Goal: Transaction & Acquisition: Purchase product/service

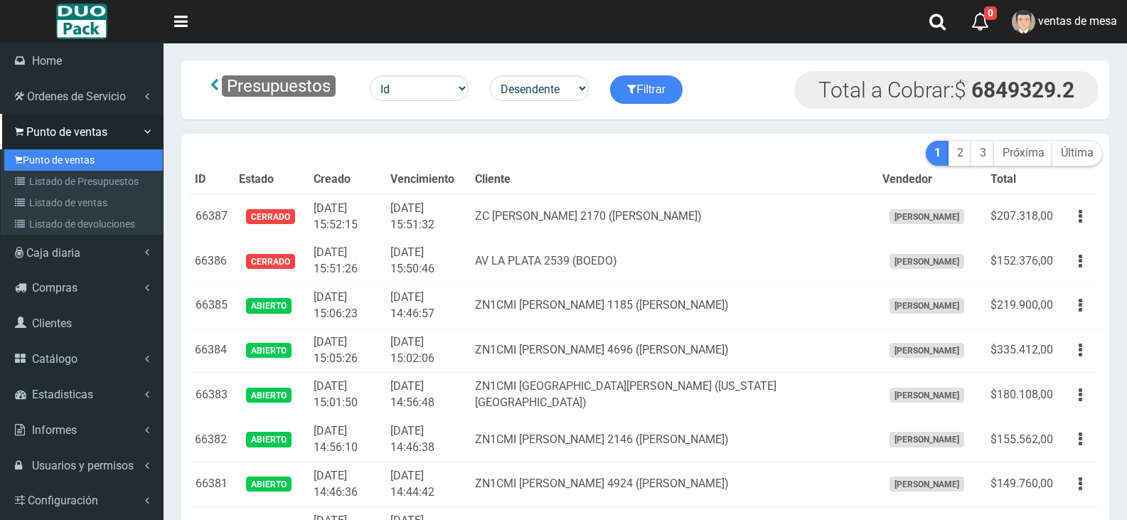
click at [12, 160] on link "Punto de ventas" at bounding box center [83, 159] width 159 height 21
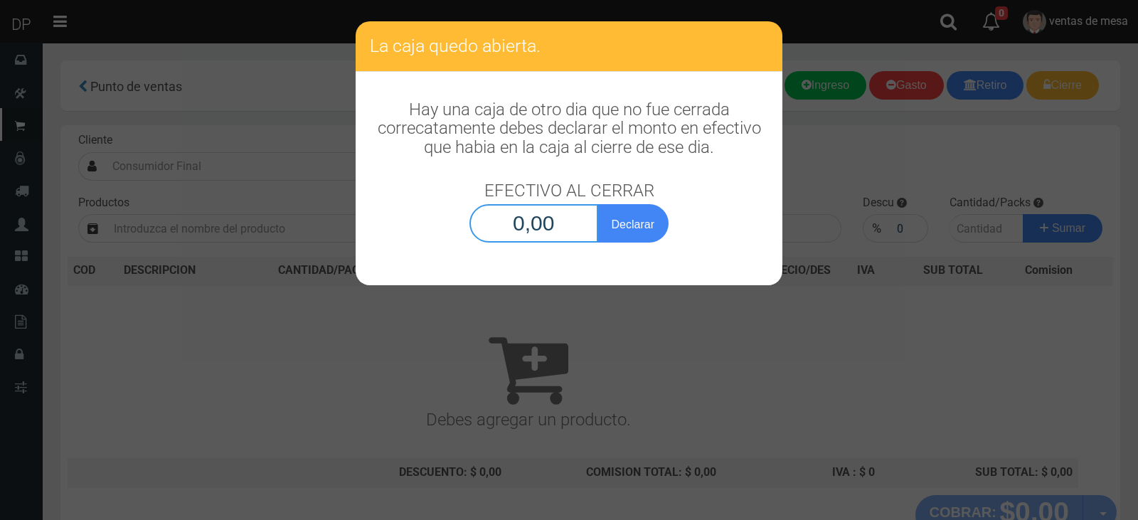
click at [536, 211] on input "0,00" at bounding box center [533, 223] width 129 height 38
type input "1,00"
click at [597, 204] on button "Declarar" at bounding box center [632, 223] width 71 height 38
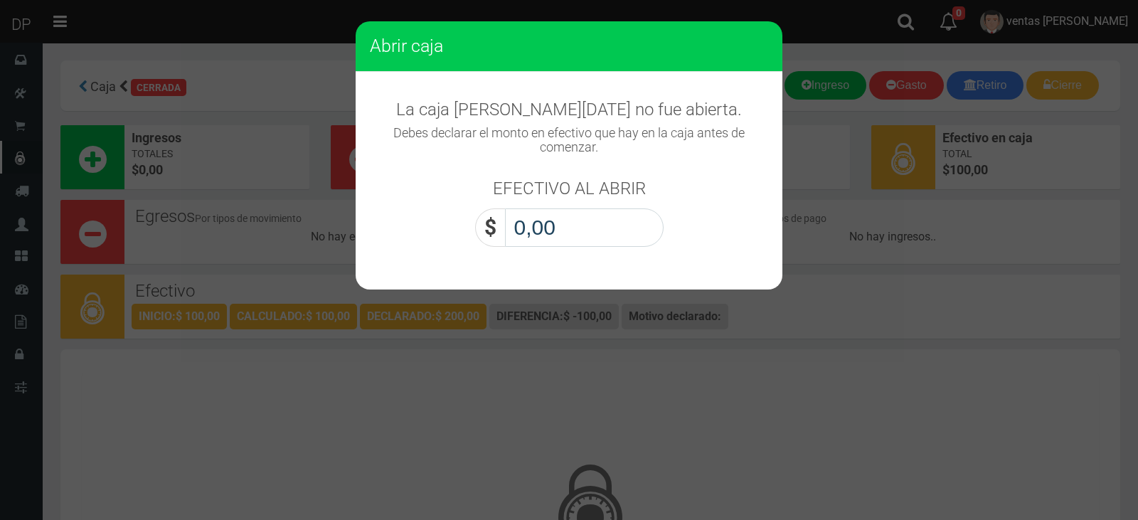
click at [569, 223] on input "0,00" at bounding box center [584, 227] width 159 height 38
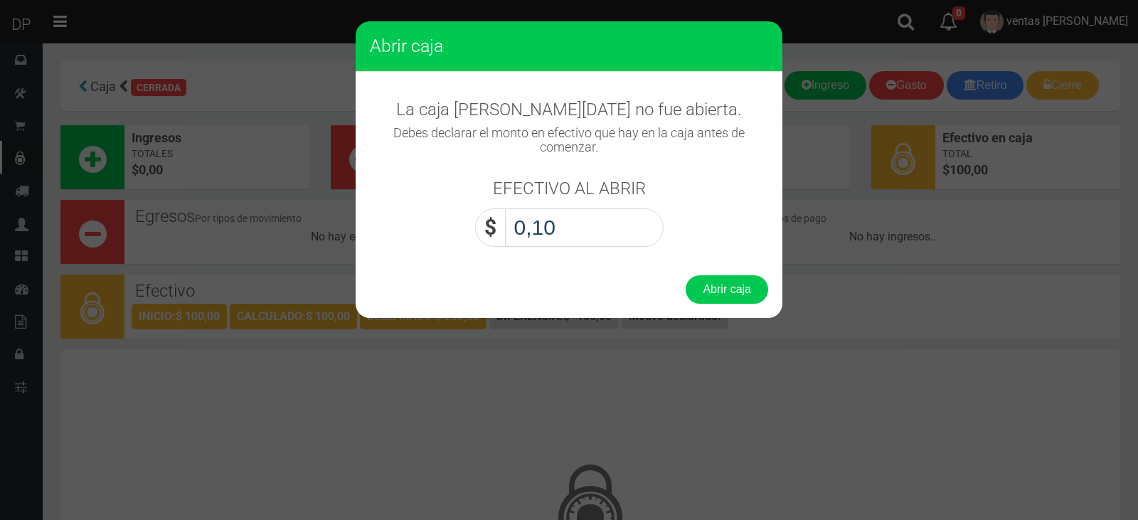
type input "1,00"
click at [686, 275] on button "Abrir caja" at bounding box center [727, 289] width 83 height 28
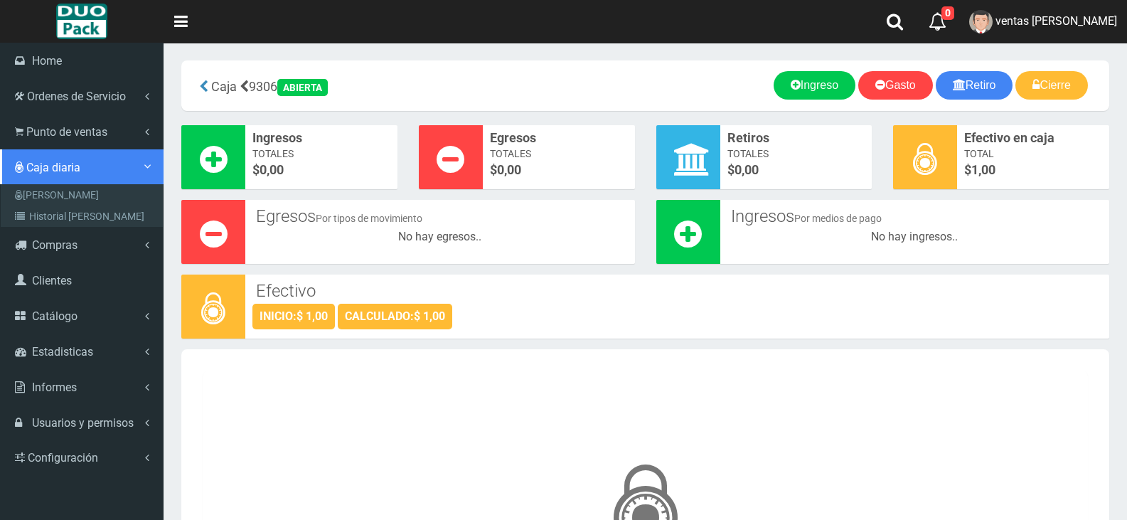
click at [31, 151] on link "Caja diaria" at bounding box center [82, 167] width 164 height 36
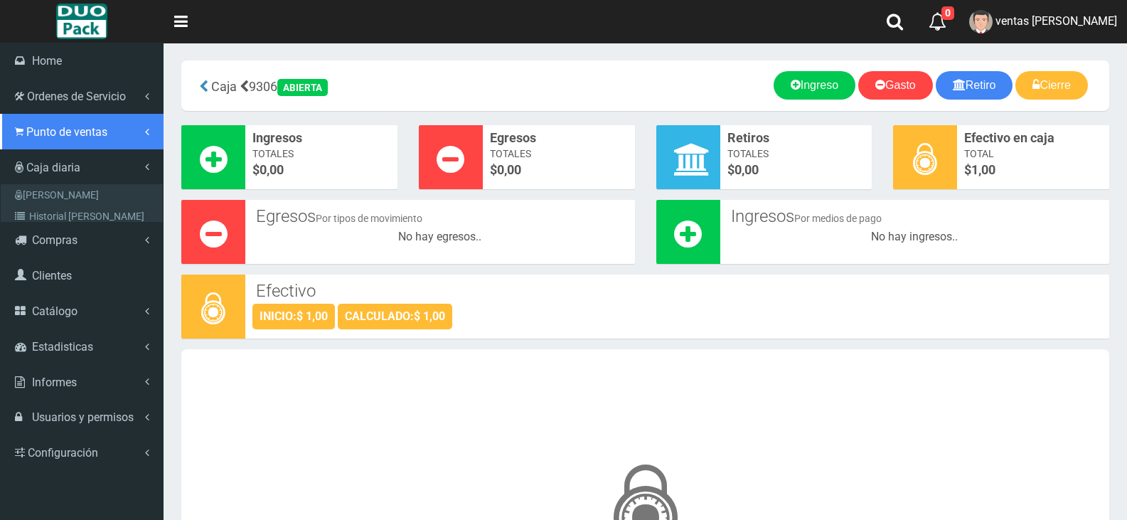
click at [43, 135] on span "Punto de ventas" at bounding box center [66, 132] width 81 height 14
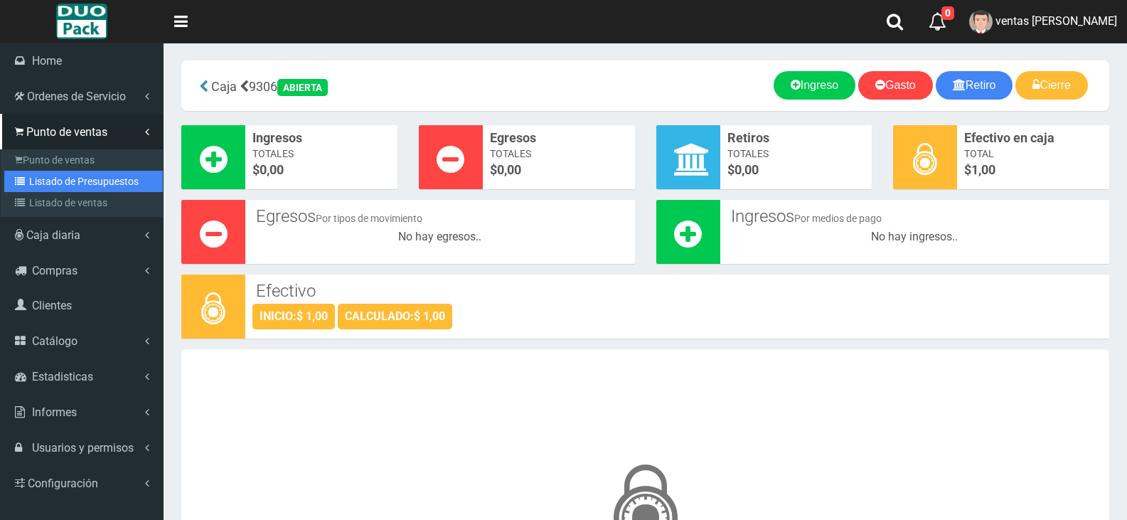
click at [85, 172] on link "Listado de Presupuestos" at bounding box center [83, 181] width 159 height 21
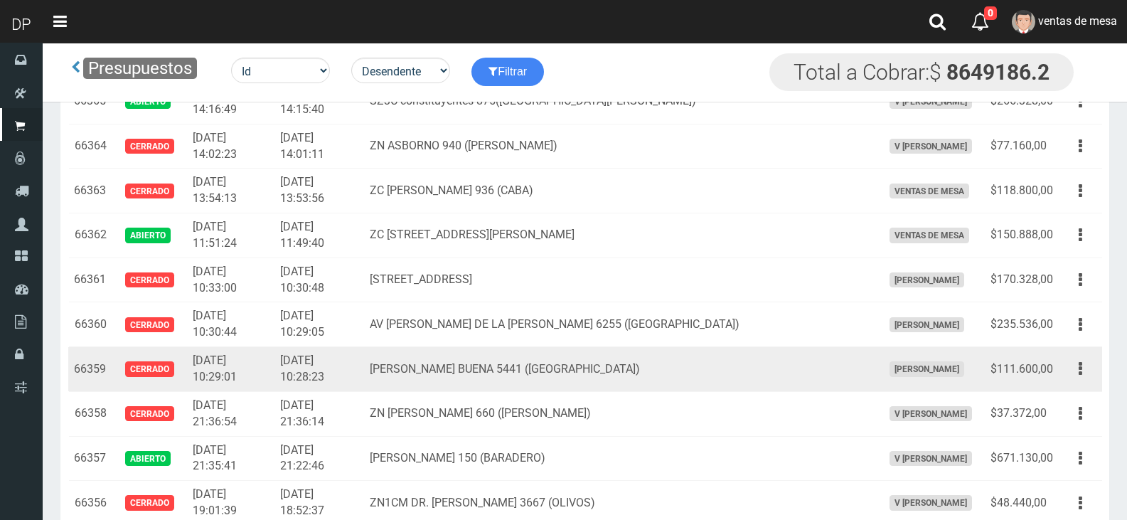
scroll to position [1422, 0]
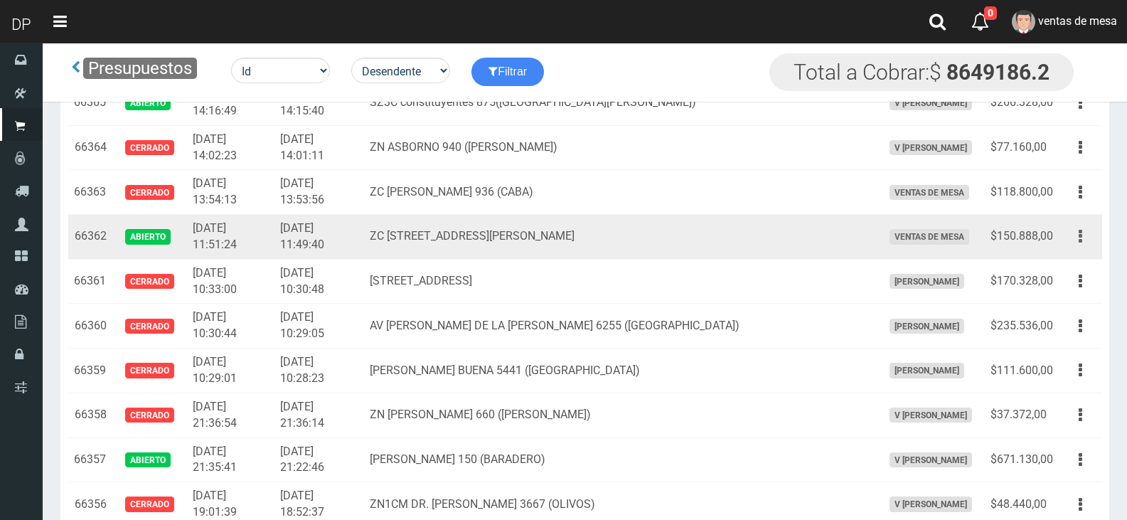
click at [1088, 239] on button "button" at bounding box center [1081, 236] width 32 height 25
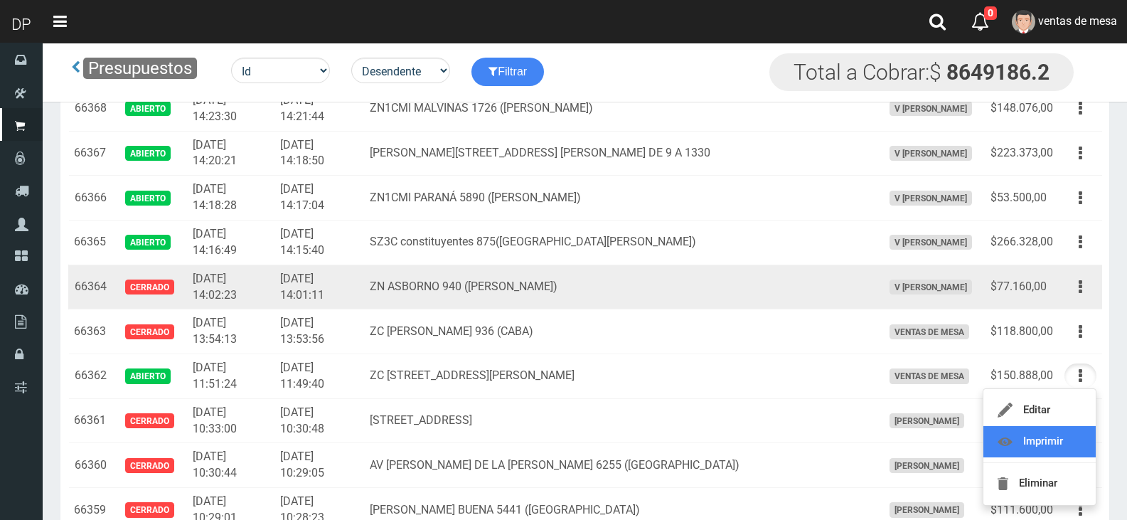
scroll to position [1280, 0]
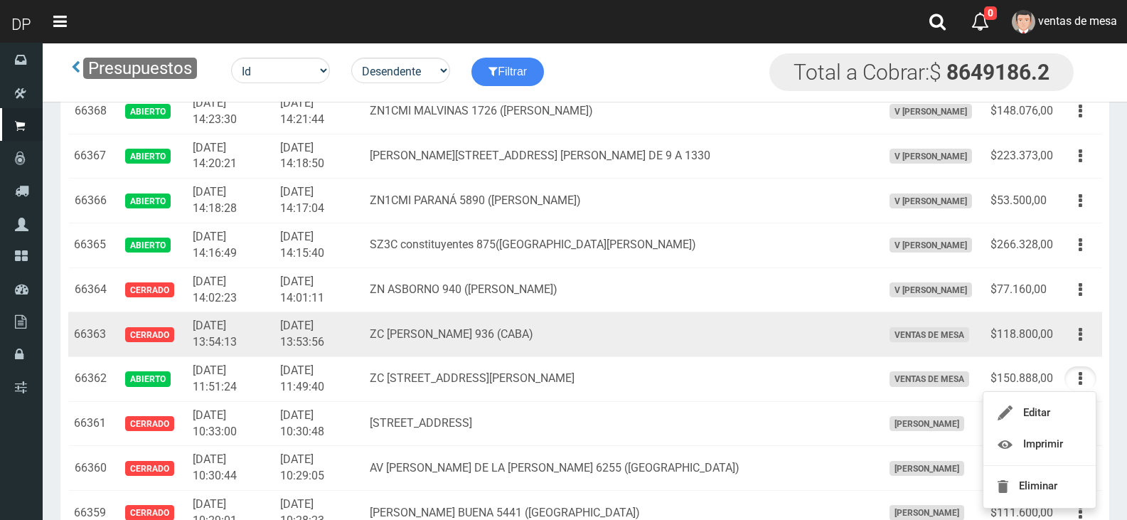
click at [662, 341] on td "ZC EMILIO MITRE 936 (CABA)" at bounding box center [620, 334] width 513 height 45
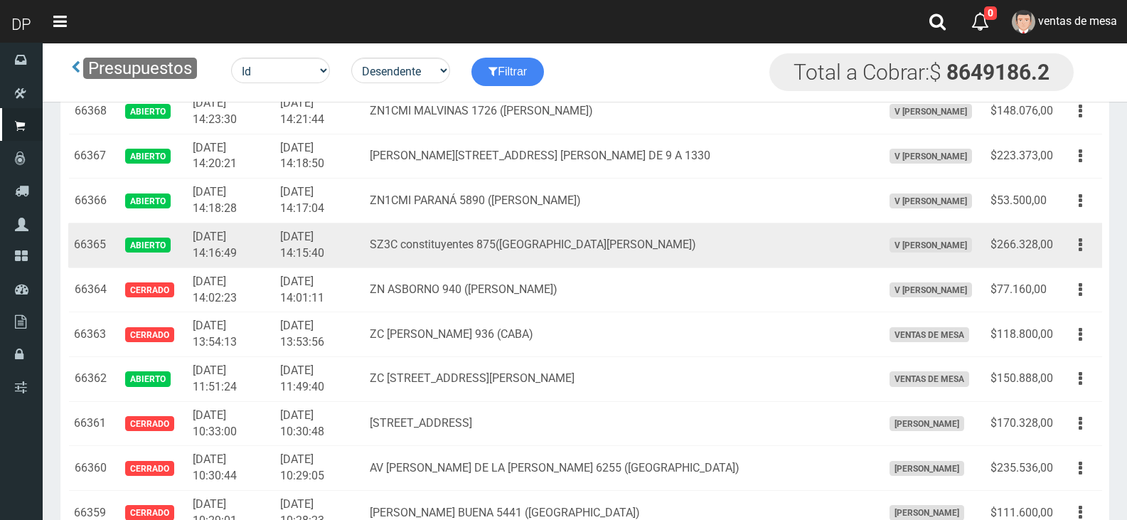
click at [1098, 249] on td "Editar Imprimir Eliminar" at bounding box center [1080, 245] width 43 height 45
click at [1087, 249] on button "button" at bounding box center [1081, 245] width 32 height 25
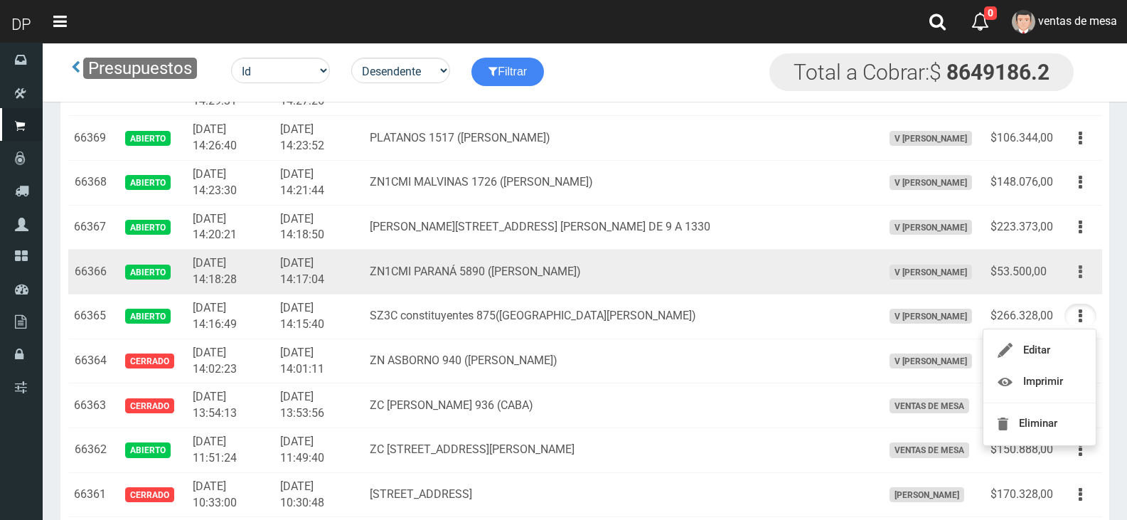
click at [1078, 267] on button "button" at bounding box center [1081, 272] width 32 height 25
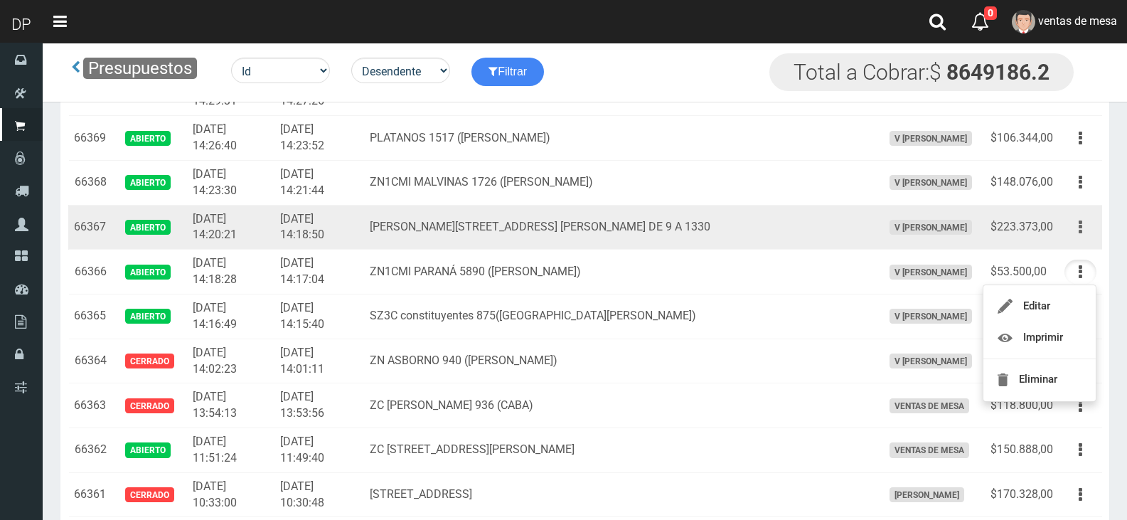
click at [1078, 232] on button "button" at bounding box center [1081, 227] width 32 height 25
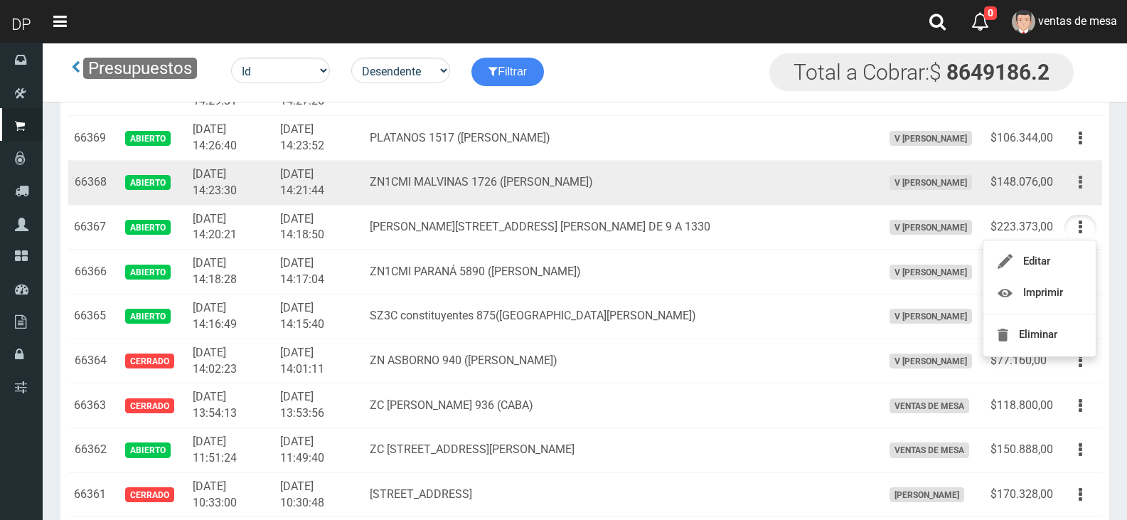
click at [1084, 182] on button "button" at bounding box center [1081, 182] width 32 height 25
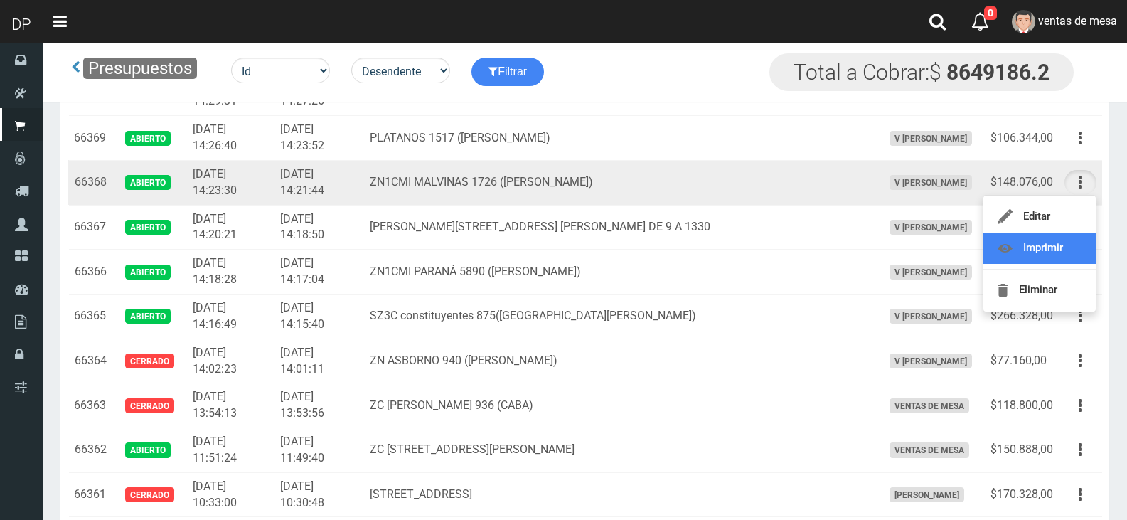
drag, startPoint x: 1054, startPoint y: 251, endPoint x: 1084, endPoint y: 166, distance: 90.4
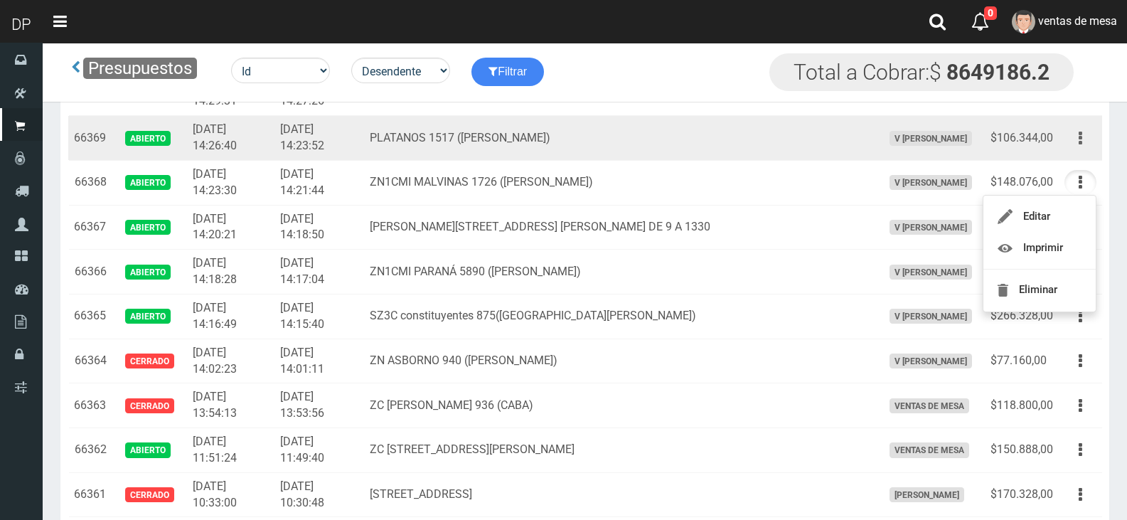
click at [1087, 139] on button "button" at bounding box center [1081, 138] width 32 height 25
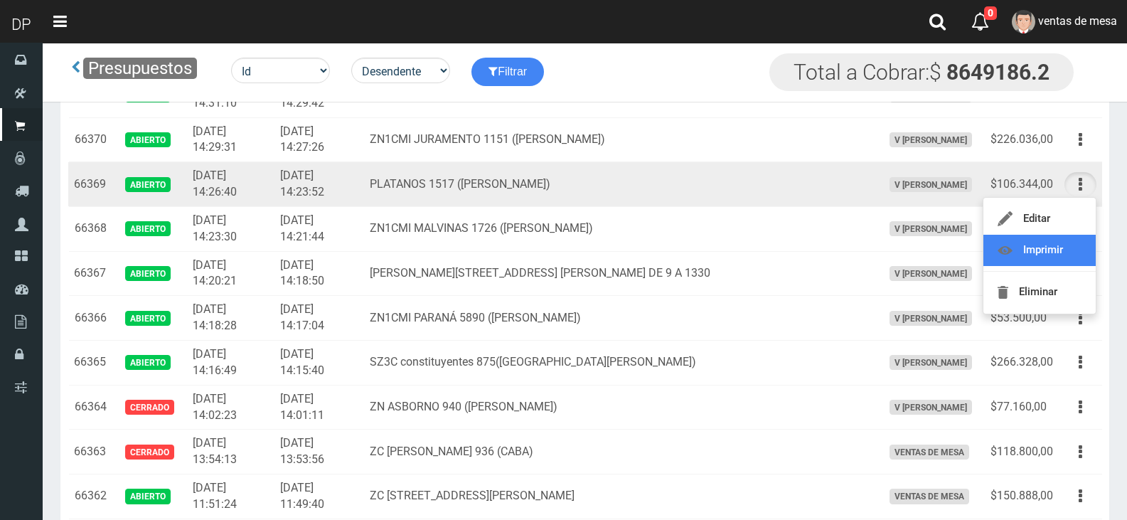
scroll to position [1138, 0]
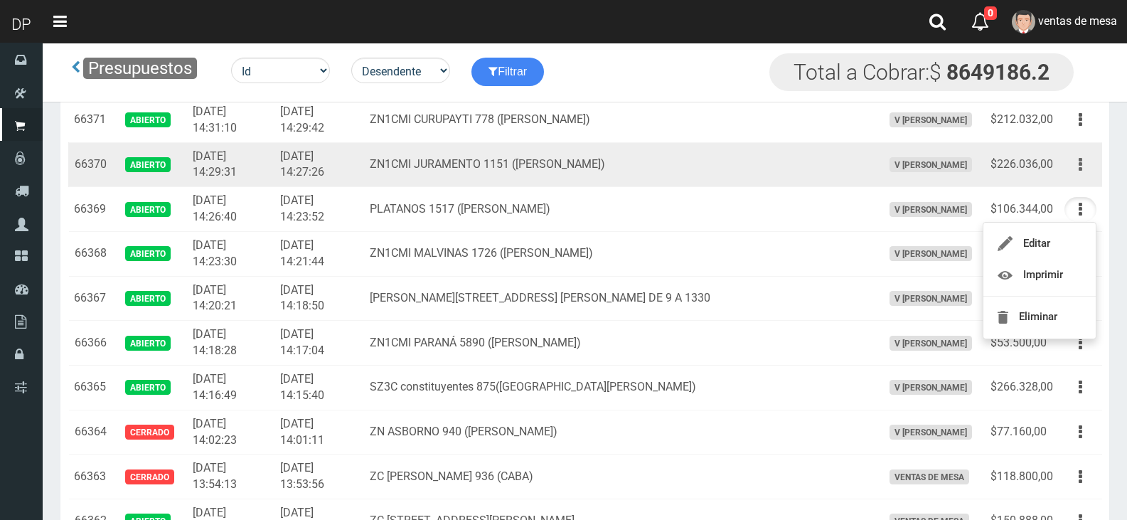
click at [1075, 166] on button "button" at bounding box center [1081, 164] width 32 height 25
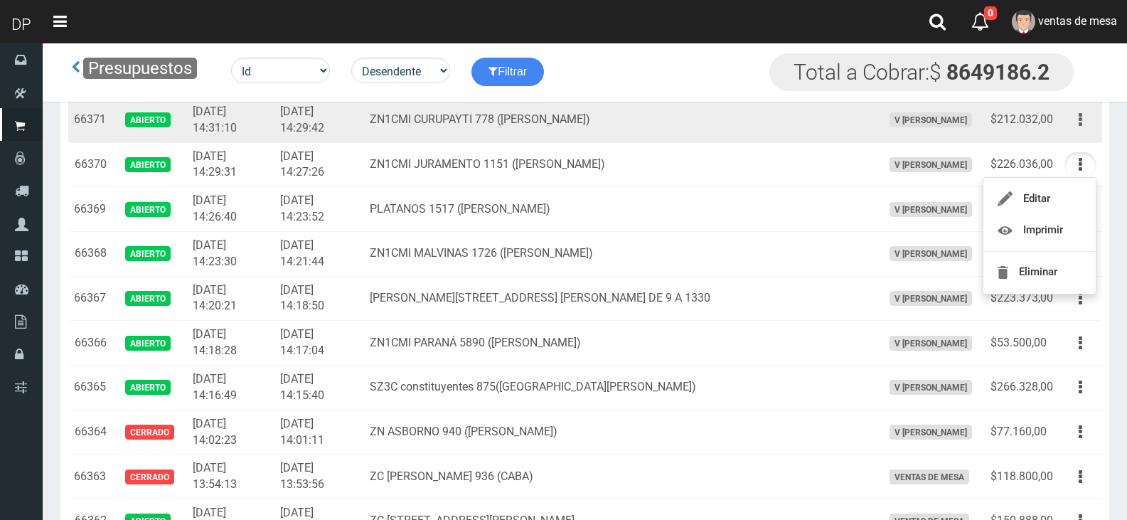
click at [1083, 110] on button "button" at bounding box center [1081, 119] width 32 height 25
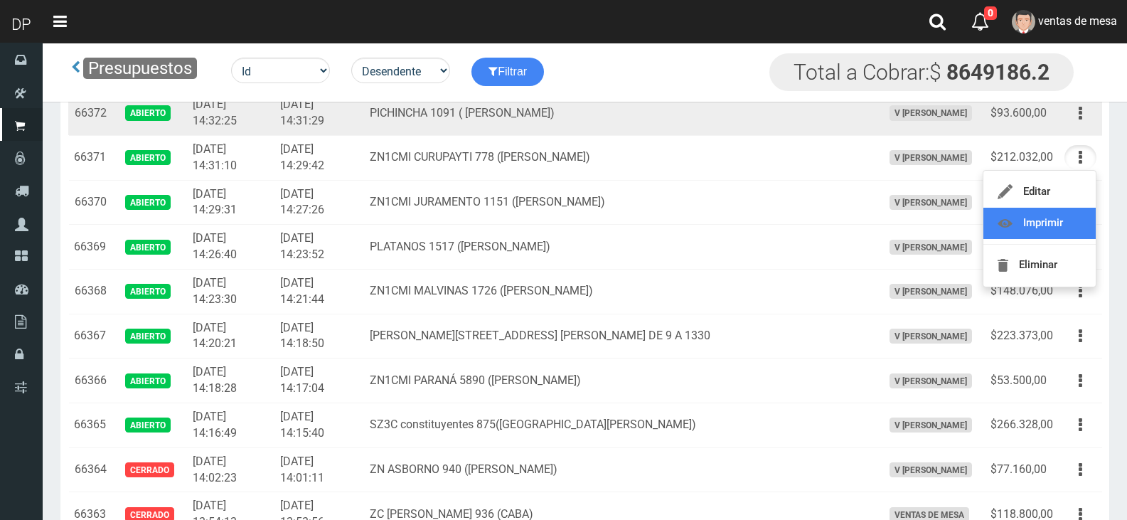
scroll to position [1067, 0]
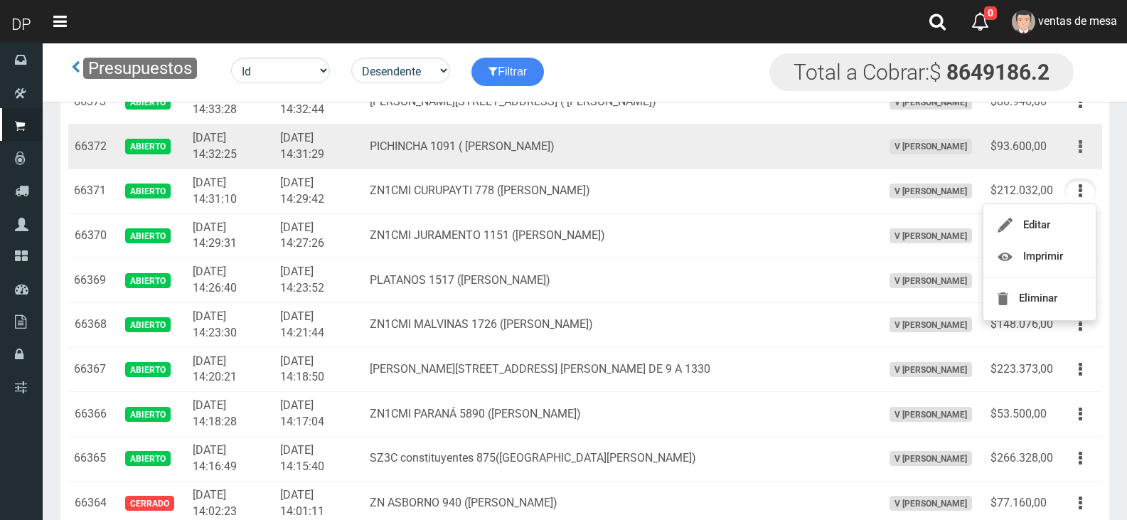
click at [1075, 158] on button "button" at bounding box center [1081, 146] width 32 height 25
click at [767, 155] on td "PICHINCHA 1091 ( VILLA DELINA)" at bounding box center [620, 146] width 513 height 45
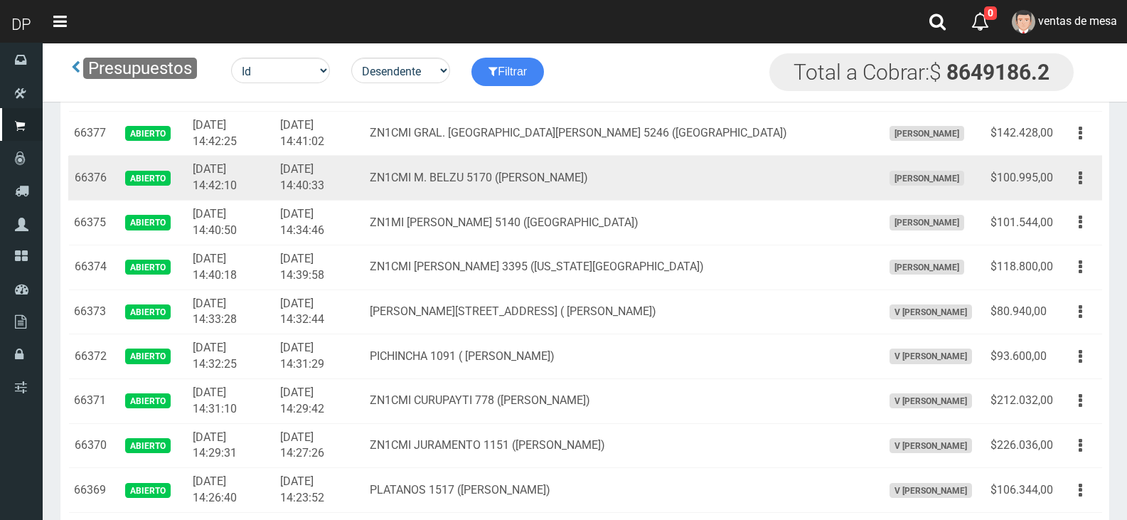
scroll to position [853, 0]
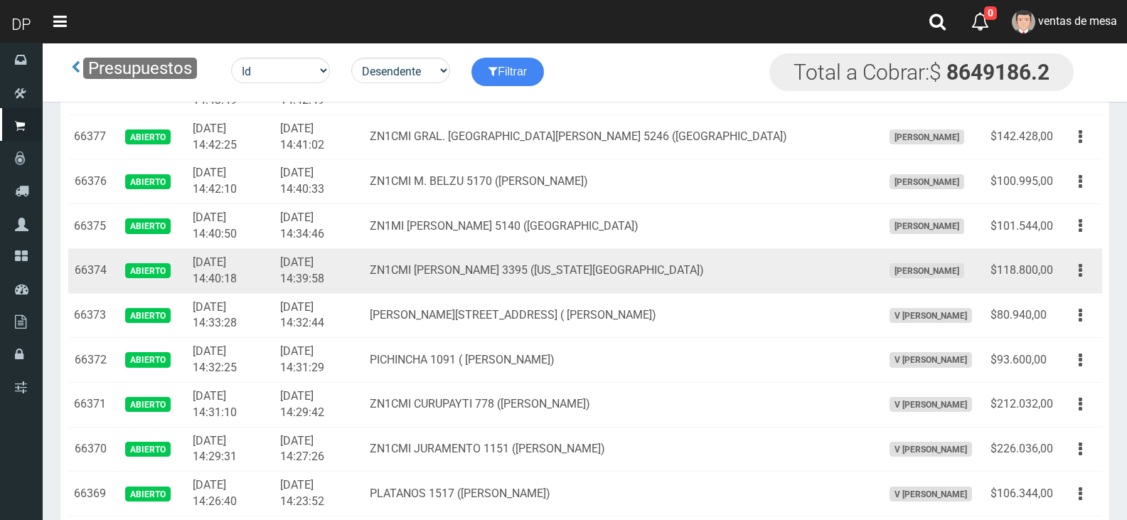
click at [780, 289] on td "ZN1CMI A. MALAVER 3395 (FLORIDA OESTE)" at bounding box center [620, 270] width 513 height 45
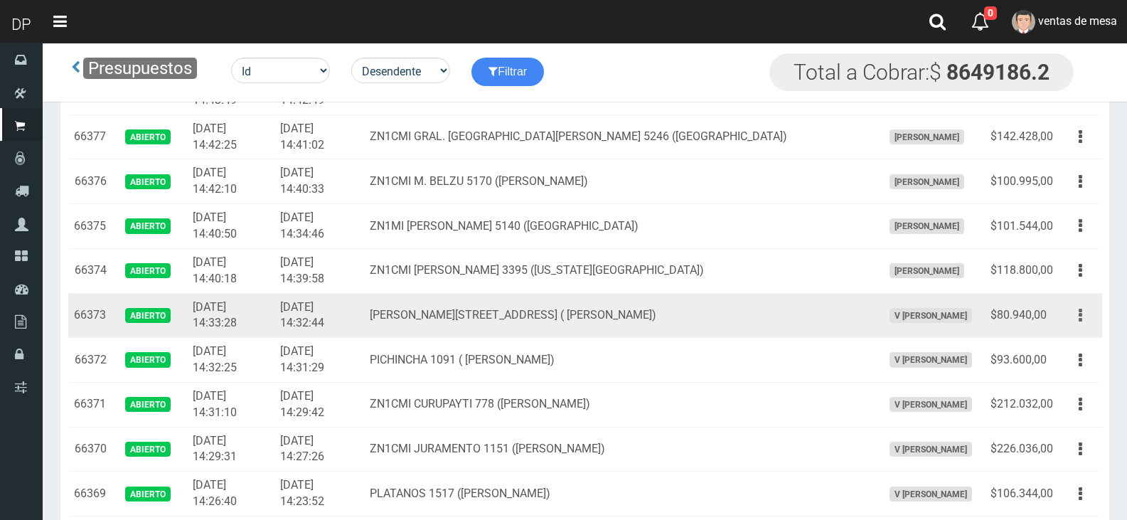
click at [1095, 318] on button "button" at bounding box center [1081, 315] width 32 height 25
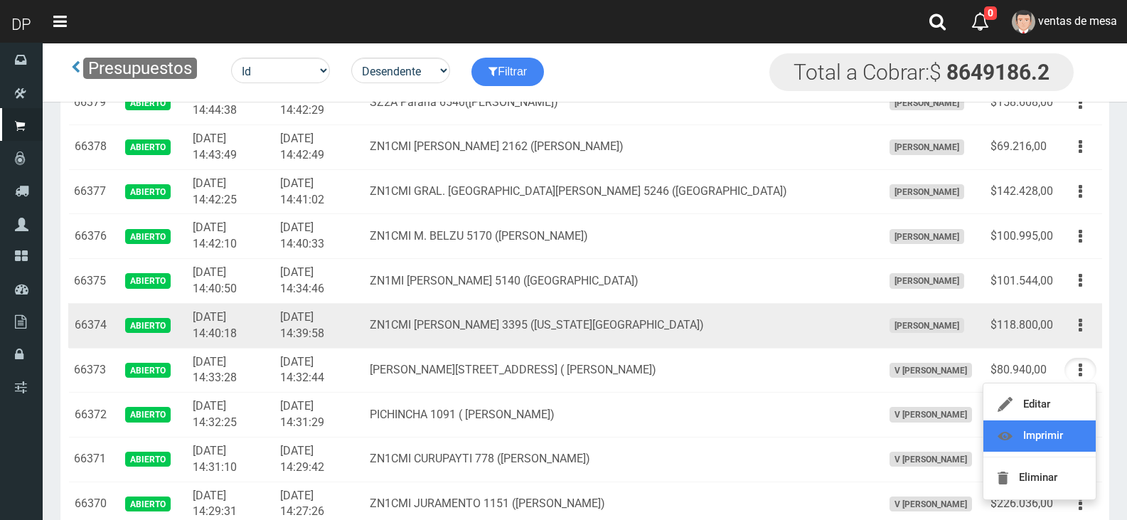
scroll to position [782, 0]
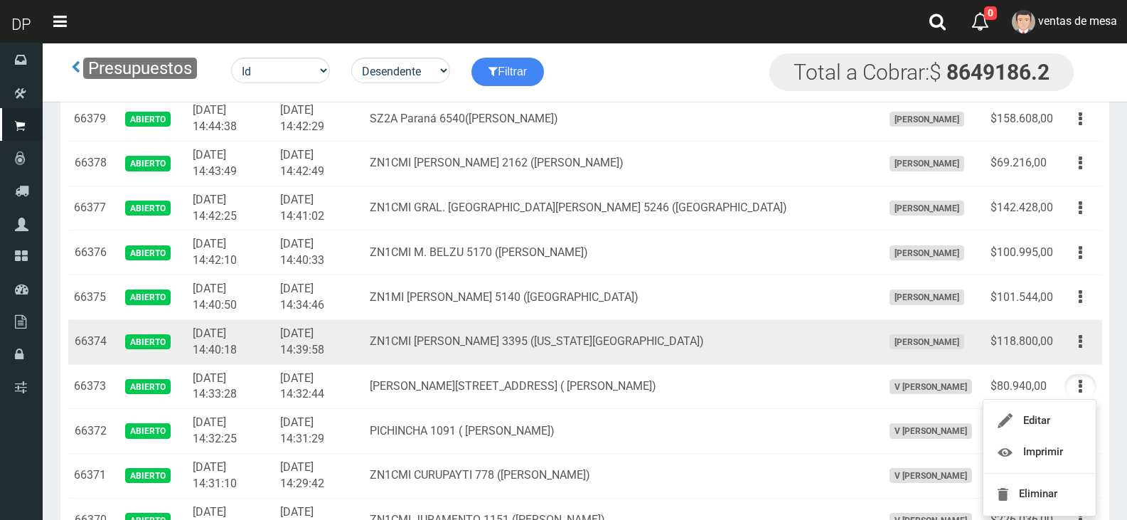
click at [1082, 355] on td "Editar Imprimir Eliminar" at bounding box center [1080, 341] width 43 height 45
click at [1078, 338] on button "button" at bounding box center [1081, 341] width 32 height 25
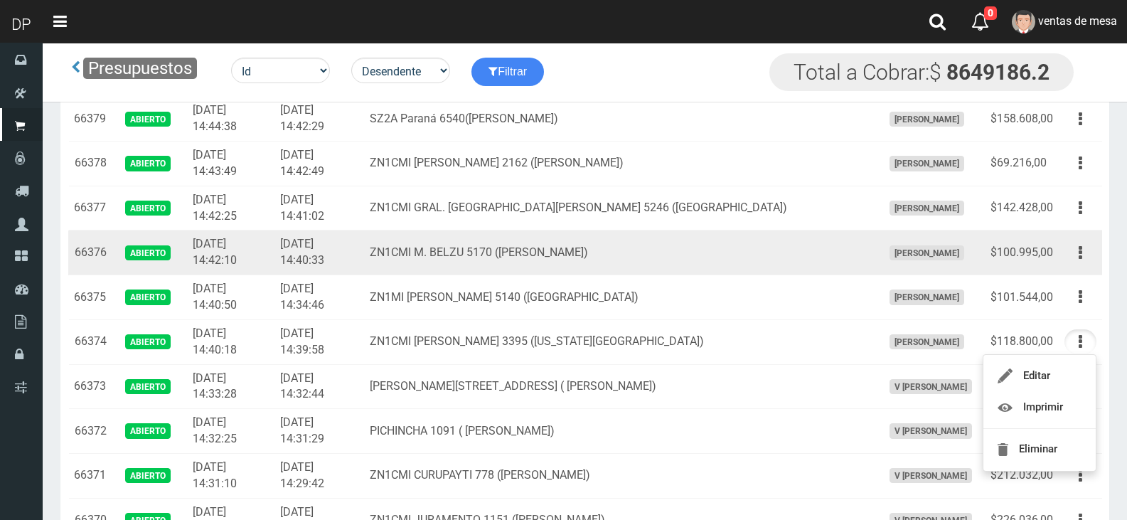
click at [1061, 243] on td "Editar Imprimir Eliminar" at bounding box center [1080, 252] width 43 height 45
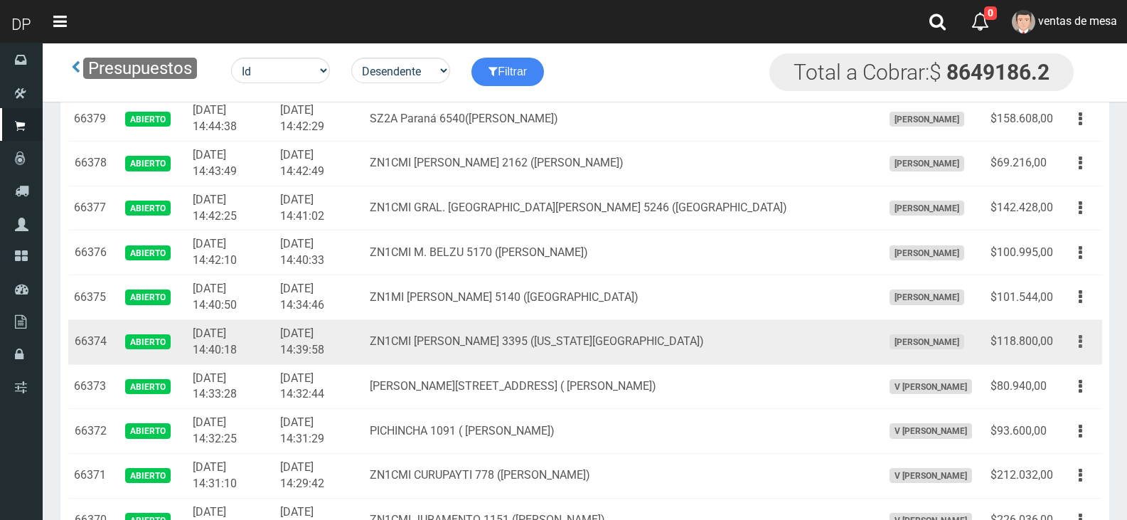
click at [1079, 344] on icon "button" at bounding box center [1081, 341] width 4 height 25
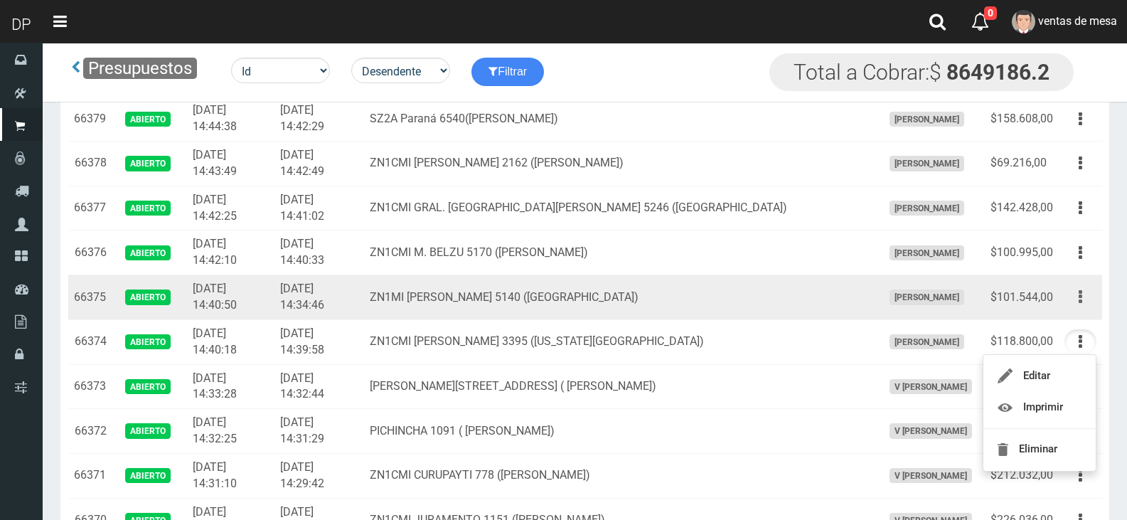
click at [1073, 290] on button "button" at bounding box center [1081, 296] width 32 height 25
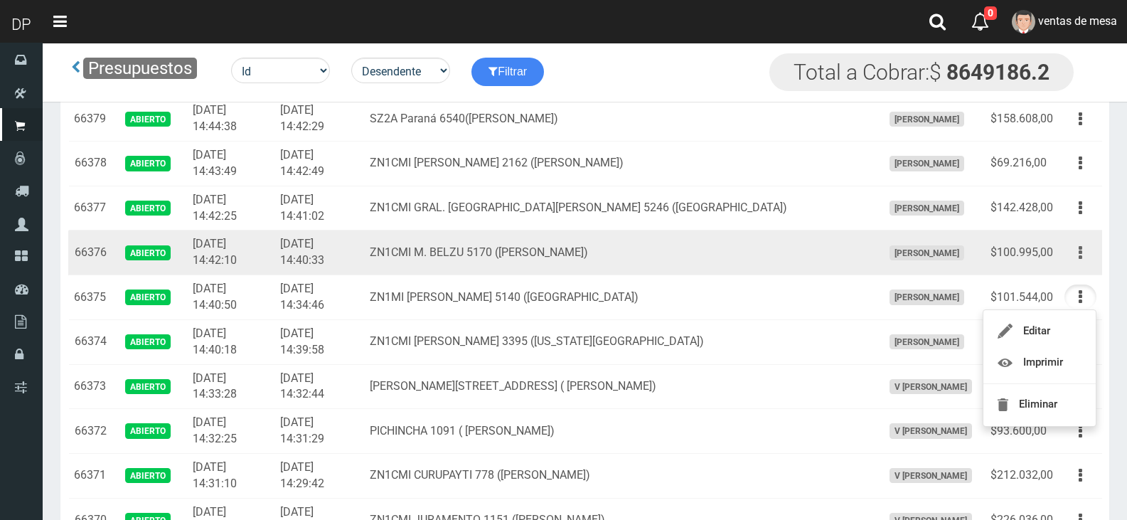
click at [1090, 249] on button "button" at bounding box center [1081, 252] width 32 height 25
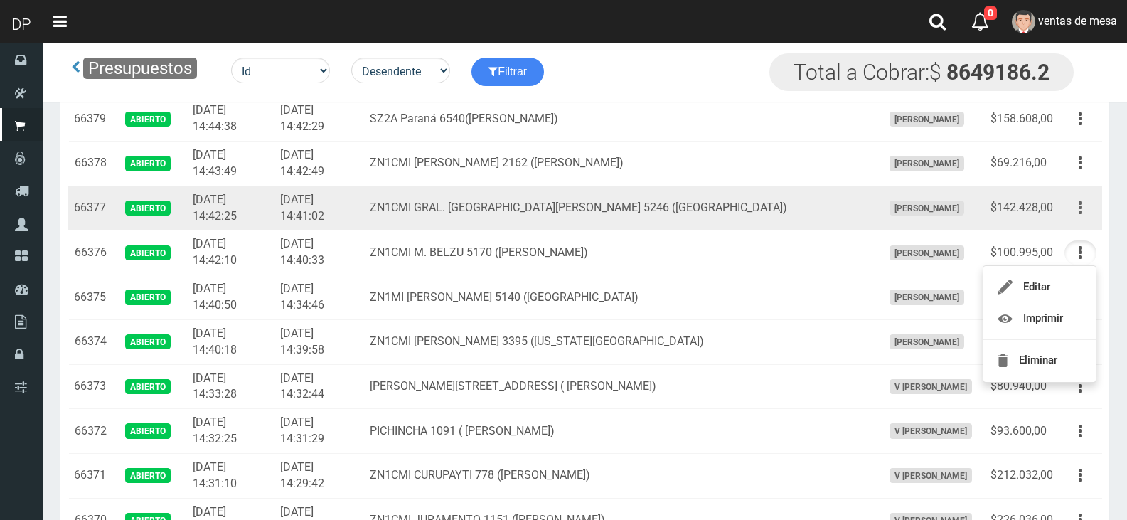
click at [1079, 213] on icon "button" at bounding box center [1081, 208] width 4 height 25
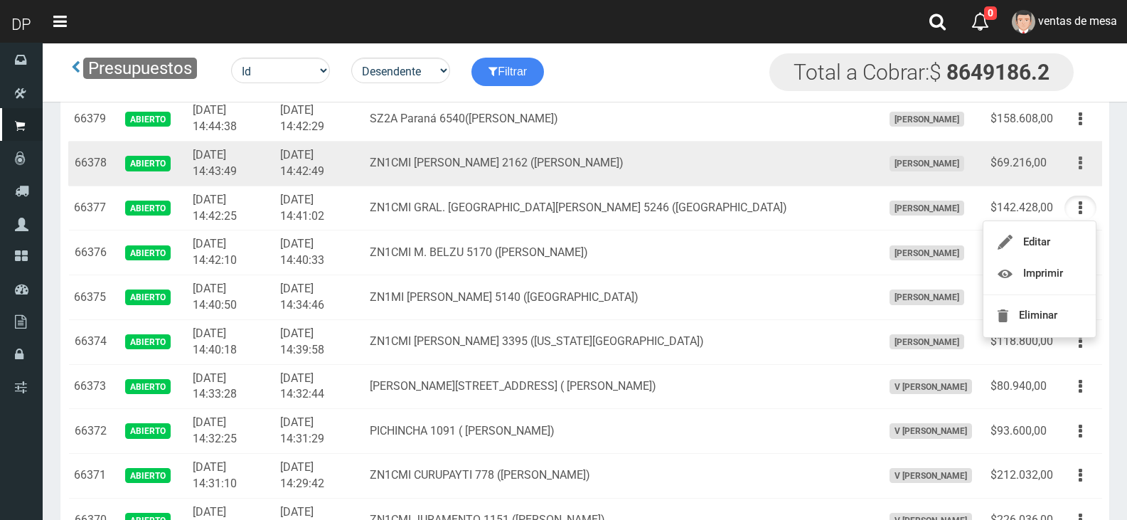
click at [1085, 169] on button "button" at bounding box center [1081, 163] width 32 height 25
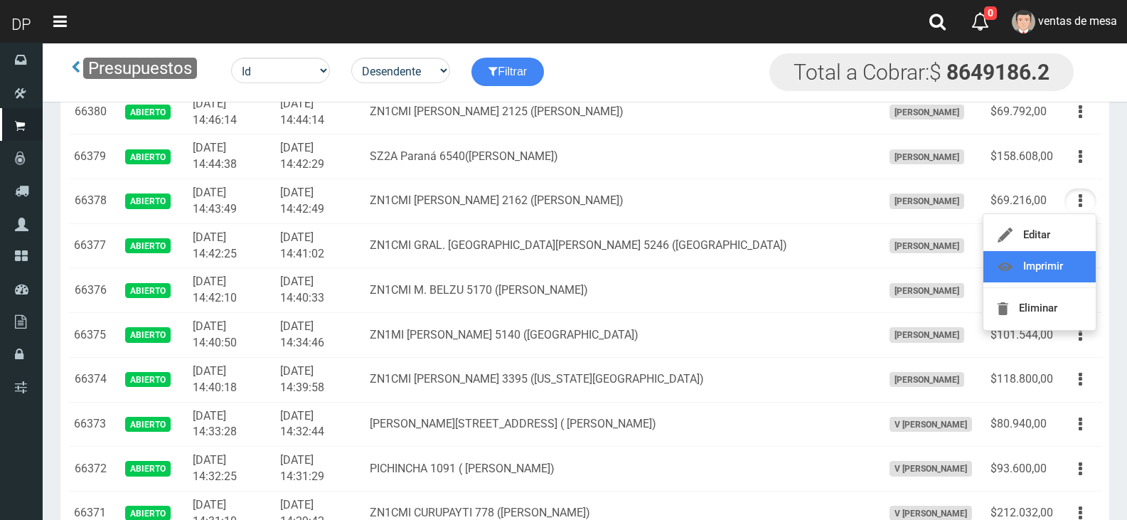
scroll to position [711, 0]
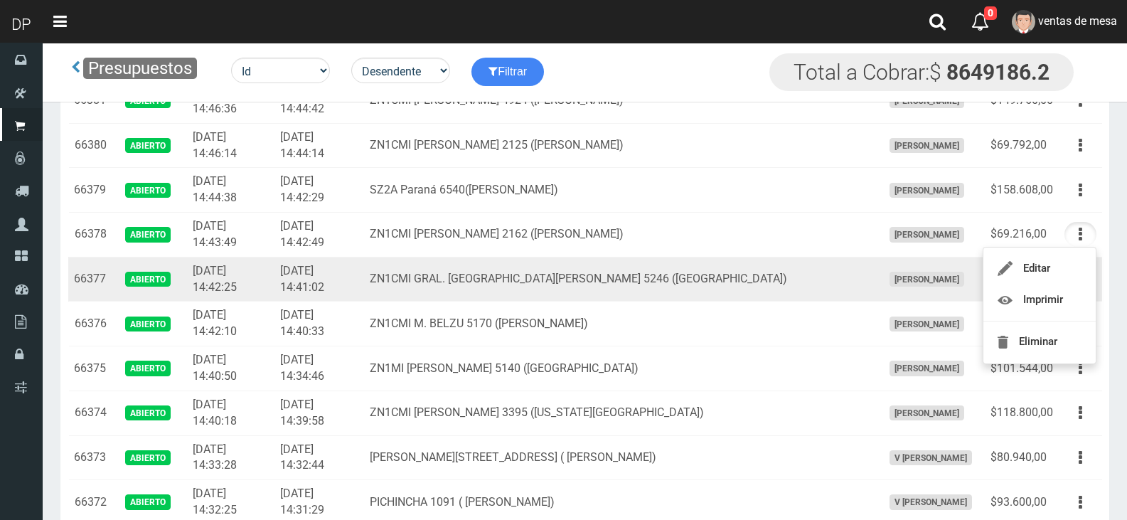
click at [804, 285] on td "ZN1CMI GRAL. LAS HERAS 5246 (VILLA MARTELI)" at bounding box center [620, 279] width 513 height 45
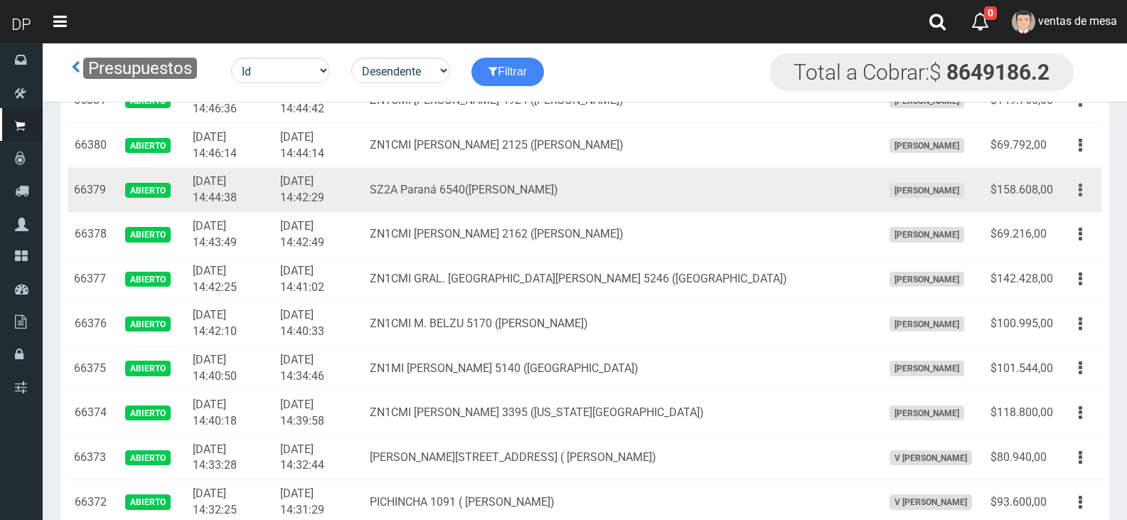
drag, startPoint x: 1080, startPoint y: 189, endPoint x: 1076, endPoint y: 196, distance: 8.3
click at [1079, 189] on icon "button" at bounding box center [1081, 190] width 4 height 25
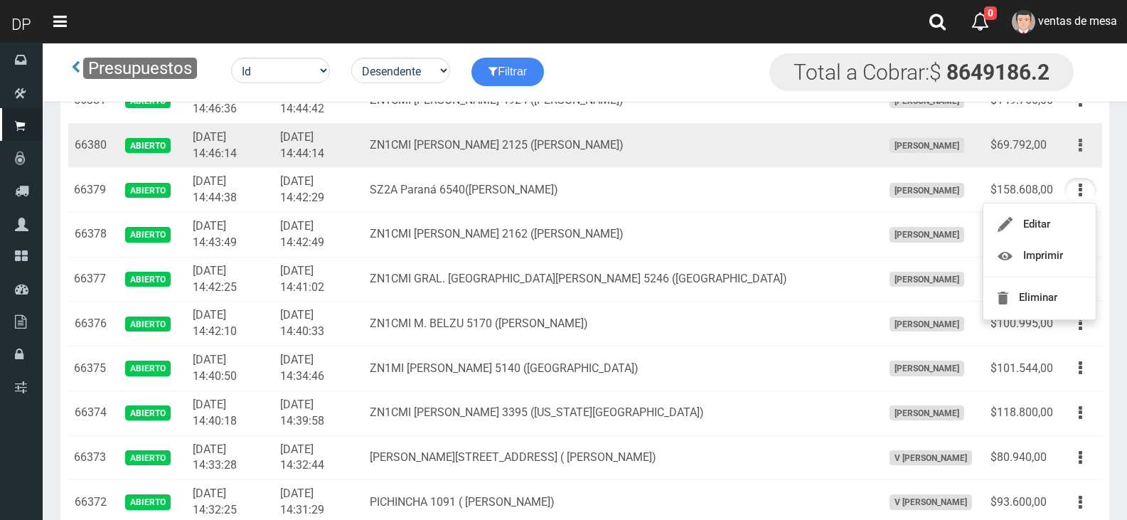
click at [1085, 148] on button "button" at bounding box center [1081, 145] width 32 height 25
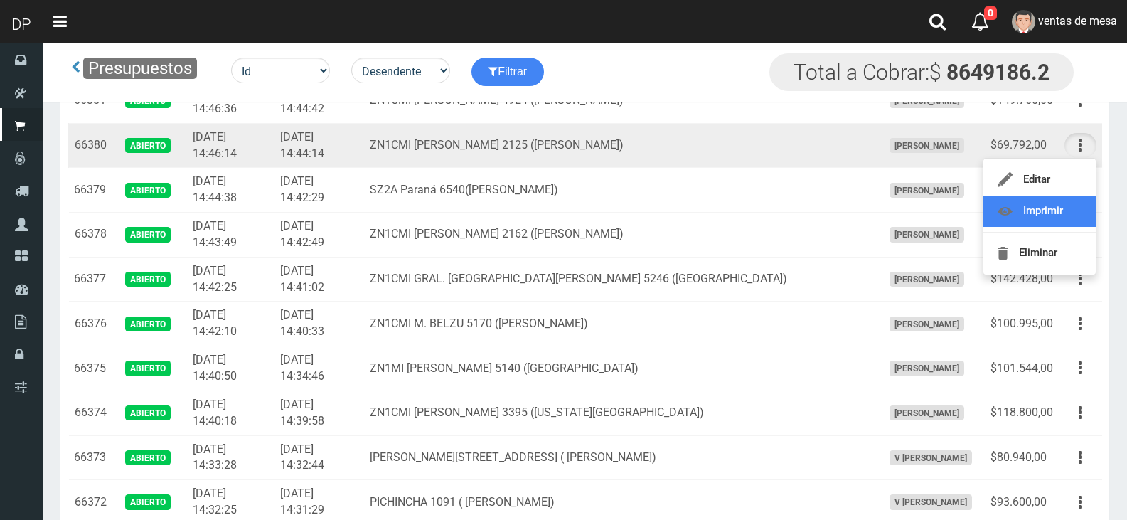
scroll to position [640, 0]
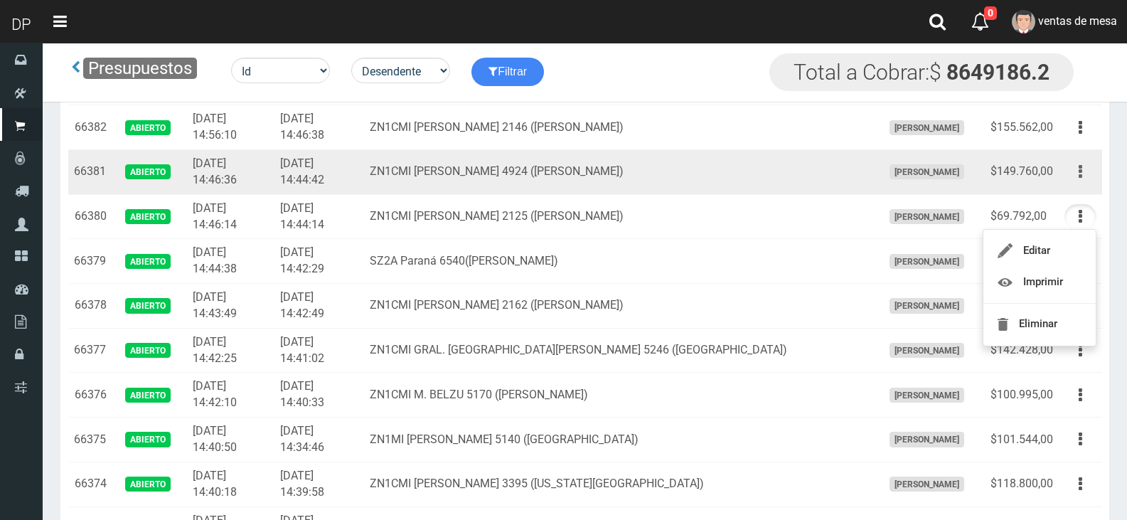
click at [1082, 176] on icon "button" at bounding box center [1081, 171] width 4 height 25
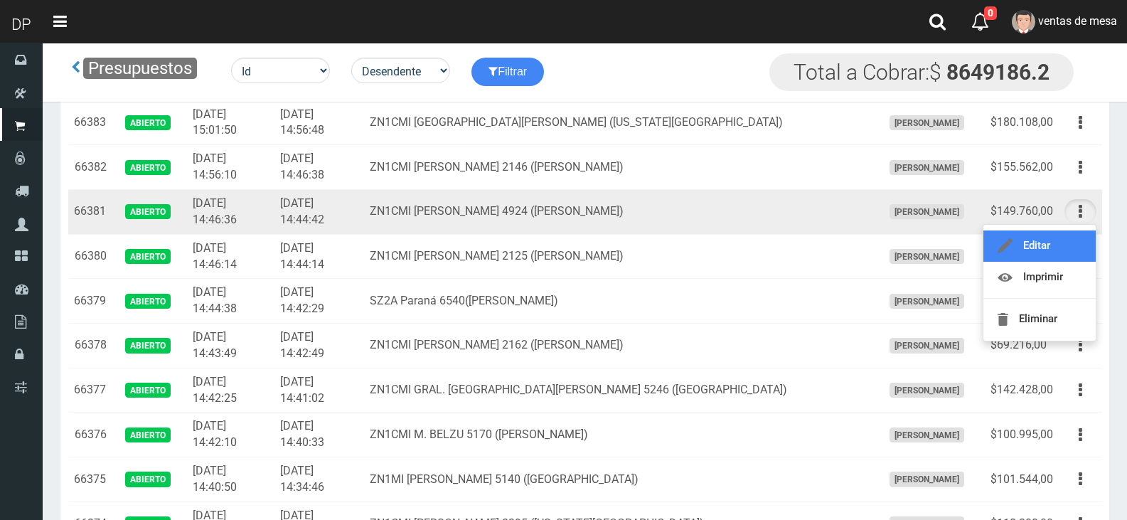
scroll to position [569, 0]
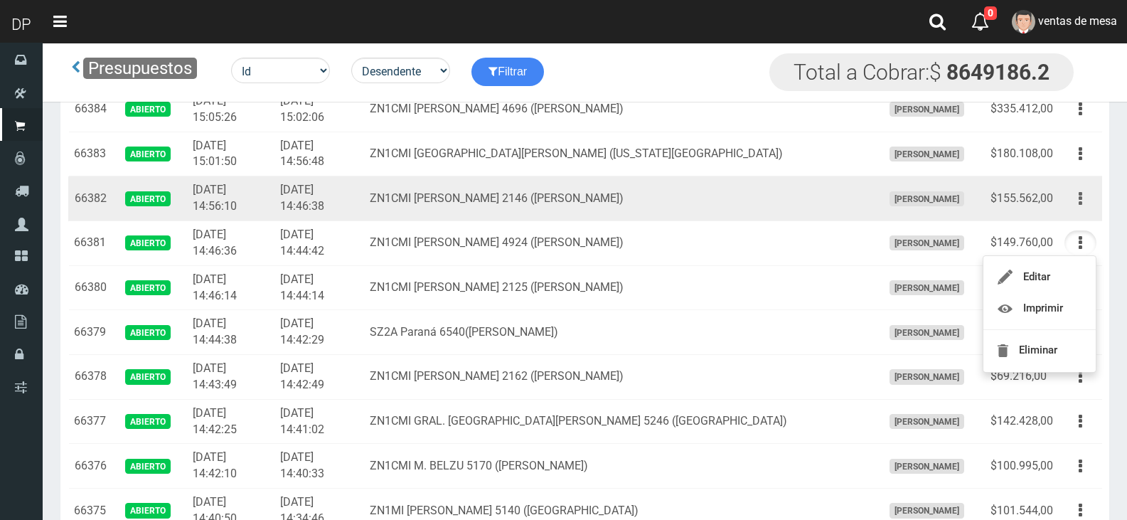
click at [1080, 190] on icon "button" at bounding box center [1081, 198] width 4 height 25
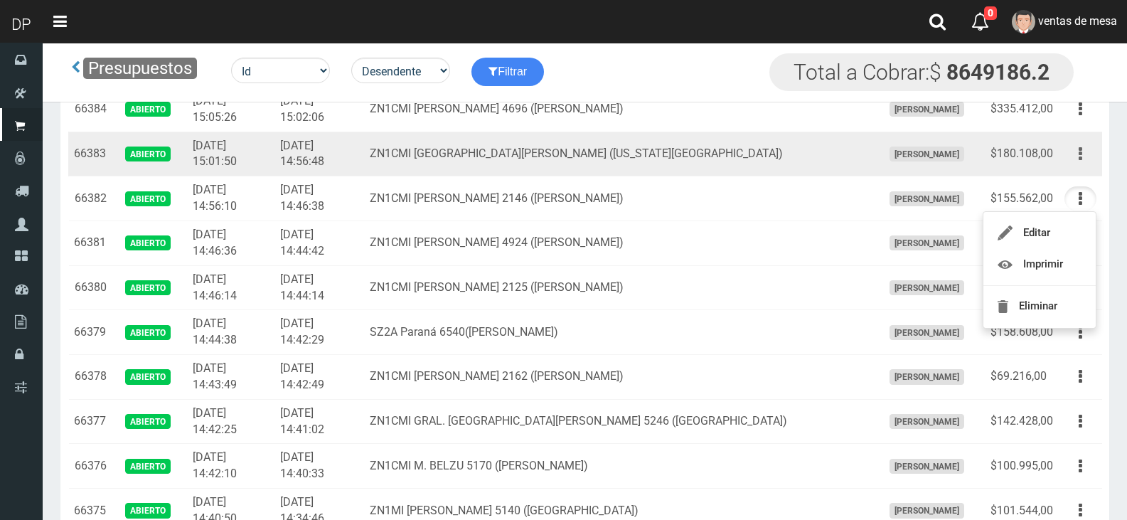
click at [1080, 161] on icon "button" at bounding box center [1081, 154] width 4 height 25
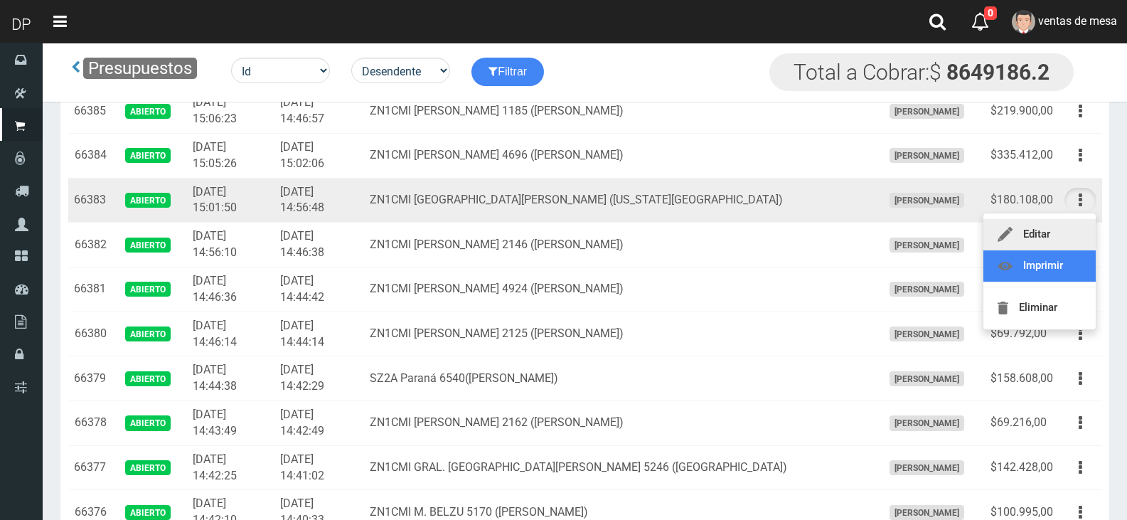
scroll to position [498, 0]
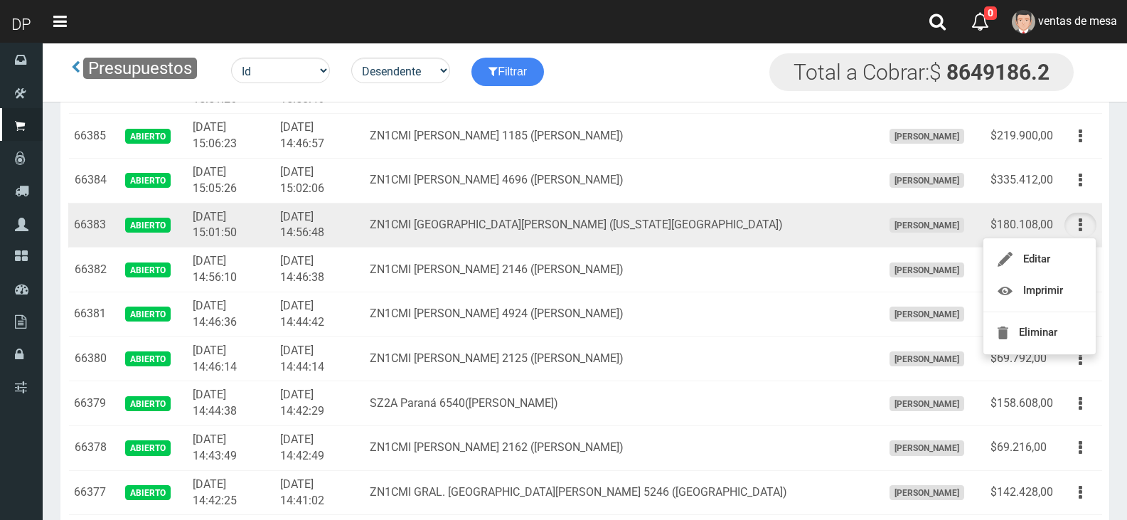
click at [923, 213] on td "FABRIZIO DURE" at bounding box center [931, 225] width 108 height 45
click at [1085, 228] on button "button" at bounding box center [1081, 225] width 32 height 25
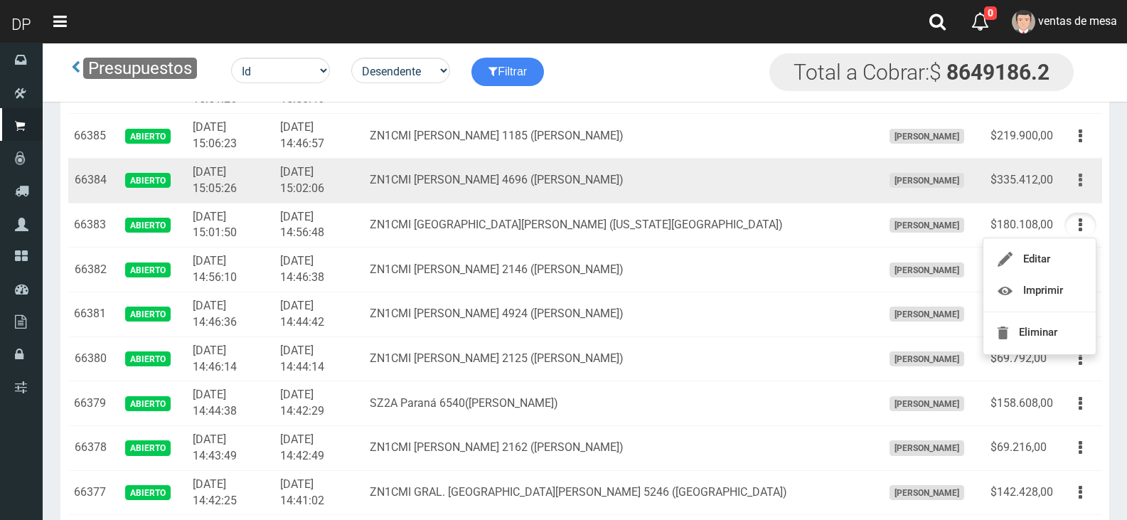
click at [1083, 183] on button "button" at bounding box center [1081, 180] width 32 height 25
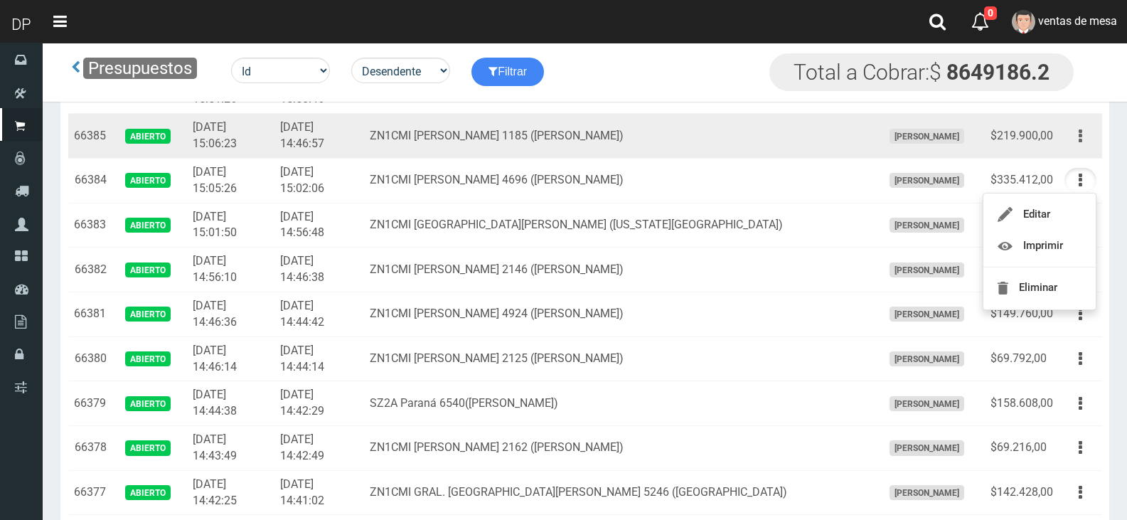
click at [1080, 141] on icon "button" at bounding box center [1081, 136] width 4 height 25
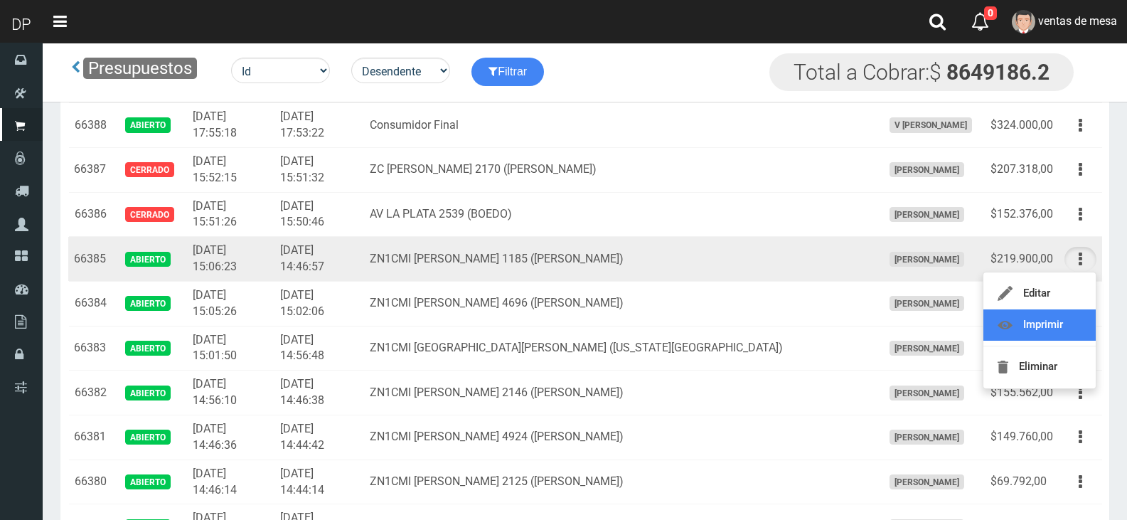
scroll to position [284, 0]
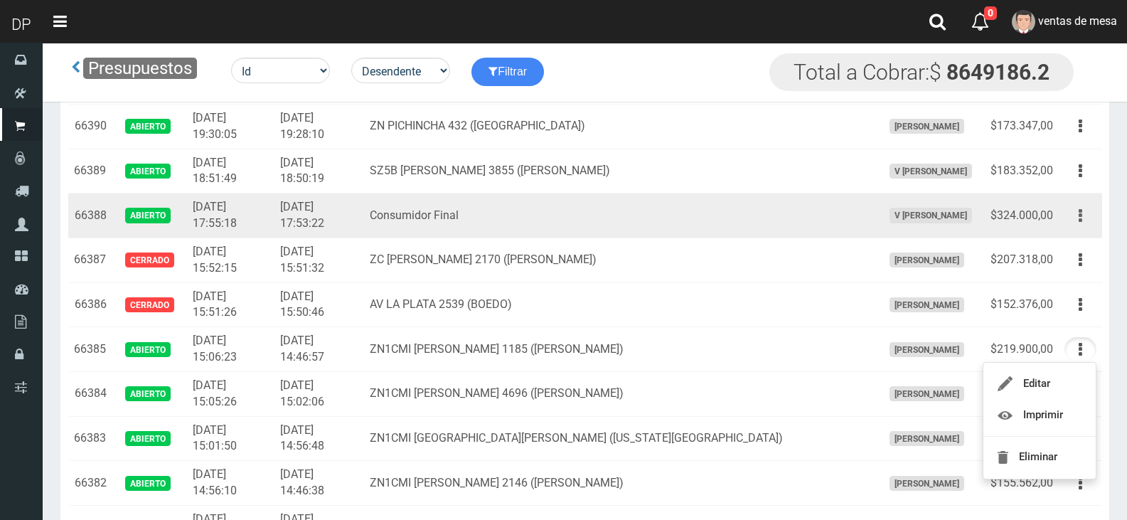
click at [1087, 216] on button "button" at bounding box center [1081, 215] width 32 height 25
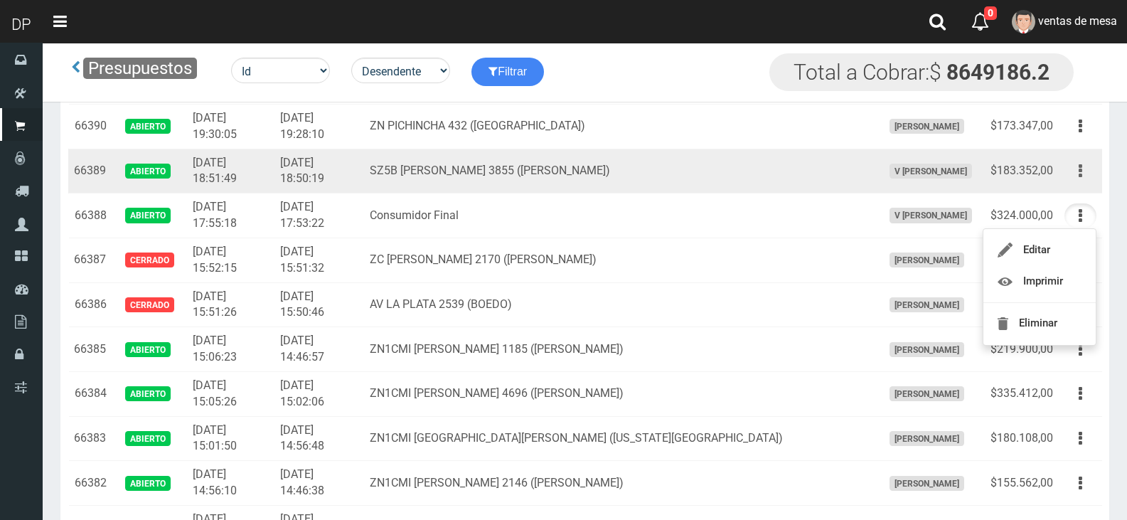
click at [1090, 165] on button "button" at bounding box center [1081, 171] width 32 height 25
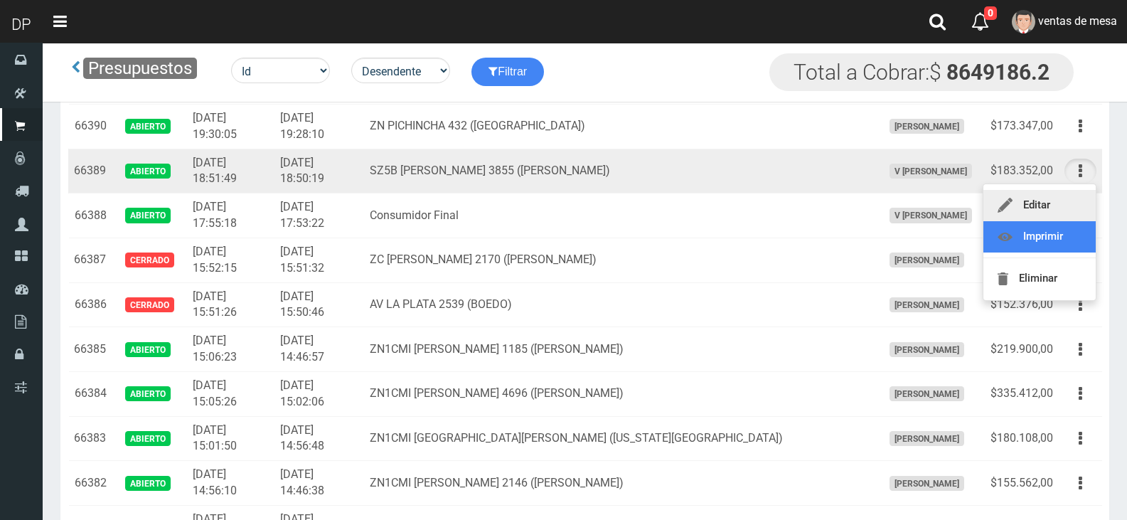
drag, startPoint x: 1070, startPoint y: 232, endPoint x: 1075, endPoint y: 217, distance: 16.0
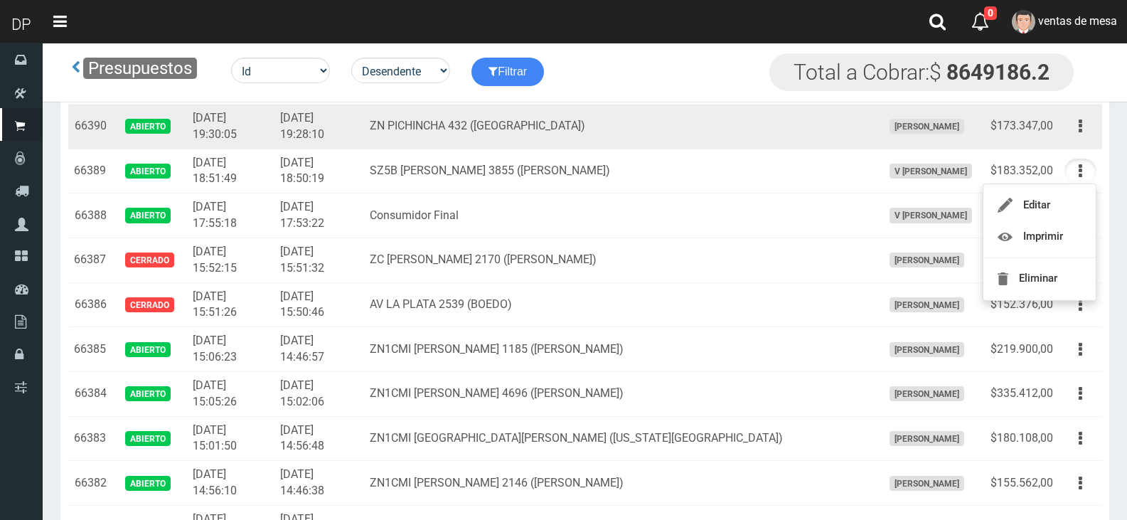
click at [1080, 139] on td "Editar Imprimir Eliminar" at bounding box center [1080, 126] width 43 height 45
click at [1081, 138] on icon "button" at bounding box center [1081, 126] width 4 height 25
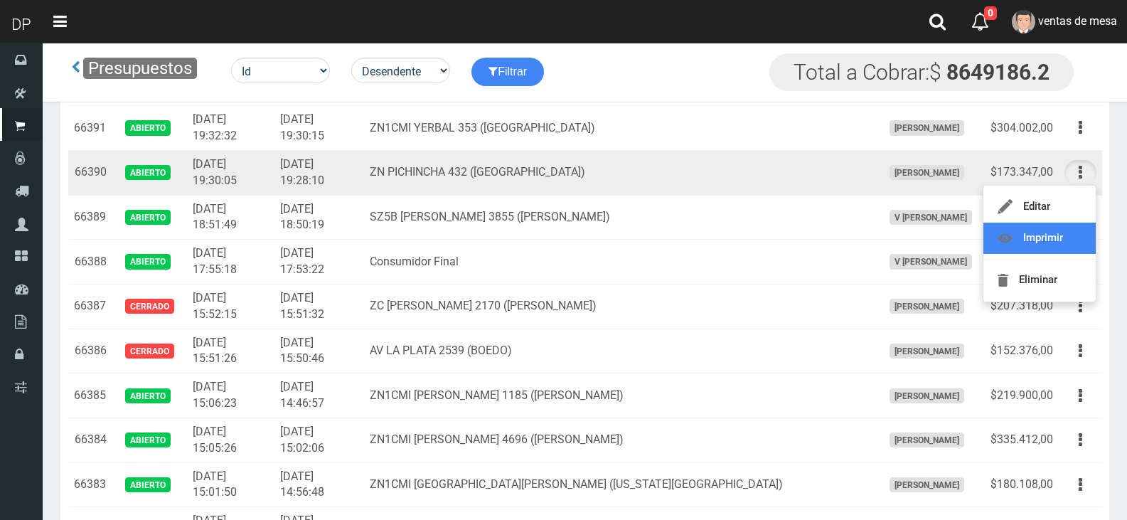
scroll to position [213, 0]
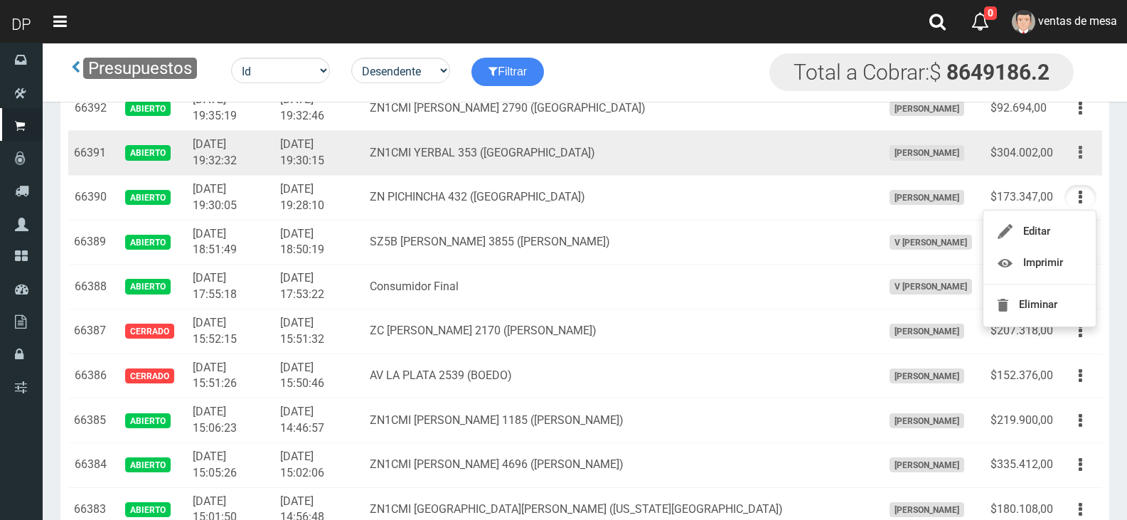
click at [1080, 157] on icon "button" at bounding box center [1081, 152] width 4 height 25
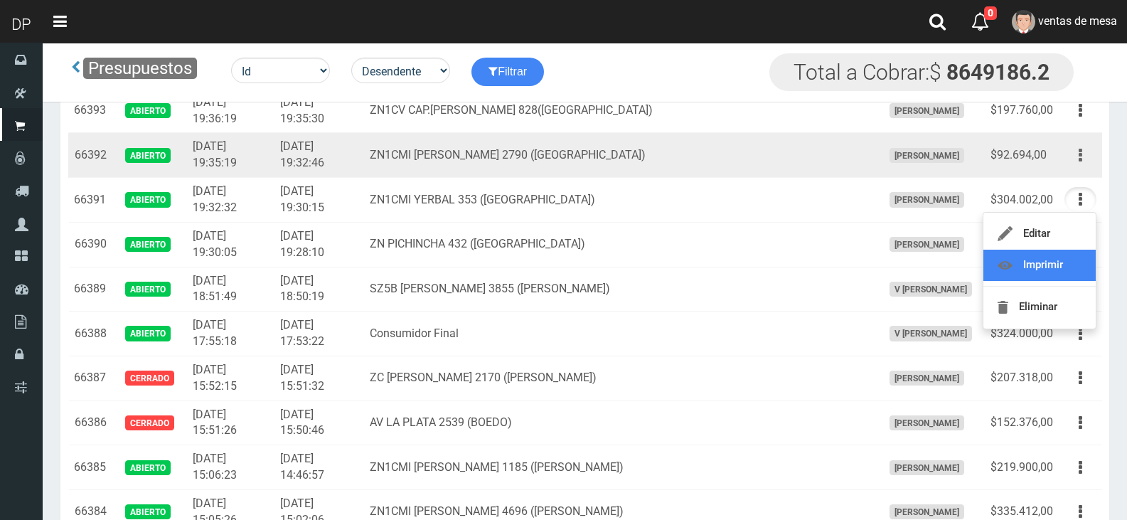
scroll to position [142, 0]
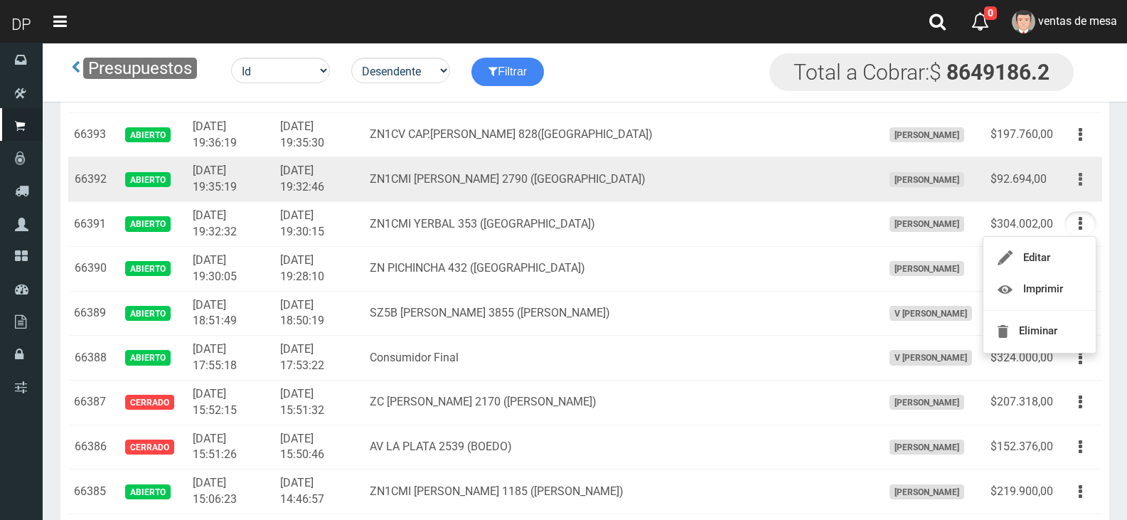
click at [1082, 179] on button "button" at bounding box center [1081, 179] width 32 height 25
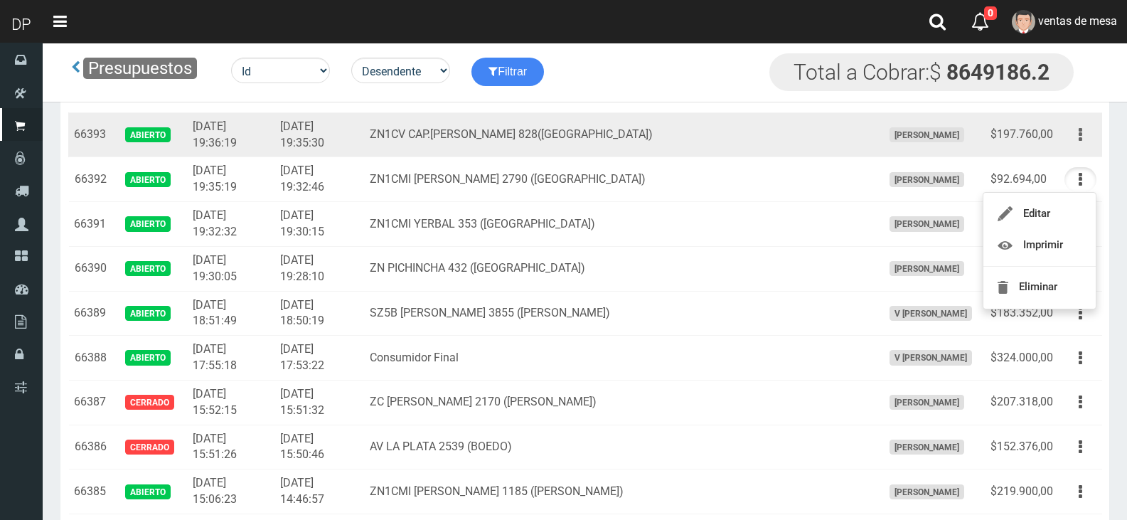
click at [1088, 137] on button "button" at bounding box center [1081, 134] width 32 height 25
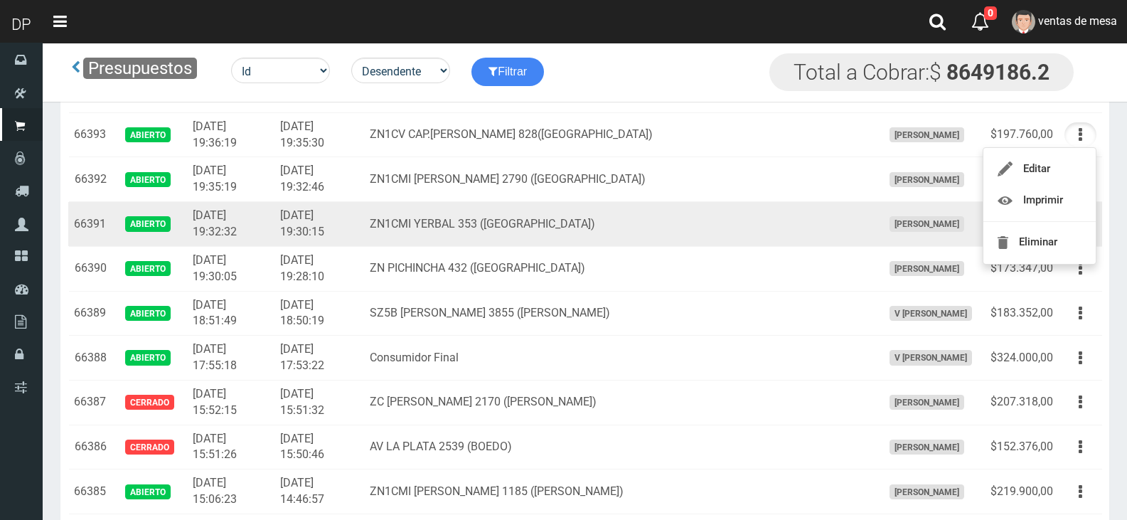
click at [783, 210] on td "ZN1CMI YERBAL 353 (BOULOGNE)" at bounding box center [620, 224] width 513 height 45
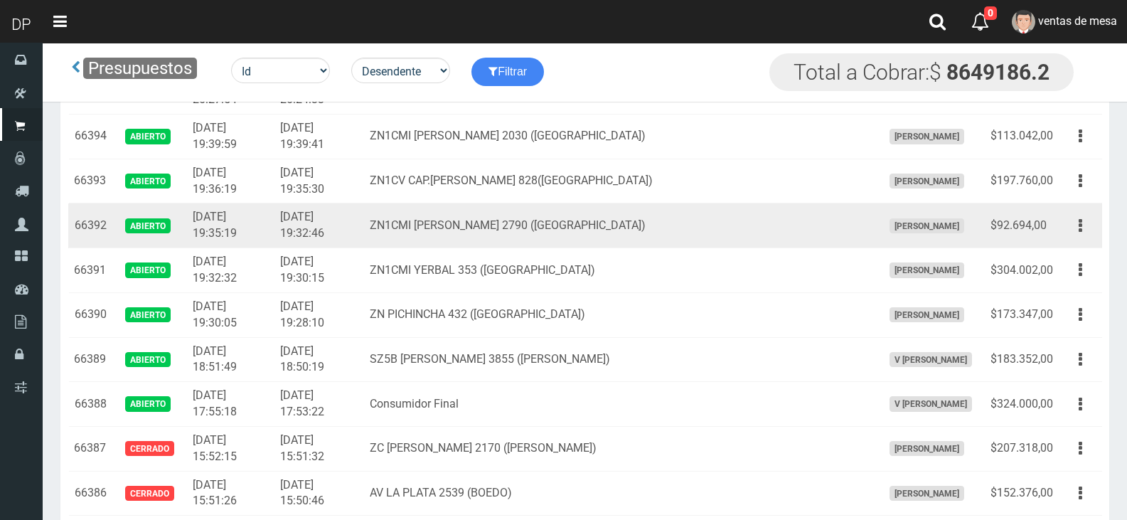
scroll to position [71, 0]
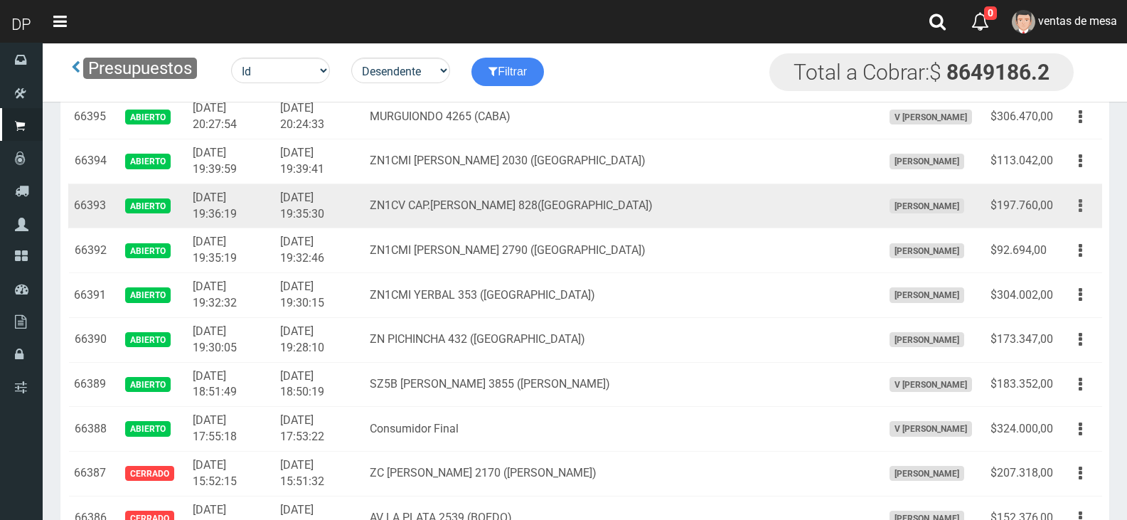
click at [1070, 209] on button "button" at bounding box center [1081, 205] width 32 height 25
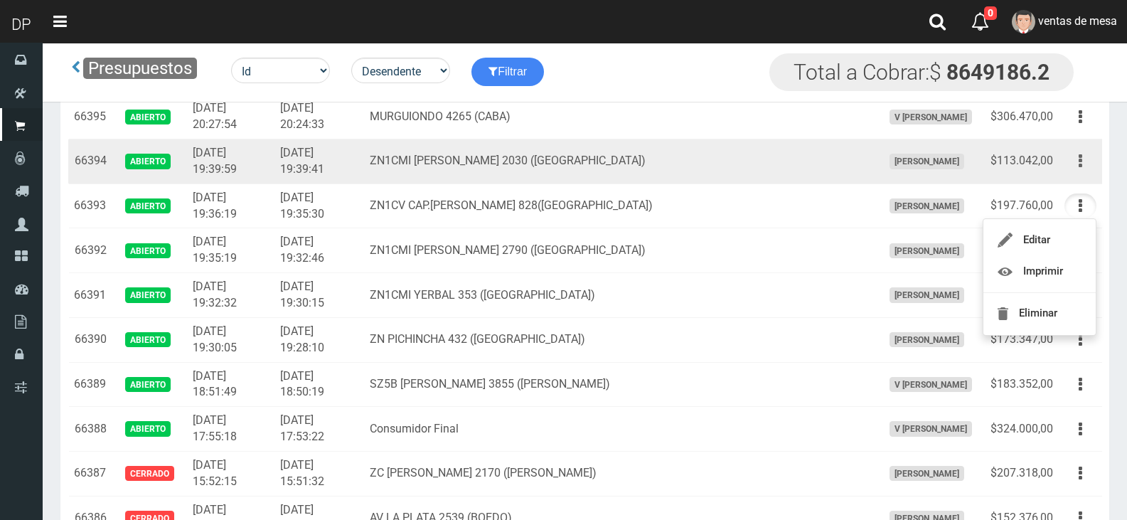
click at [1089, 166] on button "button" at bounding box center [1081, 161] width 32 height 25
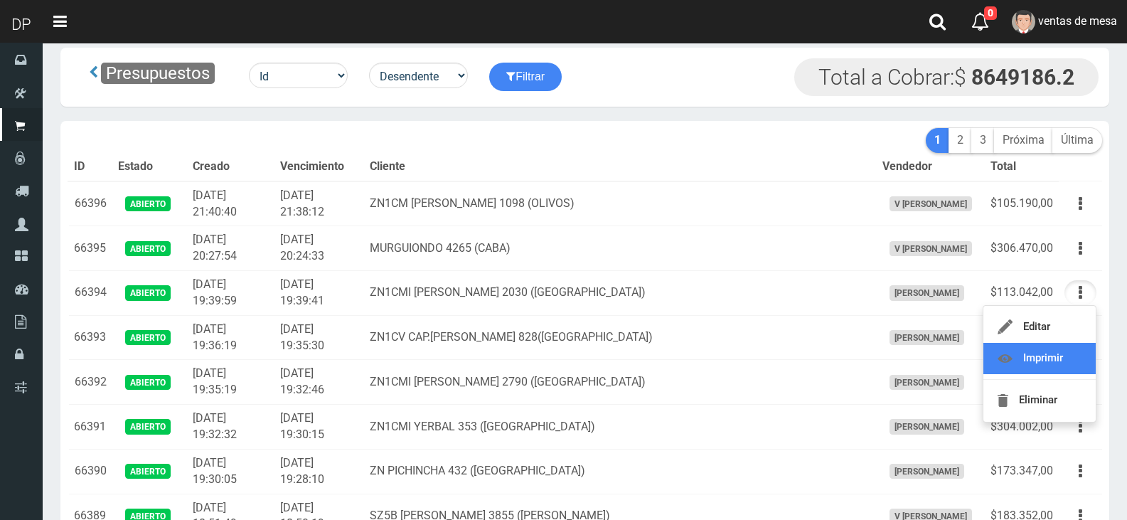
scroll to position [0, 0]
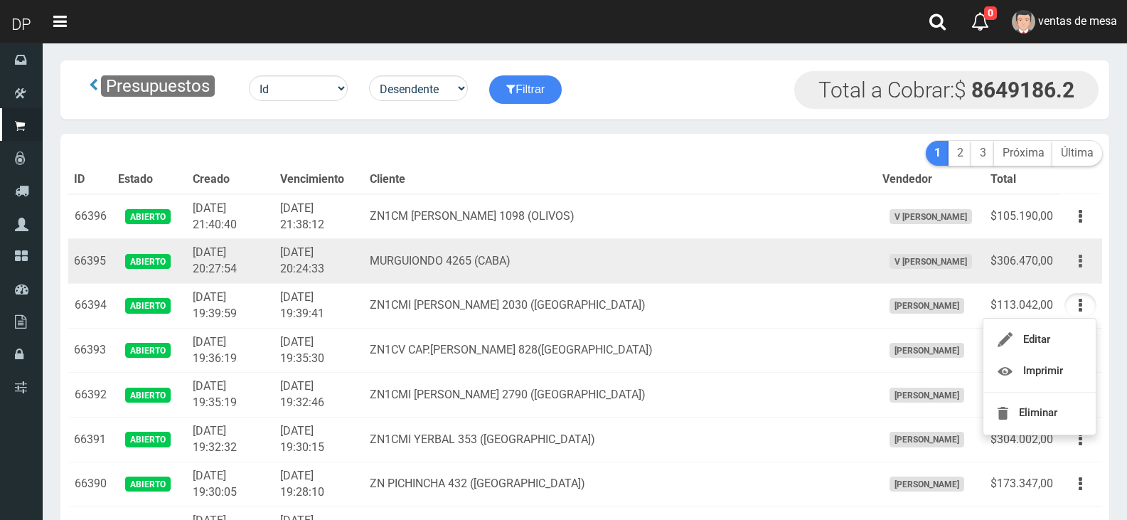
click at [1079, 254] on icon "button" at bounding box center [1081, 261] width 4 height 25
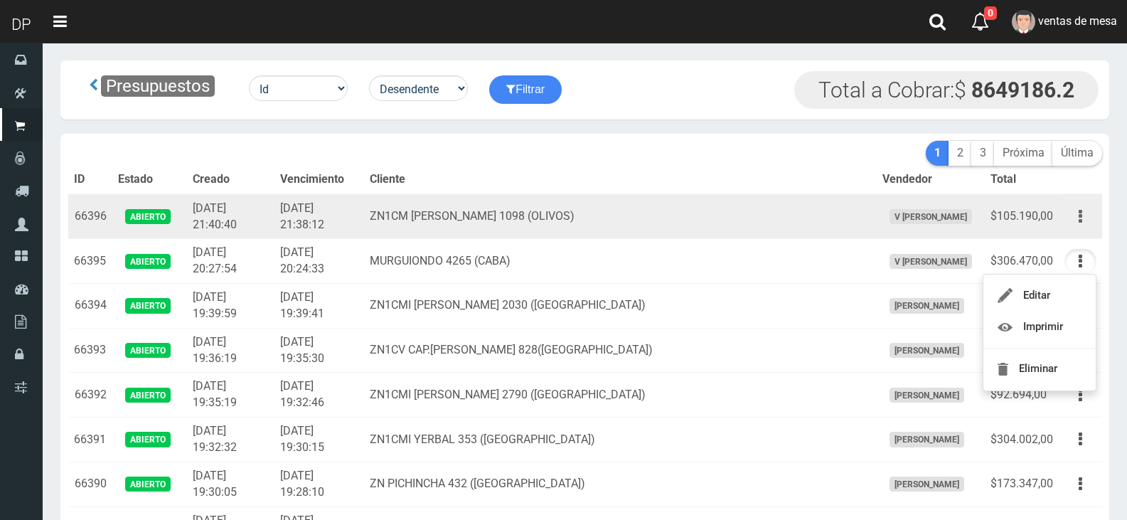
click at [1089, 222] on button "button" at bounding box center [1081, 216] width 32 height 25
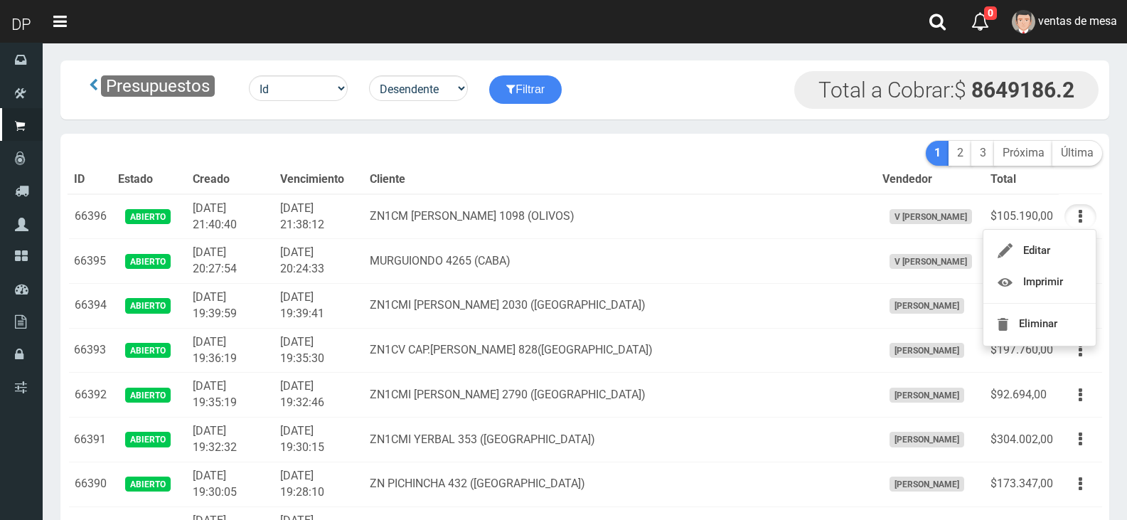
click at [604, 167] on th "Cliente" at bounding box center [620, 180] width 513 height 28
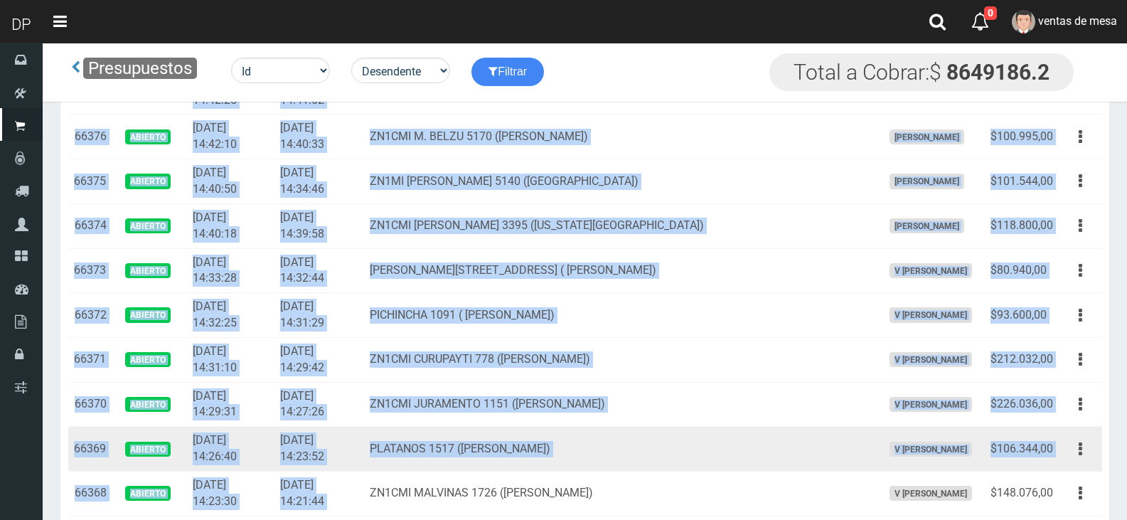
drag, startPoint x: 100, startPoint y: 233, endPoint x: 407, endPoint y: 459, distance: 381.4
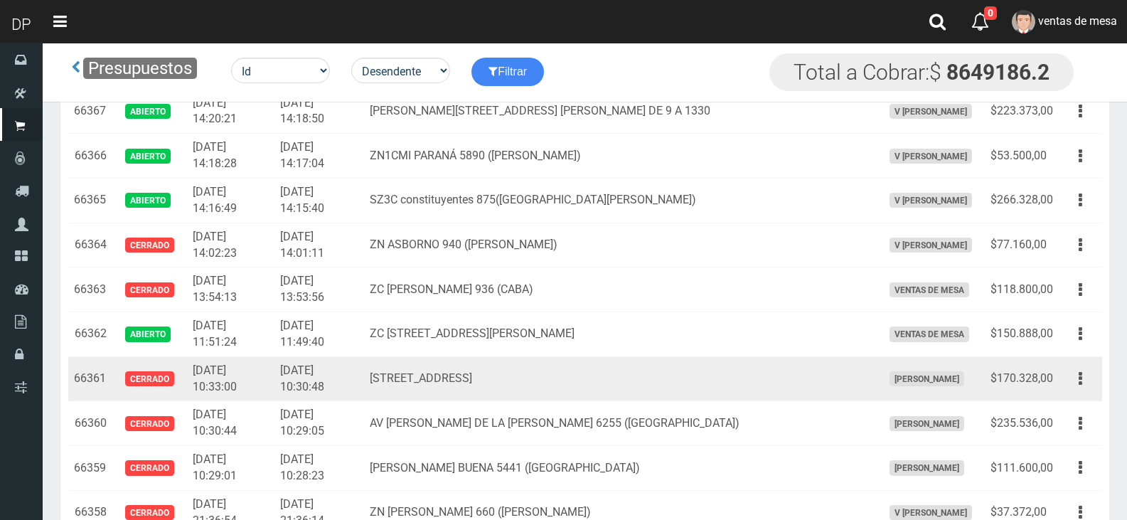
click at [427, 358] on td "AV ESCALADA 2466 (CABA)" at bounding box center [620, 378] width 513 height 45
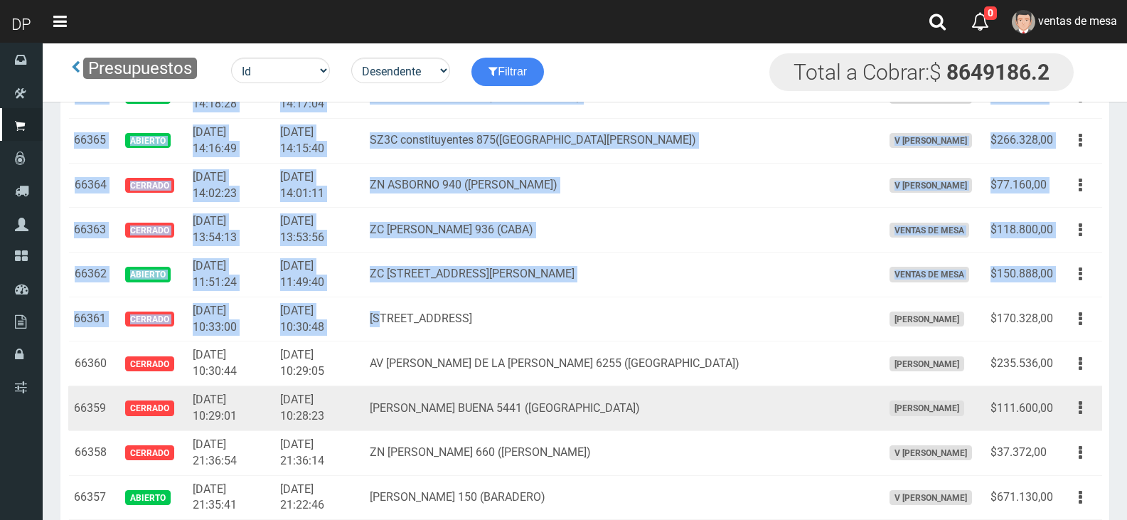
scroll to position [1467, 0]
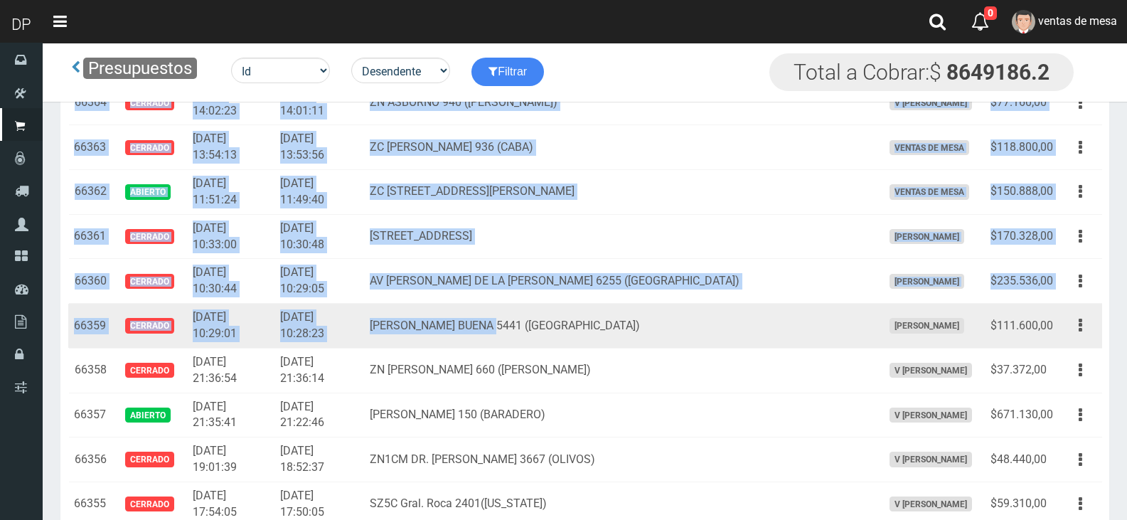
click at [534, 344] on td "PIEDRA BUENA 5441 (LUGANO)" at bounding box center [620, 326] width 513 height 45
click at [1053, 324] on td "$111.600,00" at bounding box center [1022, 326] width 74 height 45
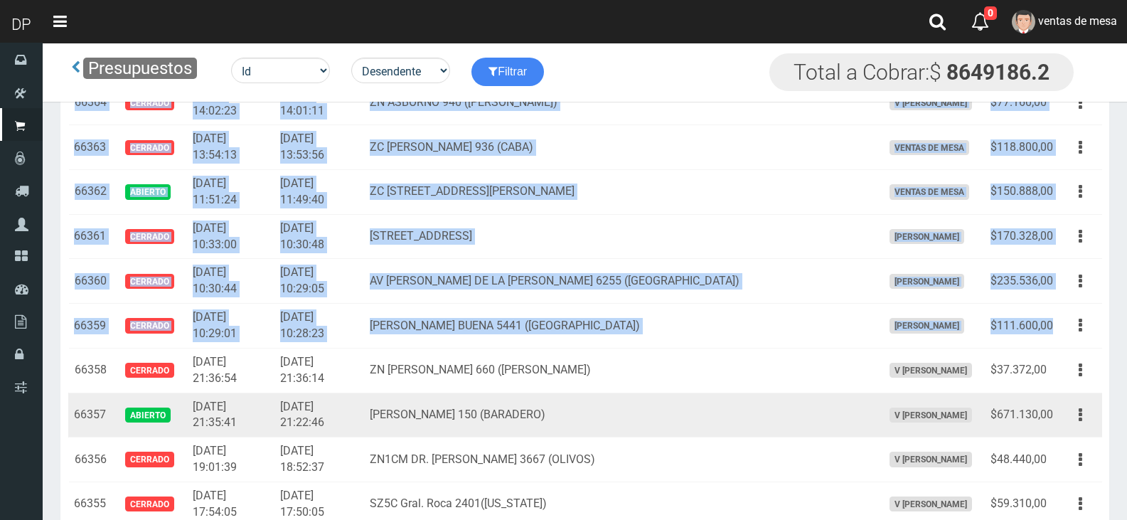
copy tbody "66396 Abierto 2025-09-10 21:40:40 2025-09-10 21:38:12 ZN1CM RICARDO GUTIÉRREZ 1…"
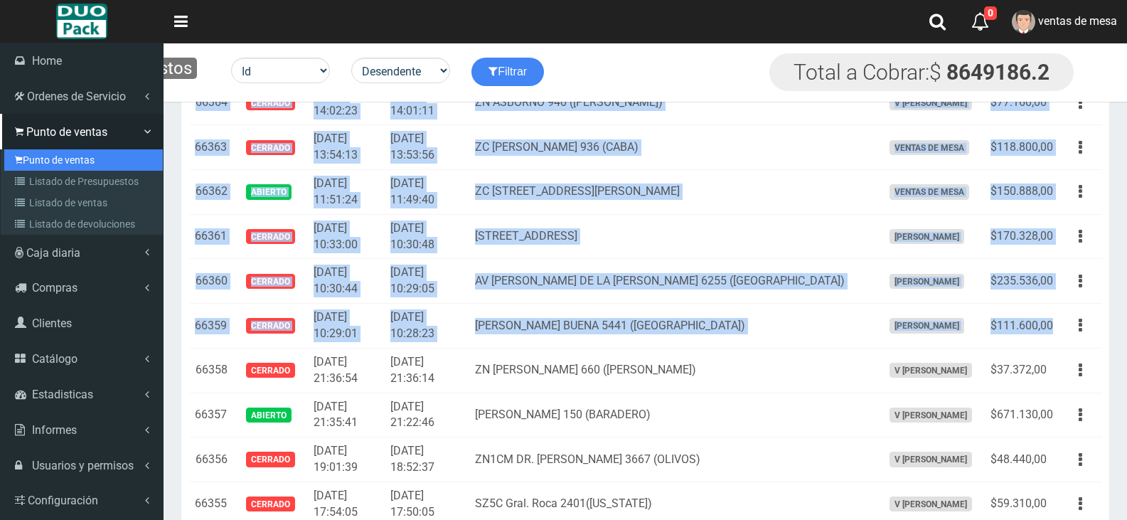
click at [99, 150] on link "Punto de ventas" at bounding box center [83, 159] width 159 height 21
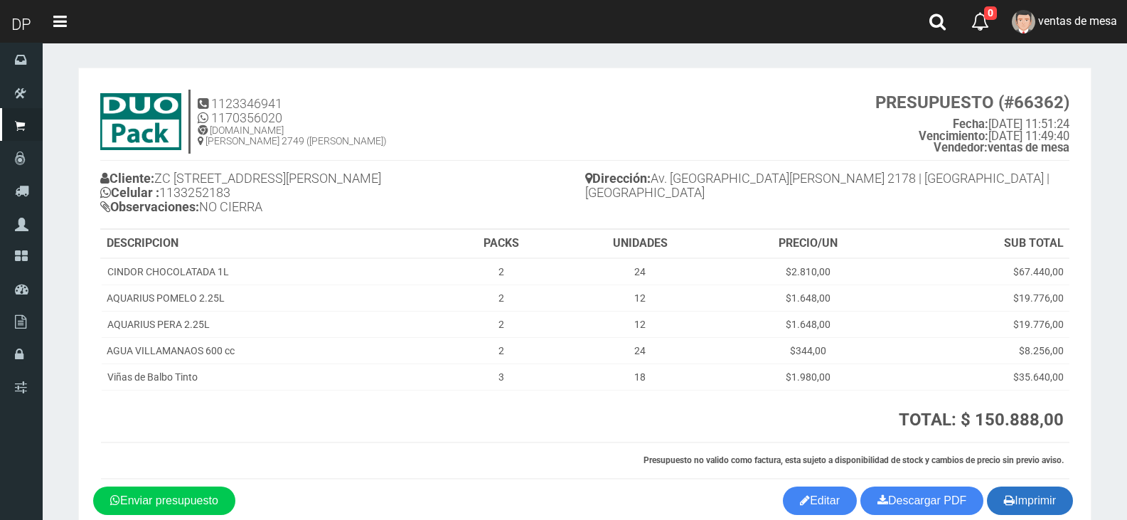
click at [1030, 499] on button "Imprimir" at bounding box center [1030, 500] width 86 height 28
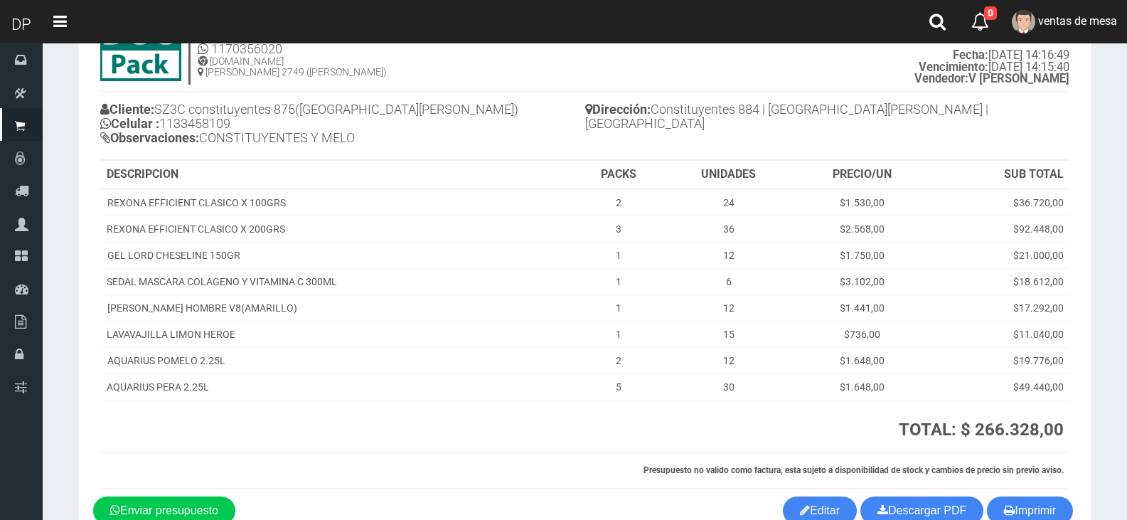
scroll to position [152, 0]
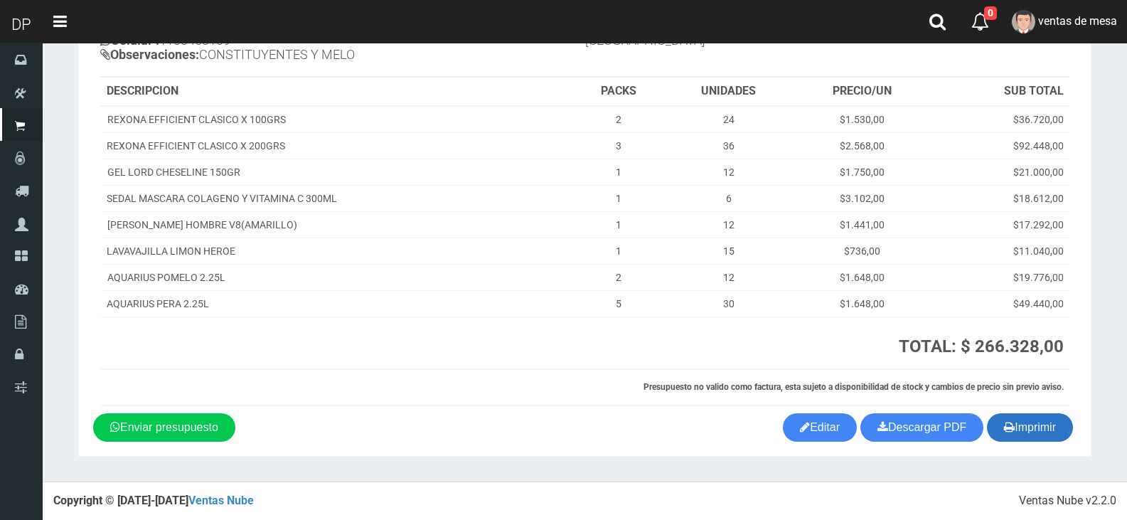
click at [1018, 424] on button "Imprimir" at bounding box center [1030, 427] width 86 height 28
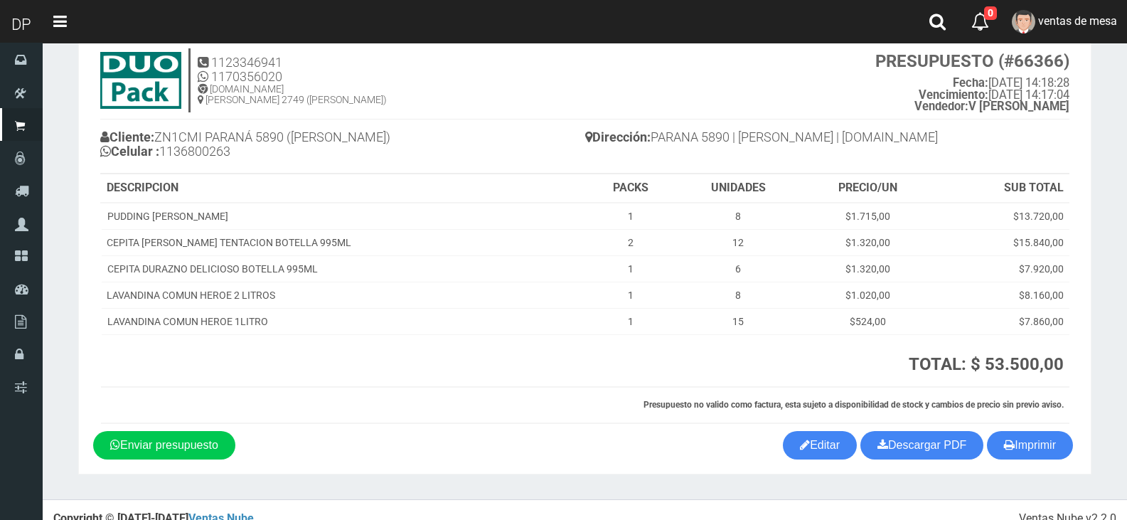
scroll to position [59, 0]
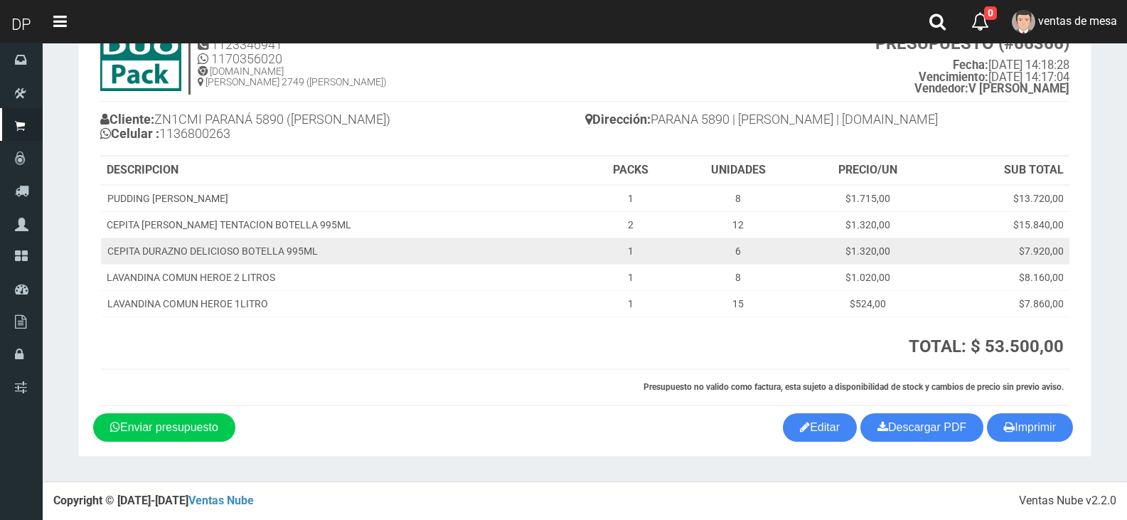
click at [996, 248] on td "$7.920,00" at bounding box center [1002, 251] width 135 height 26
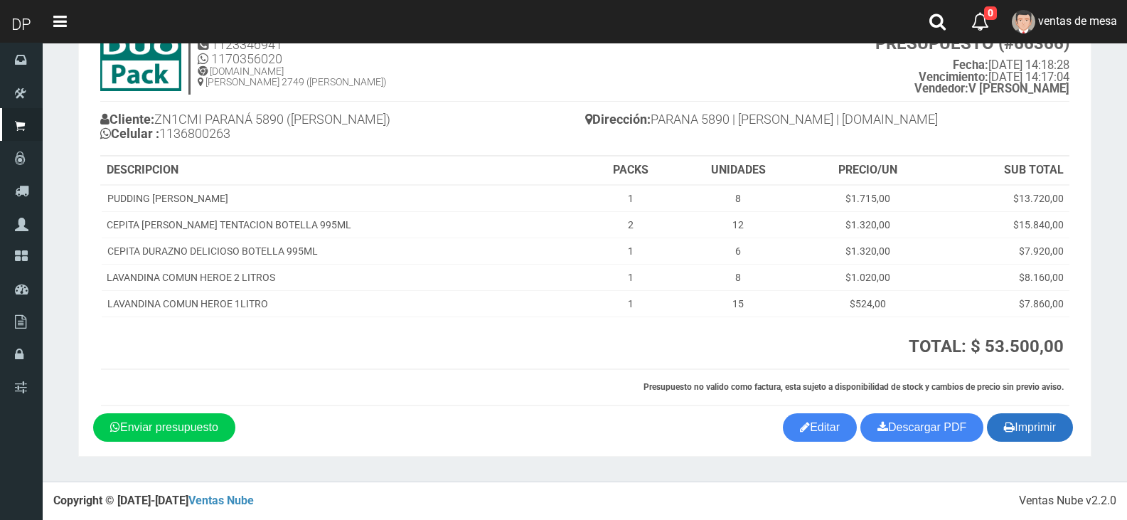
click at [1004, 431] on icon "button" at bounding box center [1009, 427] width 11 height 20
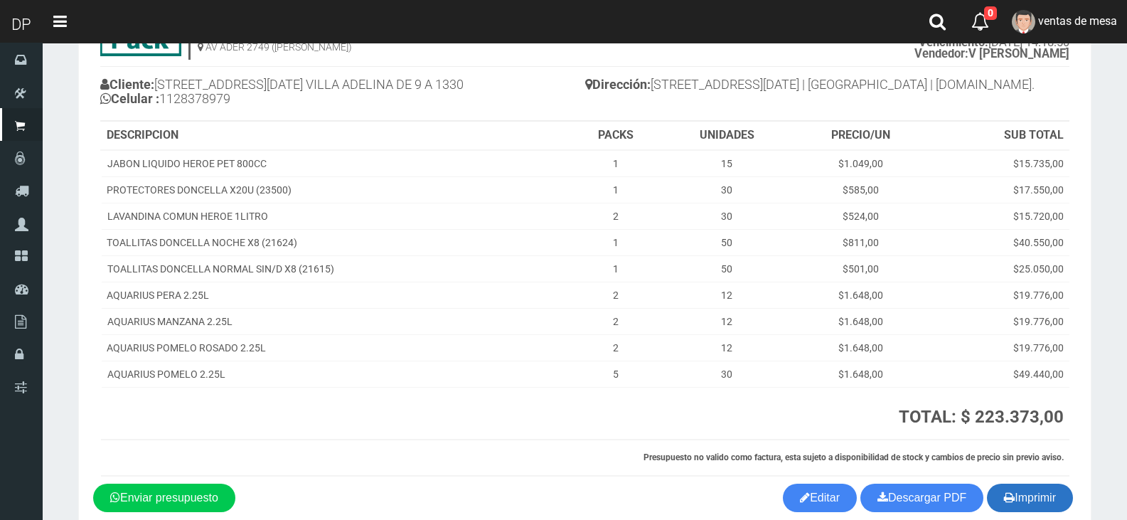
scroll to position [164, 0]
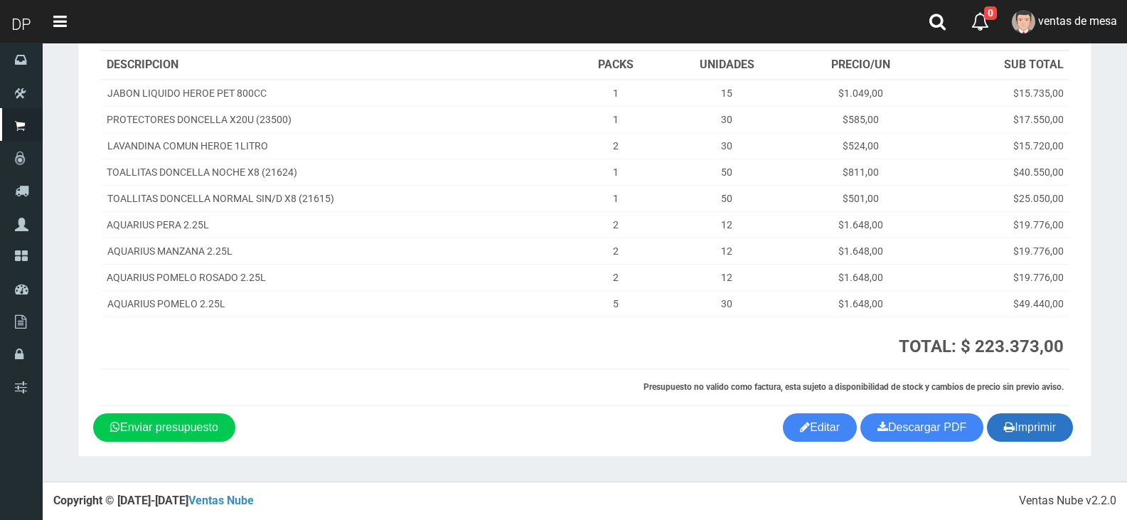
click at [1017, 430] on button "Imprimir" at bounding box center [1030, 427] width 86 height 28
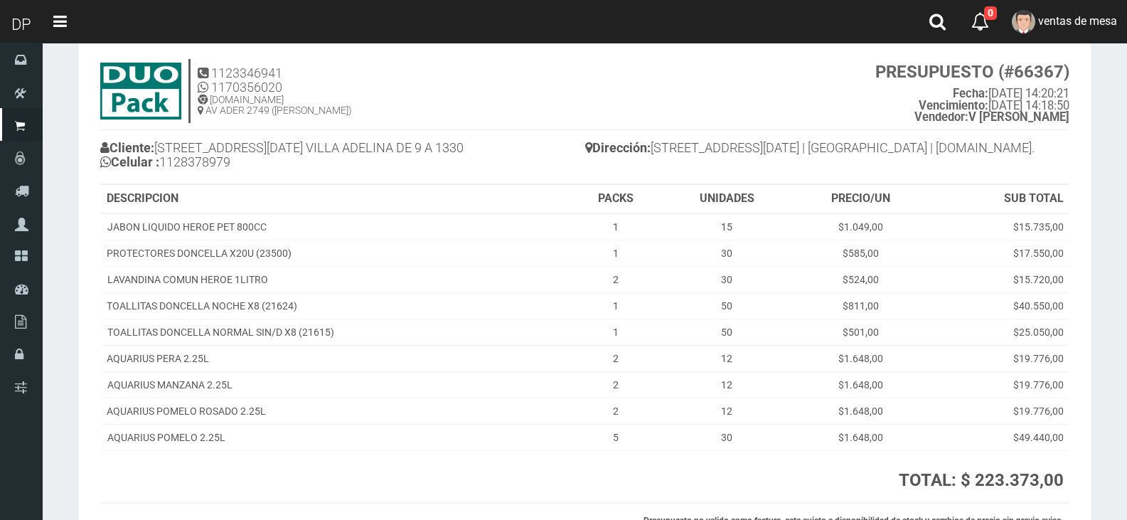
scroll to position [0, 0]
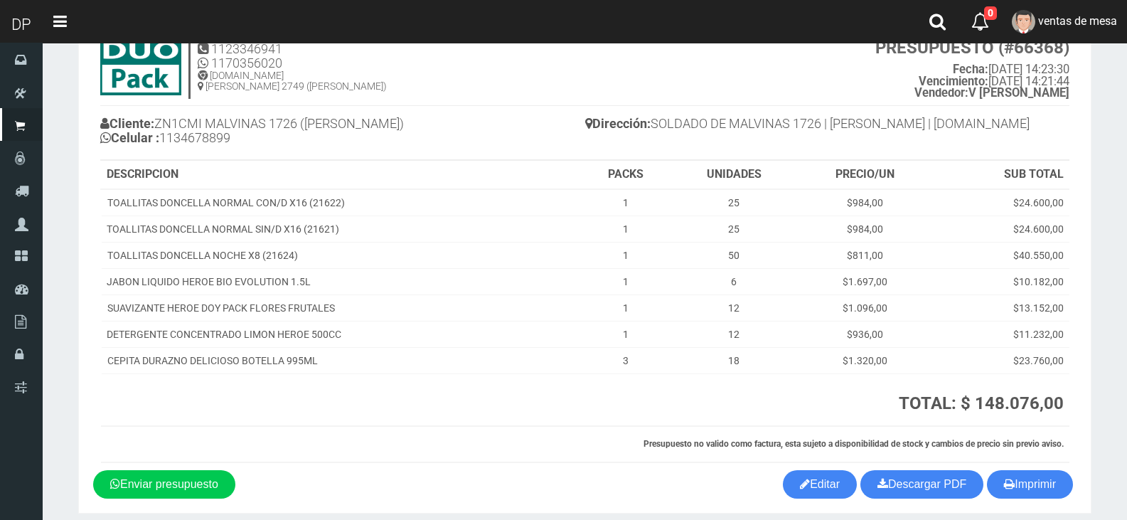
scroll to position [112, 0]
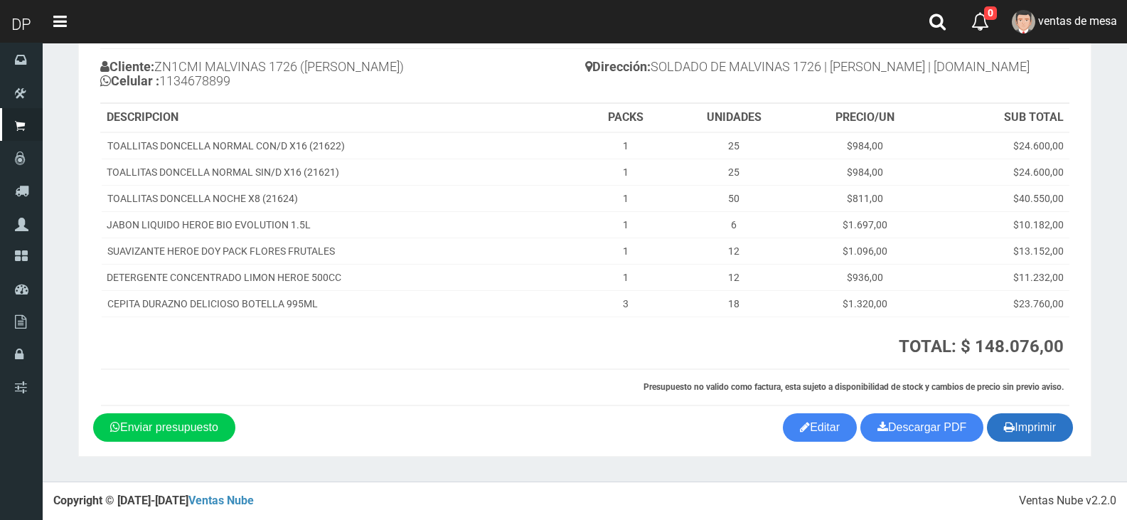
click at [1042, 425] on button "Imprimir" at bounding box center [1030, 427] width 86 height 28
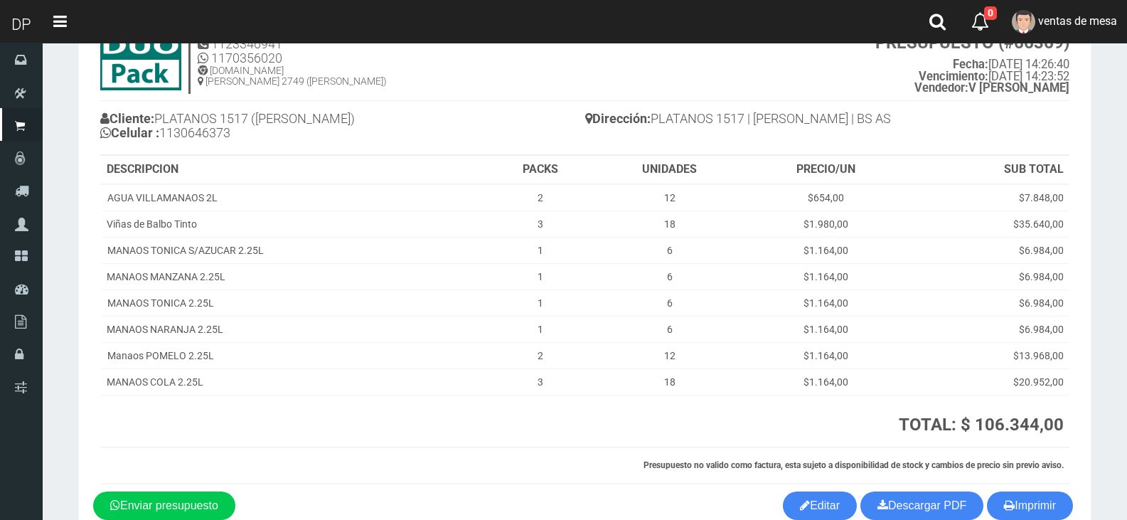
scroll to position [138, 0]
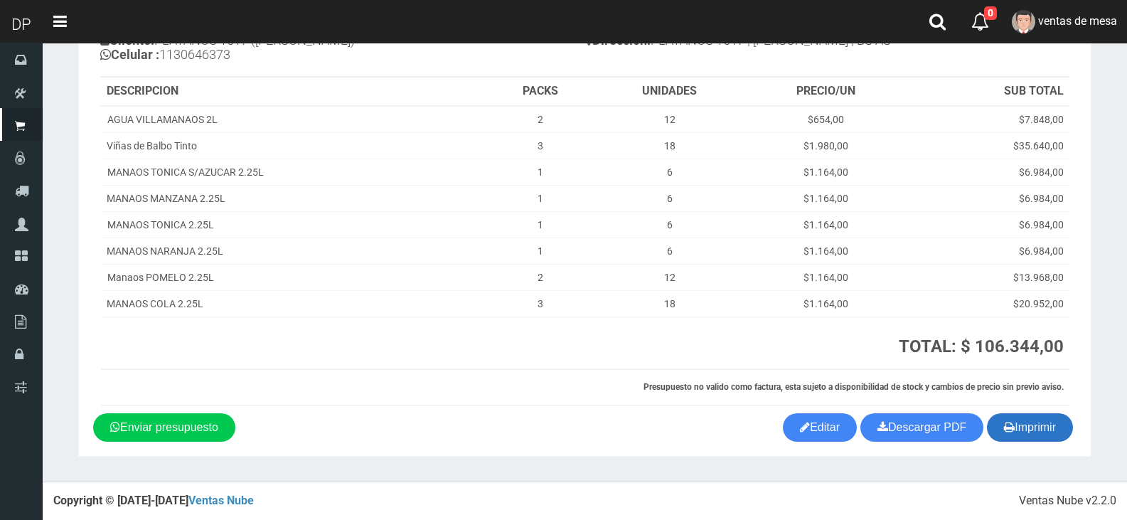
click at [1025, 422] on button "Imprimir" at bounding box center [1030, 427] width 86 height 28
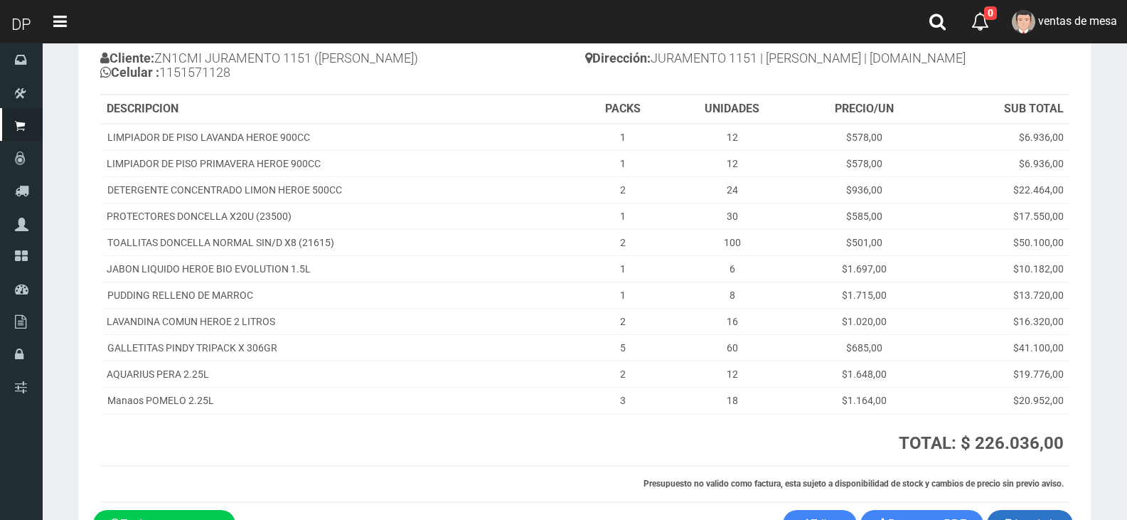
scroll to position [217, 0]
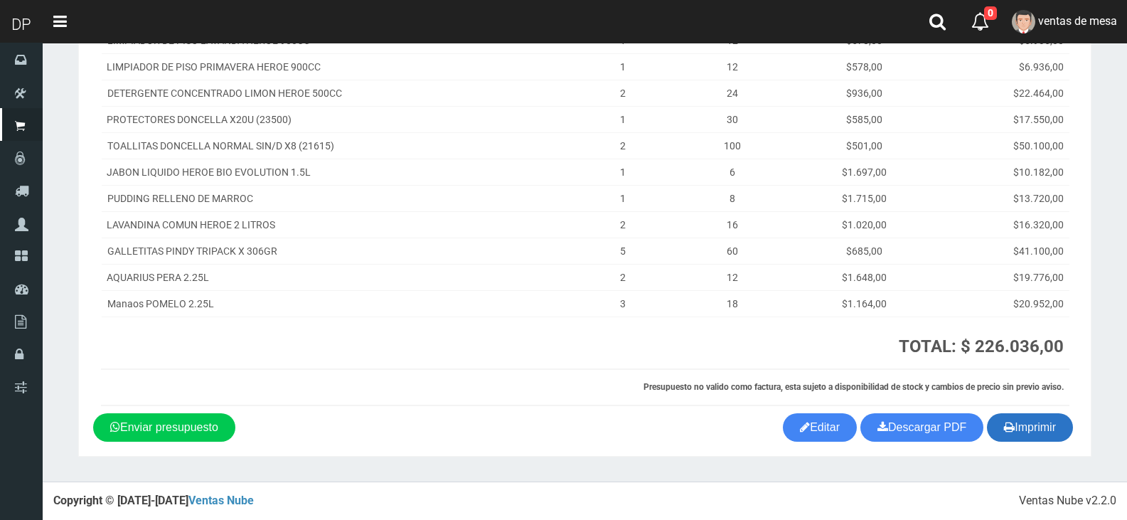
click at [1021, 425] on button "Imprimir" at bounding box center [1030, 427] width 86 height 28
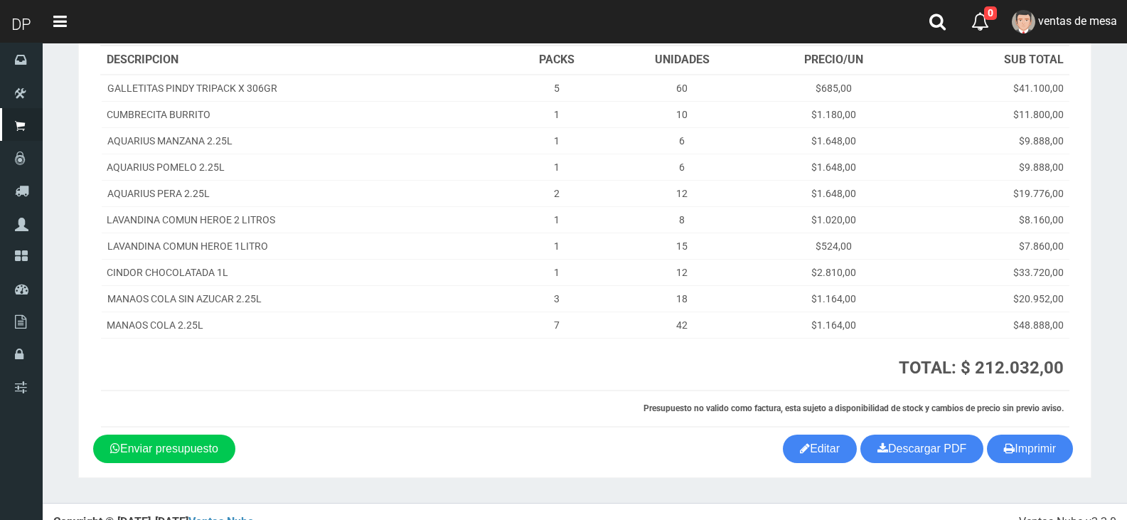
scroll to position [191, 0]
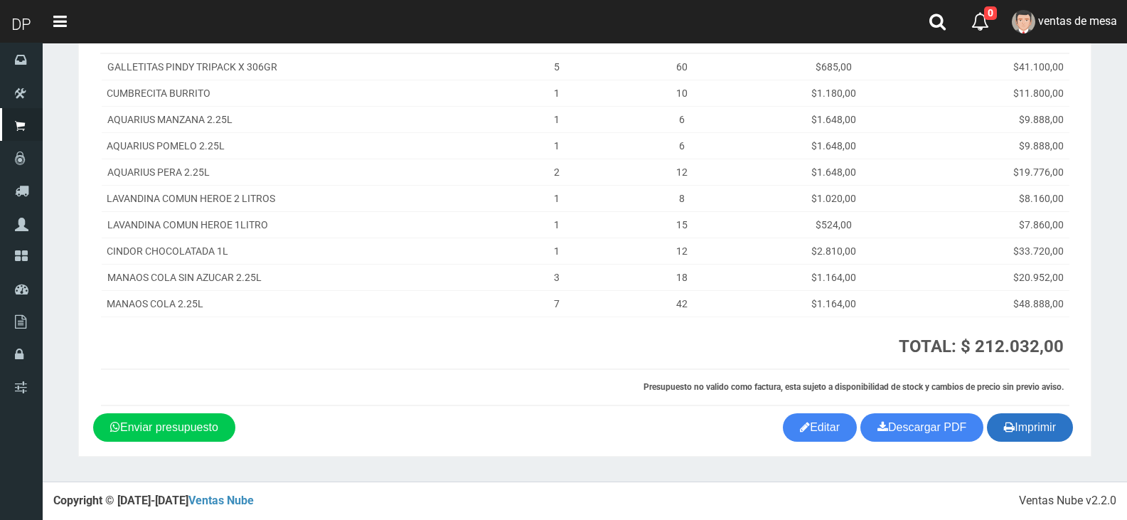
click at [1019, 417] on button "Imprimir" at bounding box center [1030, 427] width 86 height 28
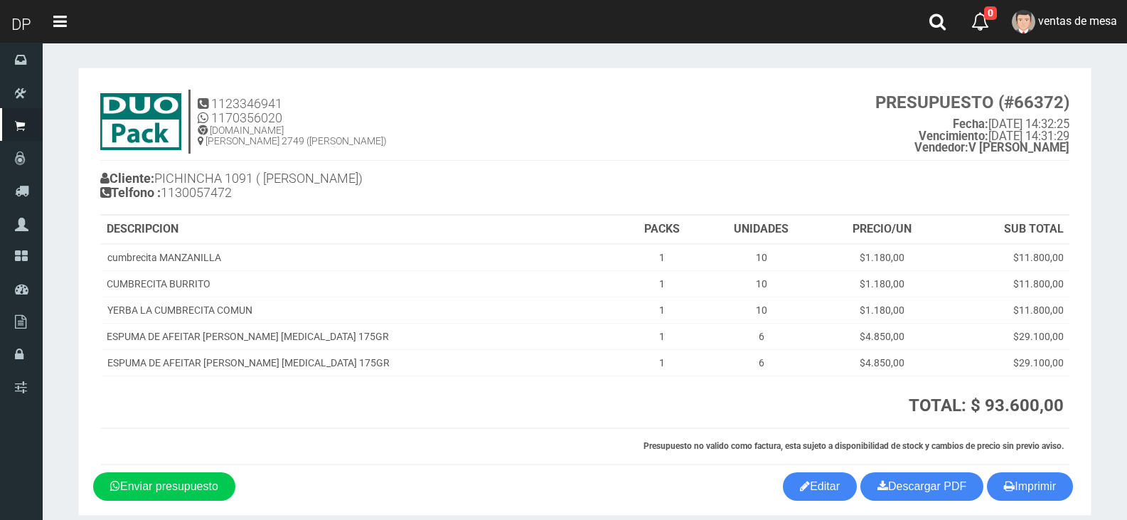
scroll to position [59, 0]
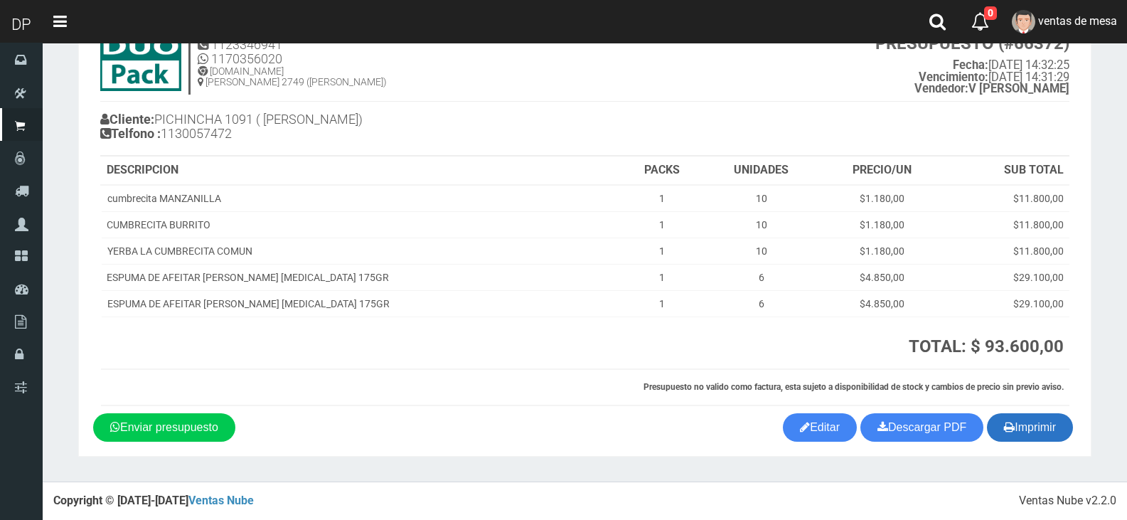
click at [1048, 421] on button "Imprimir" at bounding box center [1030, 427] width 86 height 28
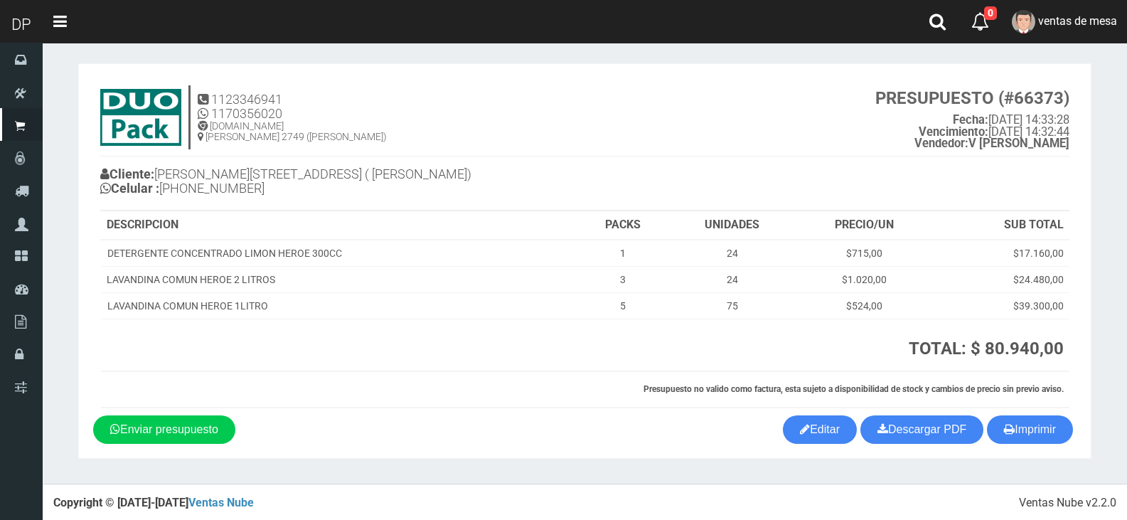
scroll to position [6, 0]
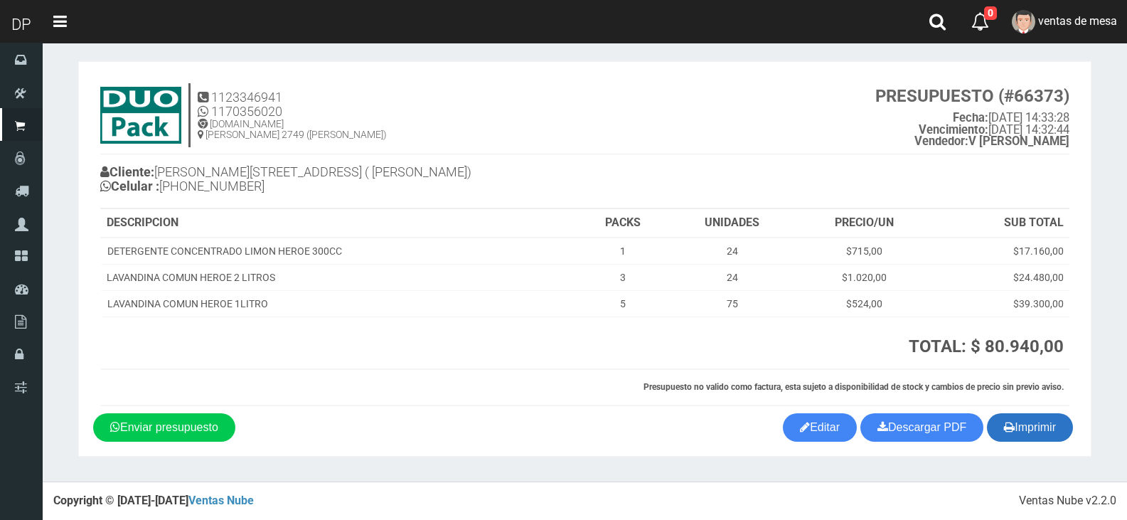
click at [1016, 425] on button "Imprimir" at bounding box center [1030, 427] width 86 height 28
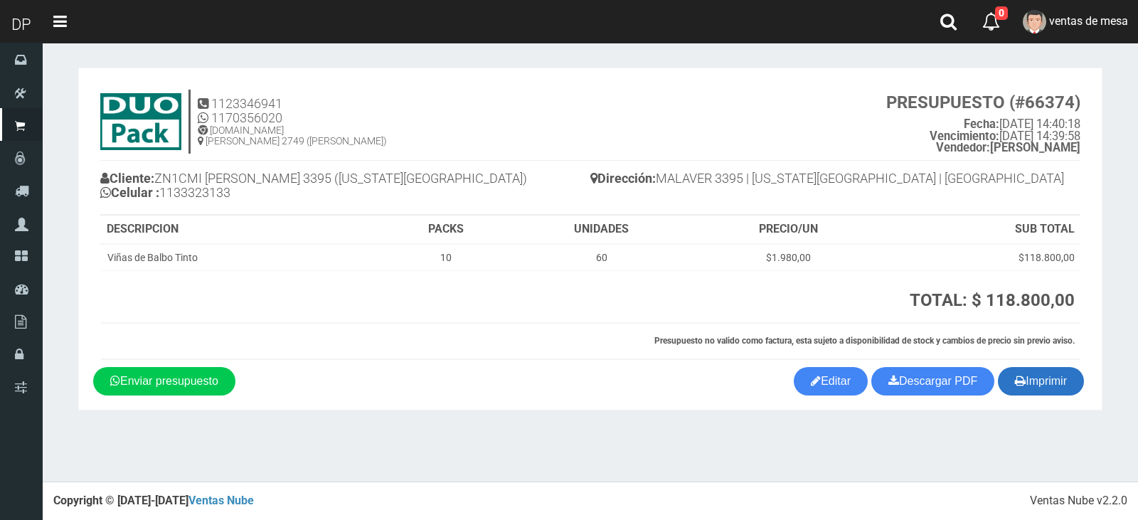
click at [1055, 393] on button "Imprimir" at bounding box center [1041, 381] width 86 height 28
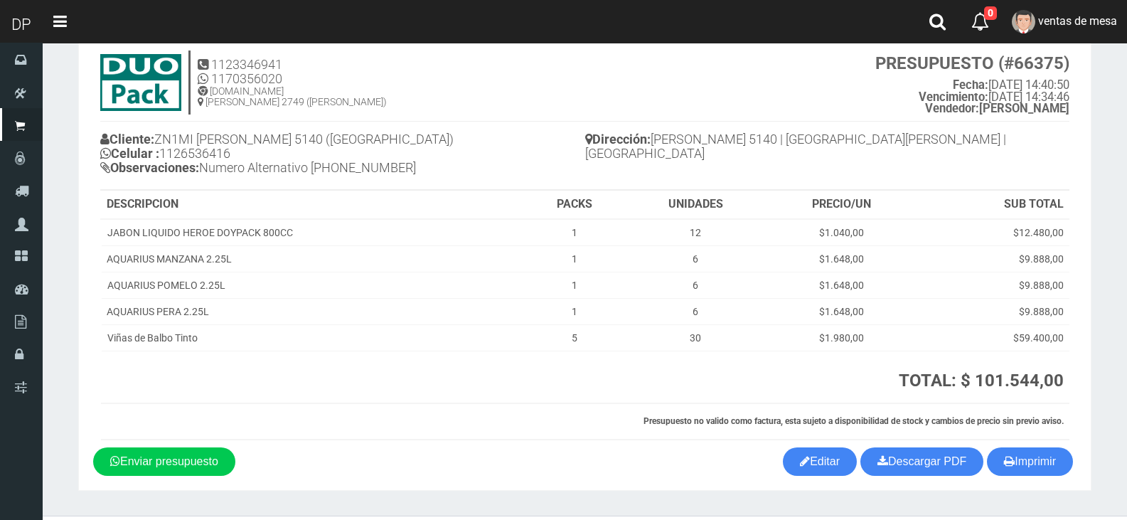
scroll to position [73, 0]
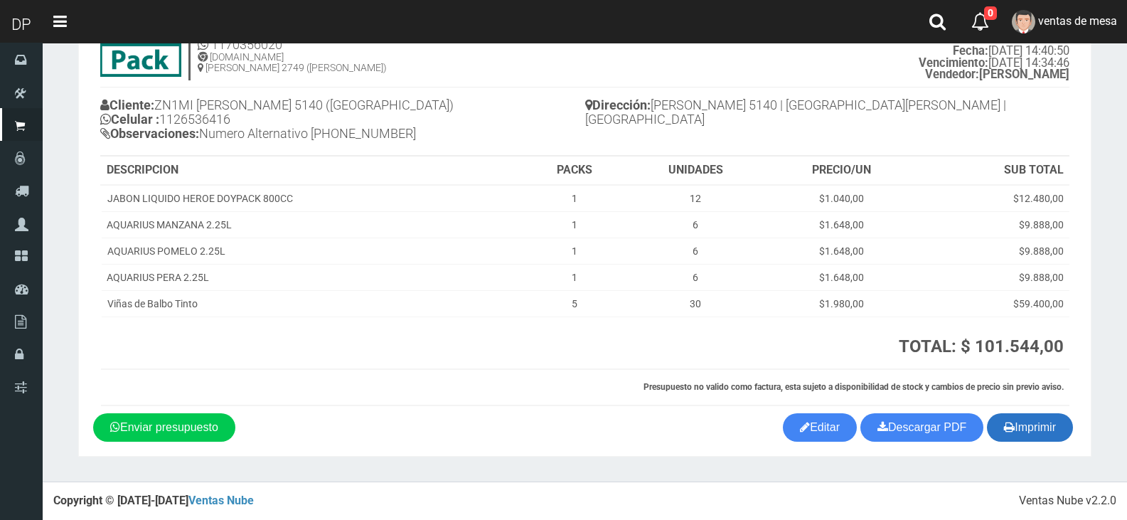
click at [1020, 429] on button "Imprimir" at bounding box center [1030, 427] width 86 height 28
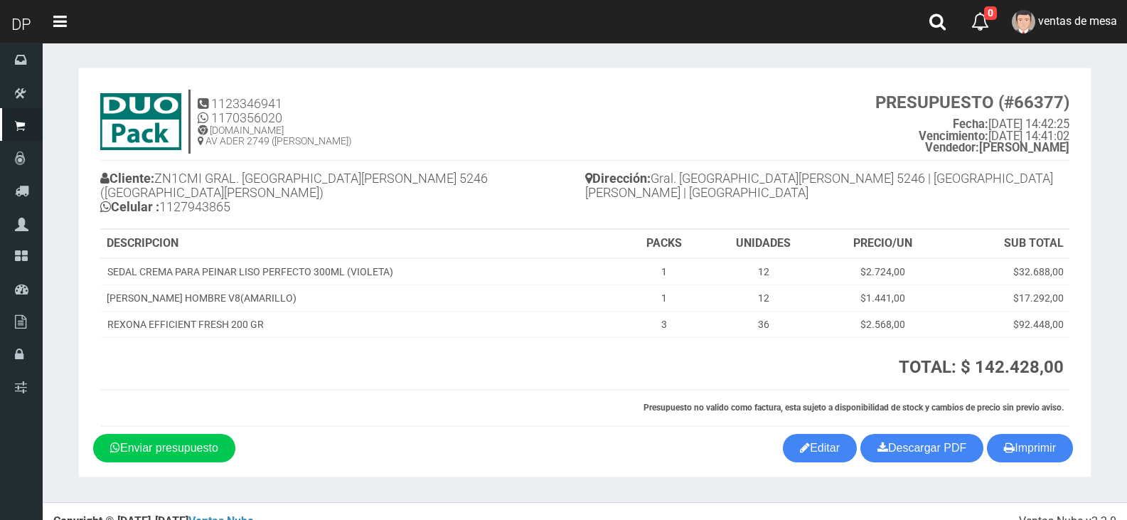
click at [770, 193] on h4 "Dirección: Gral. [GEOGRAPHIC_DATA][PERSON_NAME] 5246 | [GEOGRAPHIC_DATA][PERSON…" at bounding box center [827, 187] width 485 height 39
click at [1030, 443] on button "Imprimir" at bounding box center [1030, 448] width 86 height 28
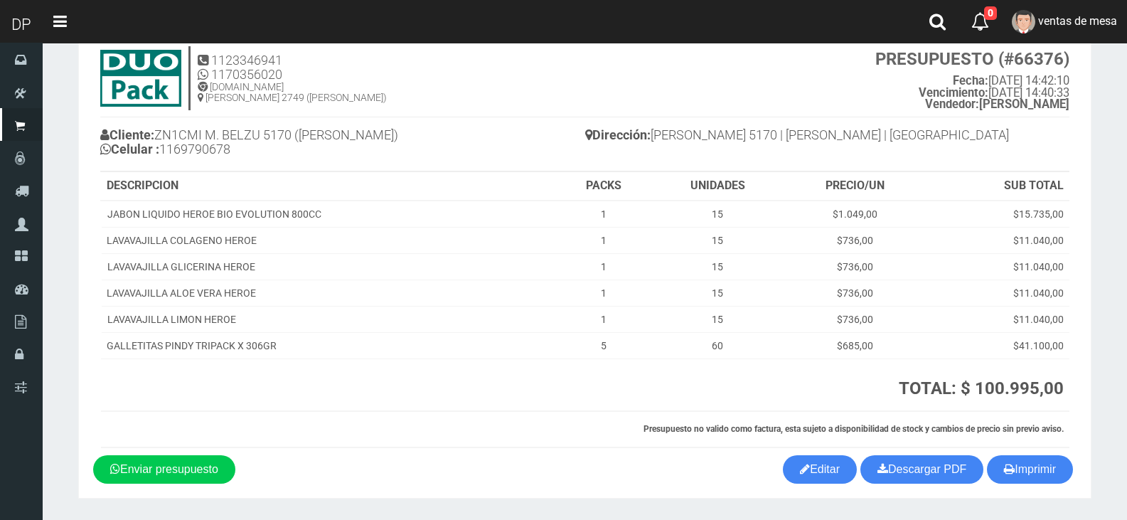
scroll to position [85, 0]
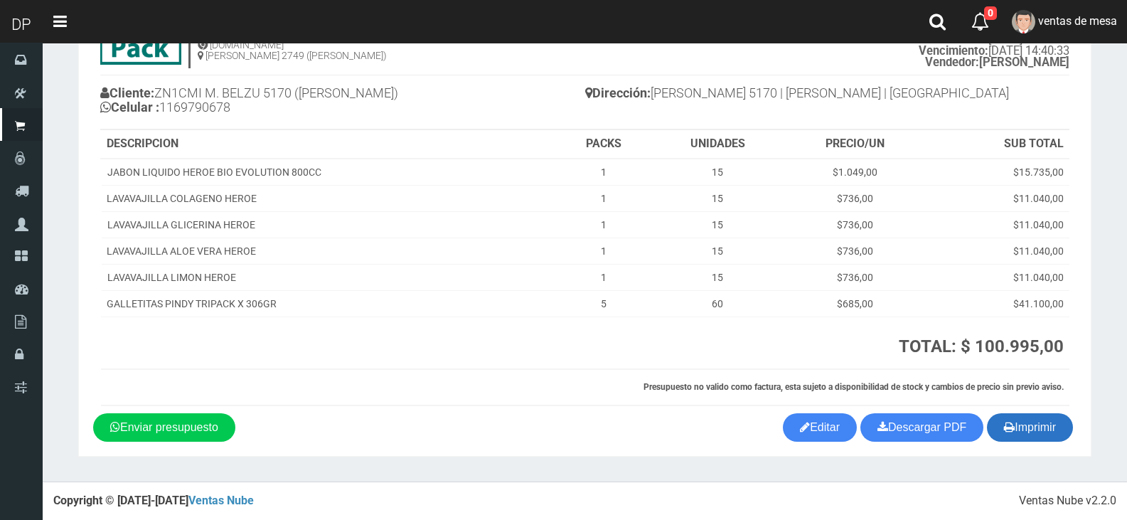
click at [1043, 435] on button "Imprimir" at bounding box center [1030, 427] width 86 height 28
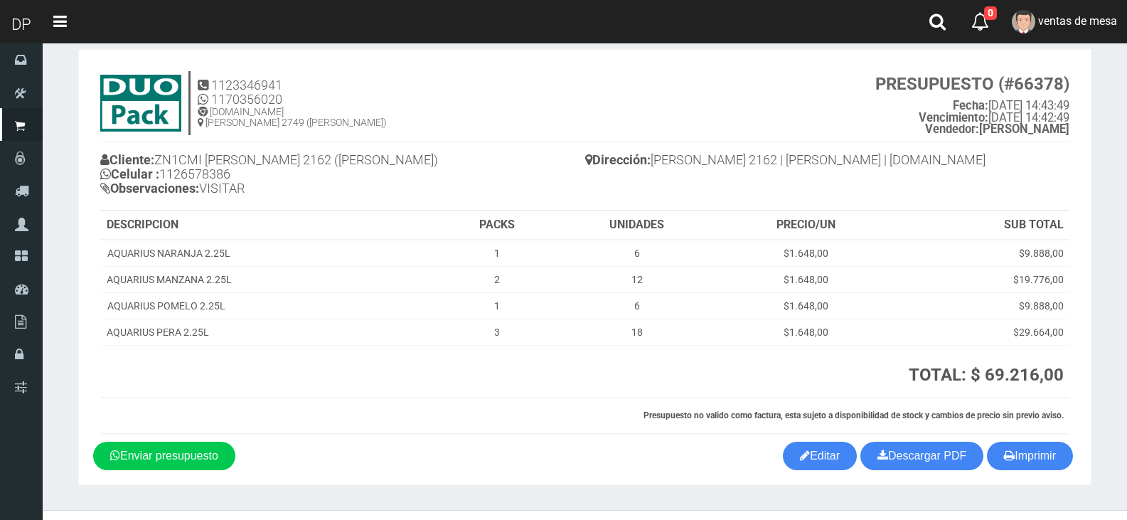
scroll to position [47, 0]
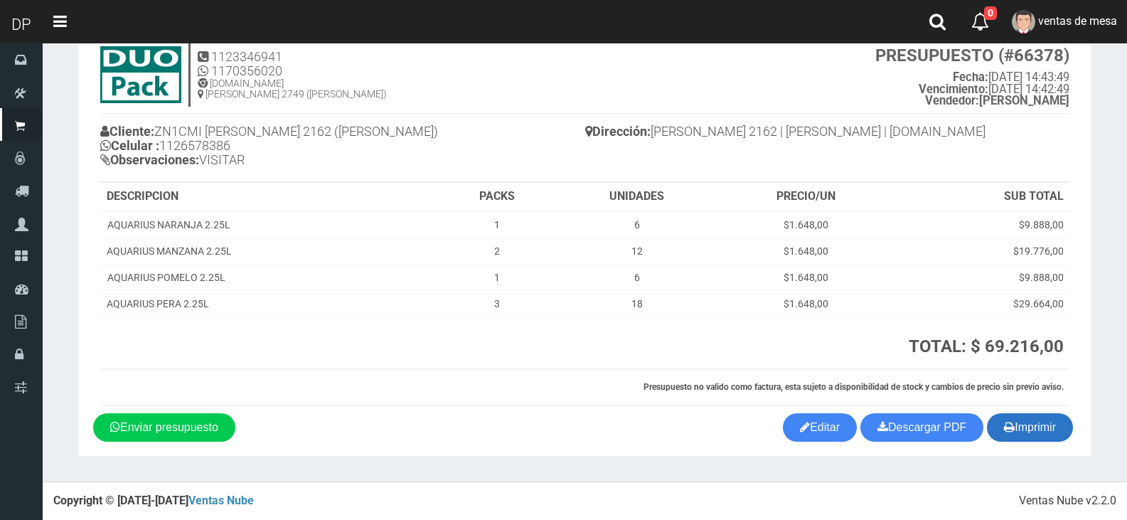
click at [1056, 428] on button "Imprimir" at bounding box center [1030, 427] width 86 height 28
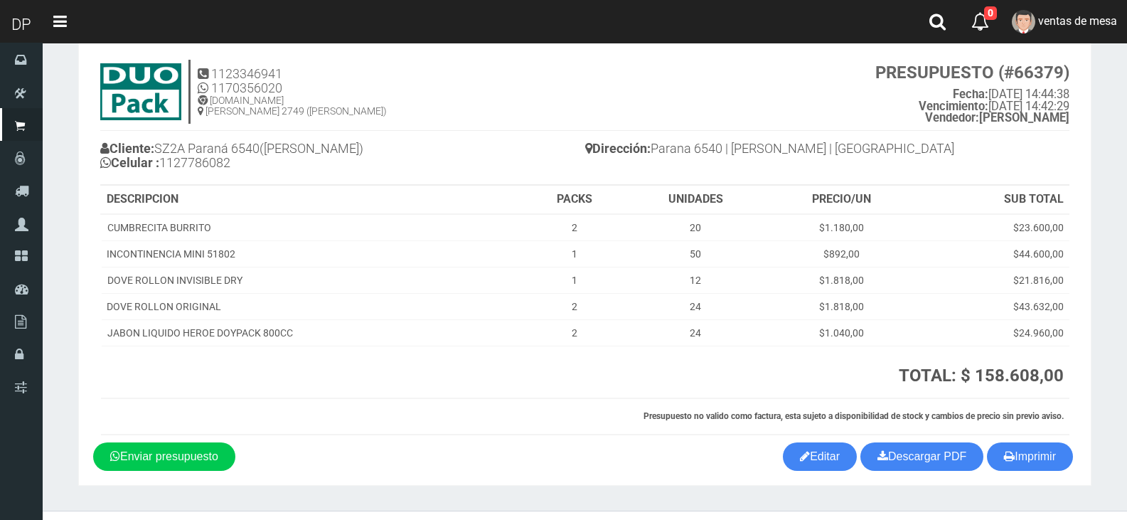
scroll to position [59, 0]
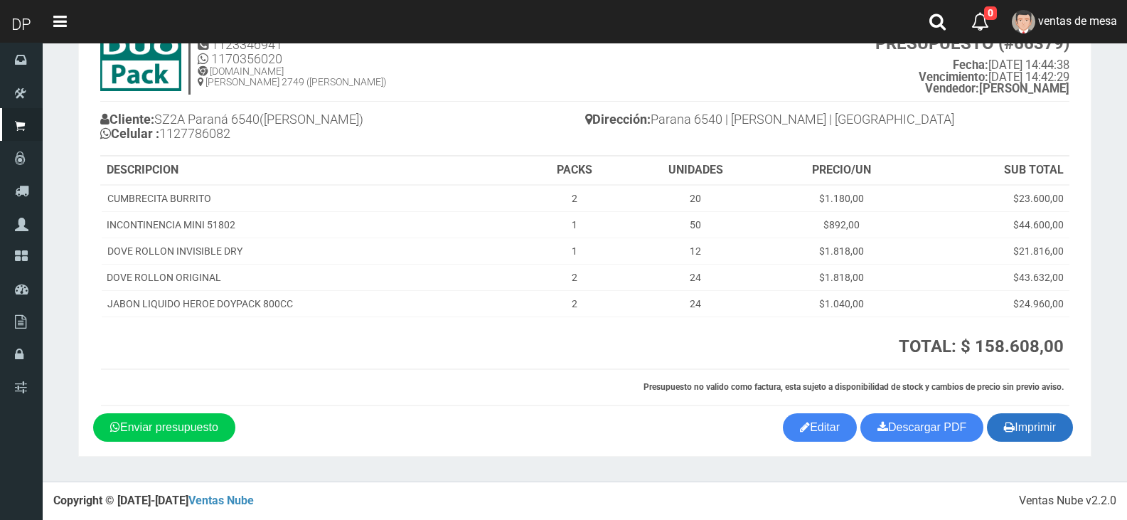
click at [998, 430] on button "Imprimir" at bounding box center [1030, 427] width 86 height 28
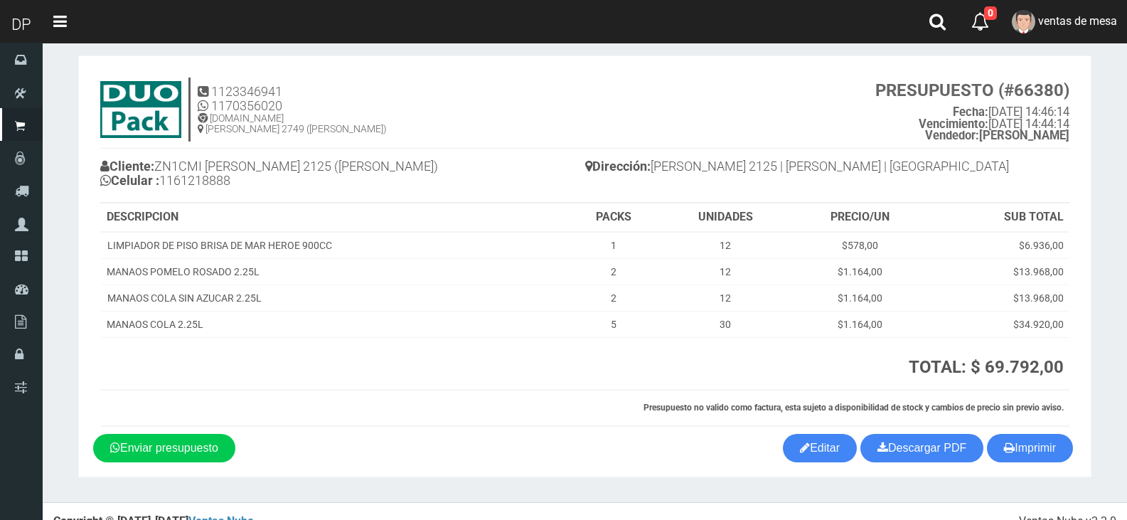
scroll to position [33, 0]
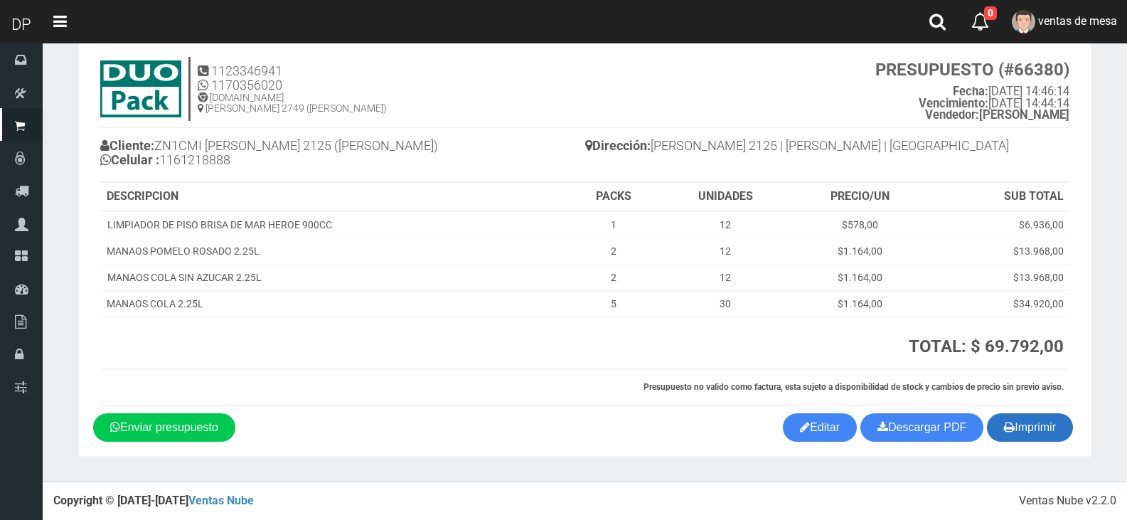
click at [1021, 417] on button "Imprimir" at bounding box center [1030, 427] width 86 height 28
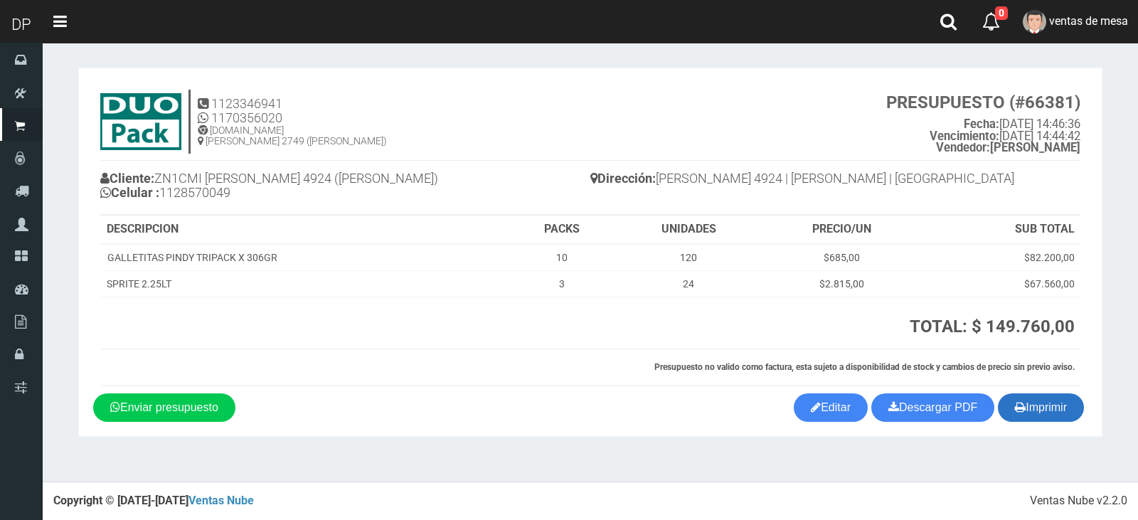
click at [1001, 399] on button "Imprimir" at bounding box center [1041, 407] width 86 height 28
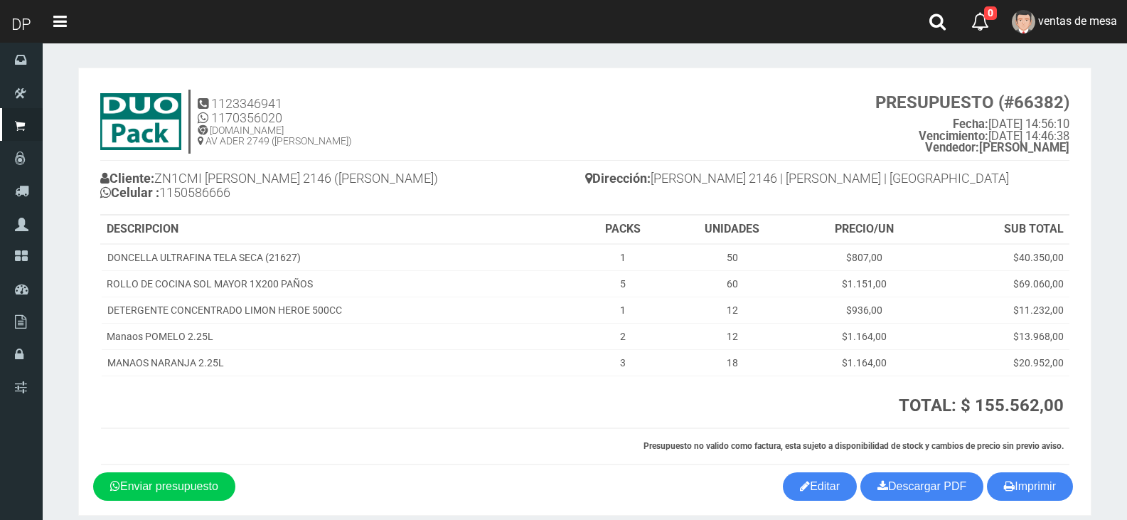
scroll to position [59, 0]
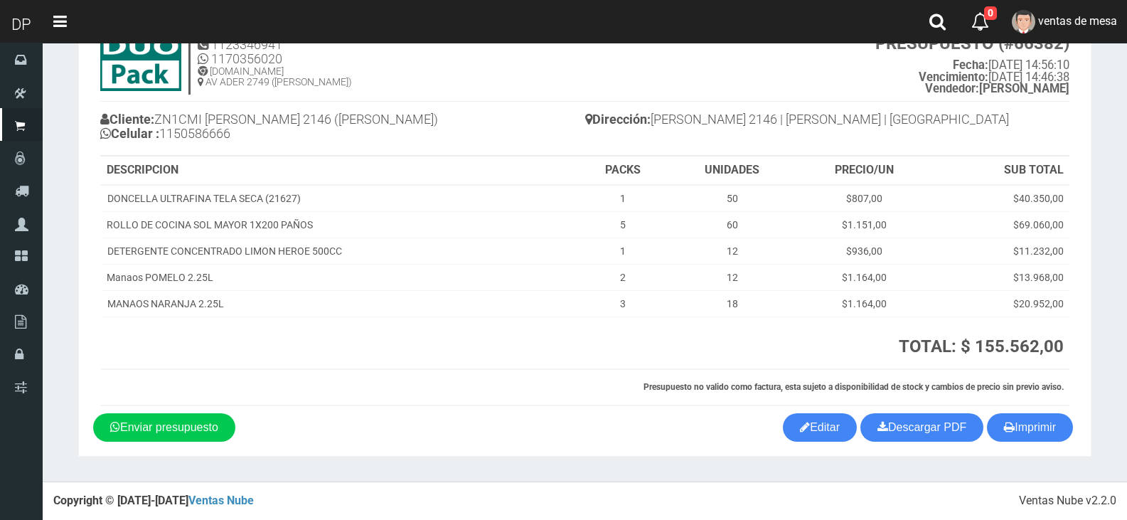
click at [1043, 410] on div "1123346941 1170356020 WWW.DUOPACKS.COM.AR AV ADER 2749 (MUNRO) PRESUPUESTO (#66…" at bounding box center [585, 218] width 984 height 390
click at [1040, 419] on button "Imprimir" at bounding box center [1030, 427] width 86 height 28
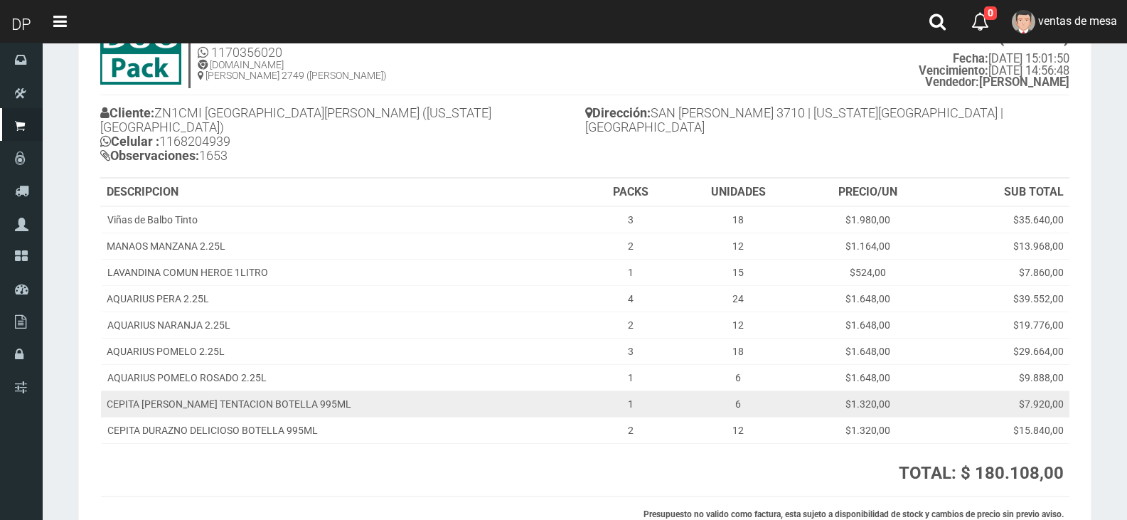
scroll to position [179, 0]
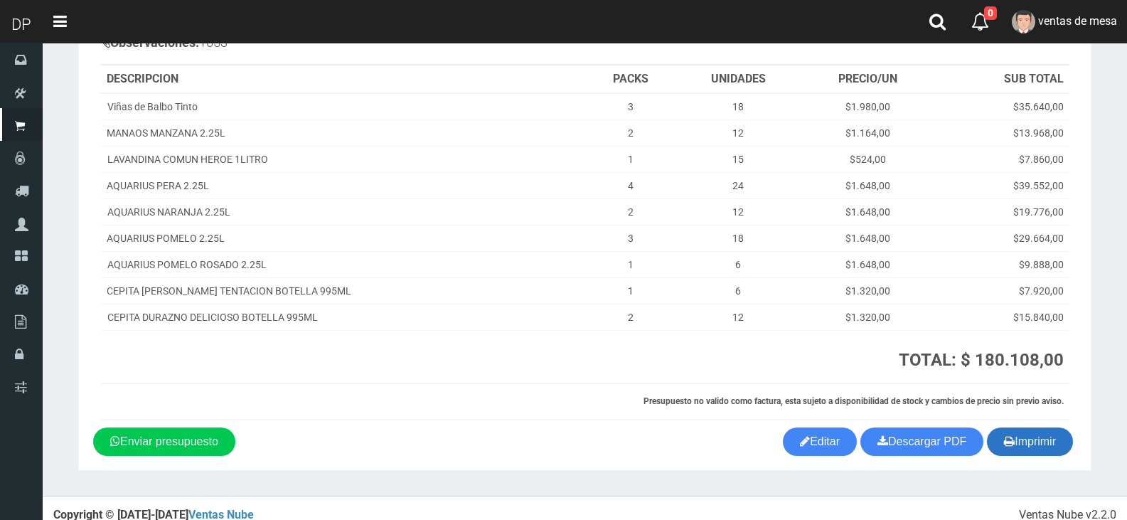
click at [997, 427] on button "Imprimir" at bounding box center [1030, 441] width 86 height 28
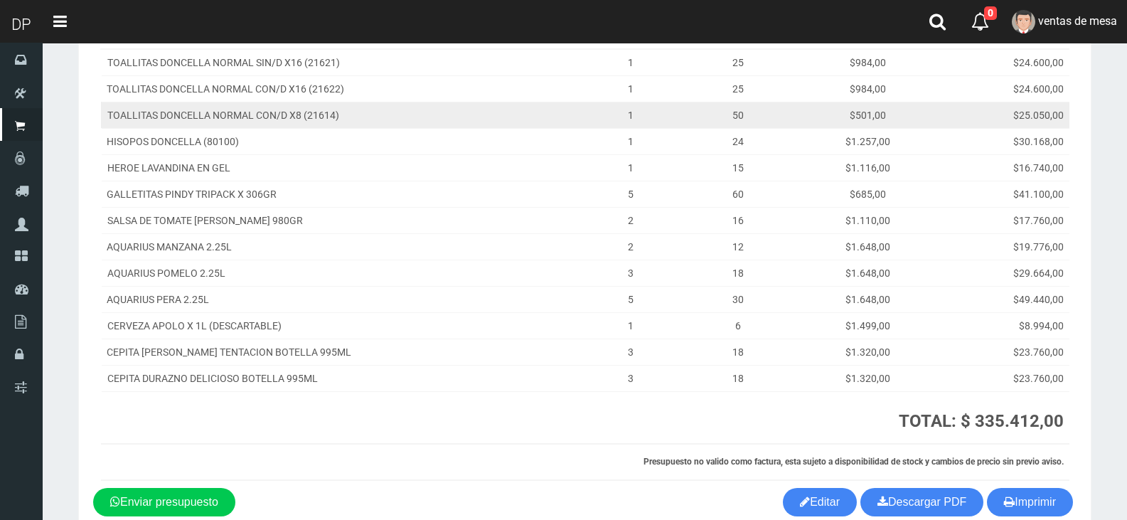
scroll to position [213, 0]
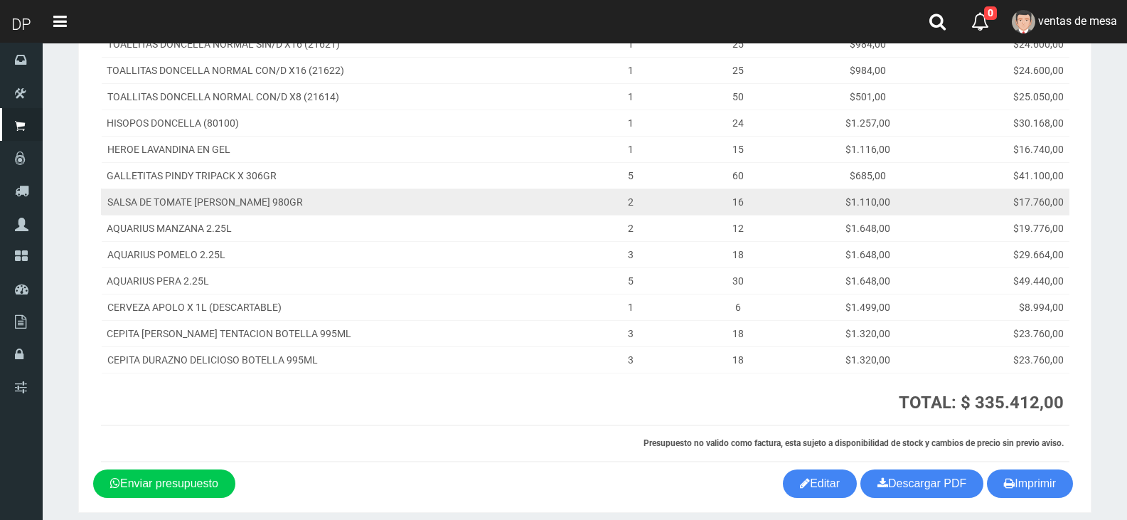
click at [936, 213] on td "$17.760,00" at bounding box center [1002, 201] width 135 height 26
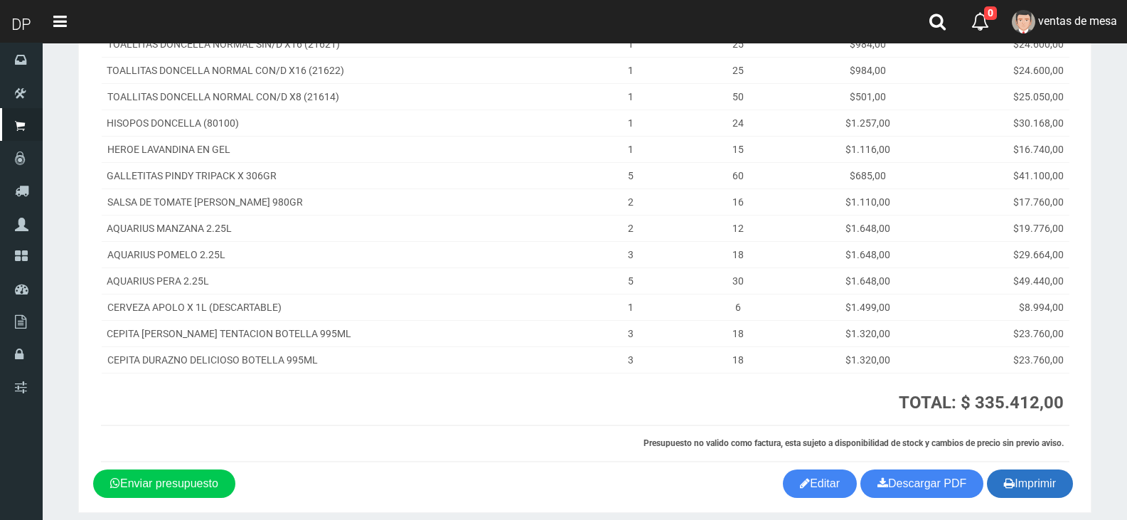
click at [1026, 474] on button "Imprimir" at bounding box center [1030, 483] width 86 height 28
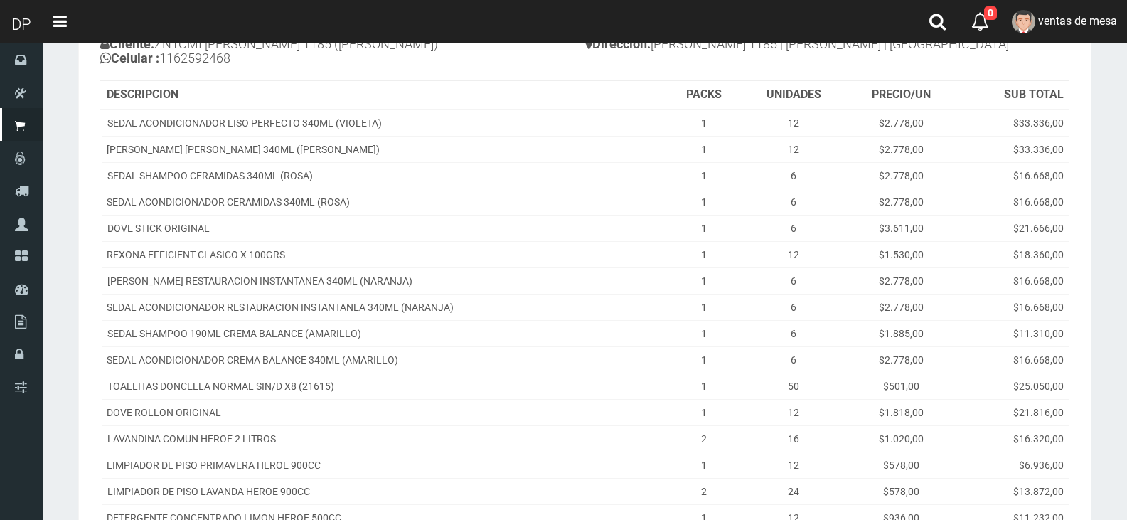
scroll to position [356, 0]
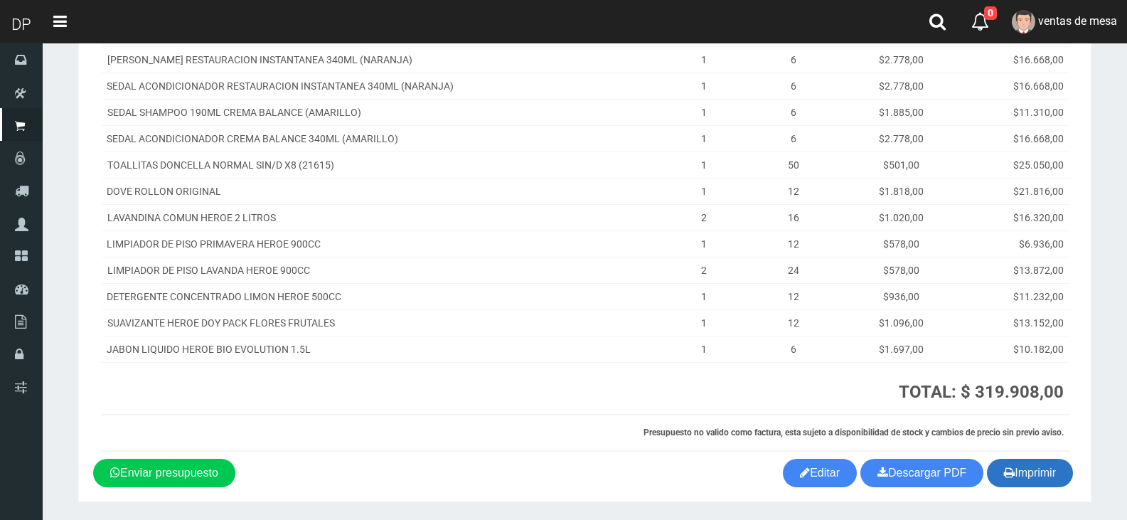
click at [1018, 470] on button "Imprimir" at bounding box center [1030, 473] width 86 height 28
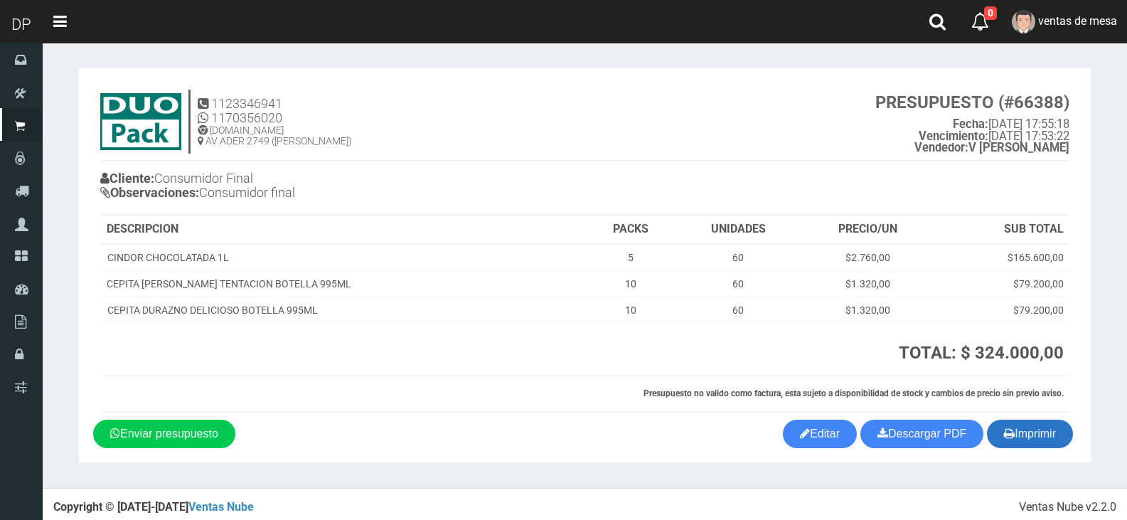
click at [1026, 446] on button "Imprimir" at bounding box center [1030, 434] width 86 height 28
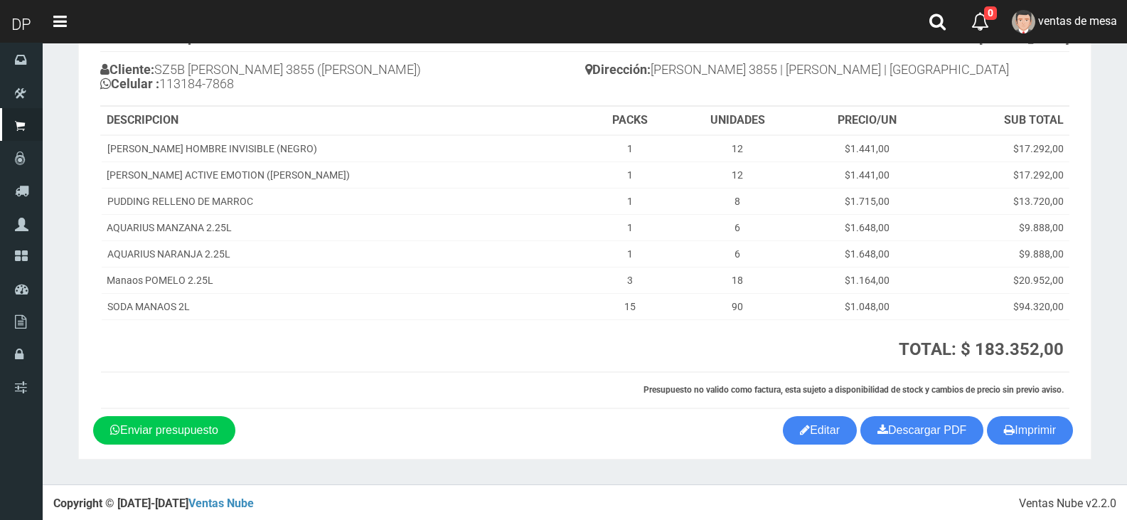
scroll to position [112, 0]
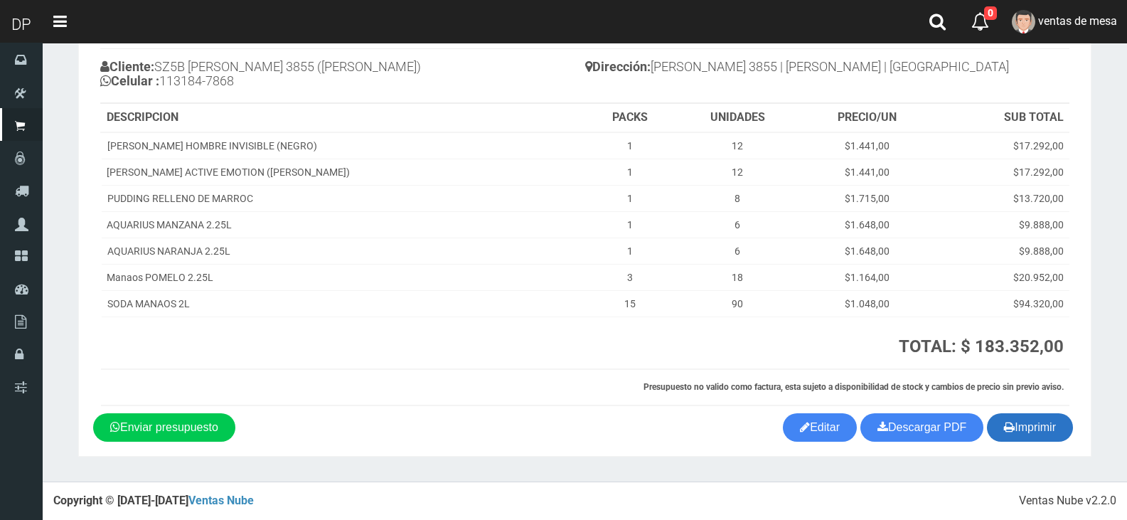
click at [1066, 421] on button "Imprimir" at bounding box center [1030, 427] width 86 height 28
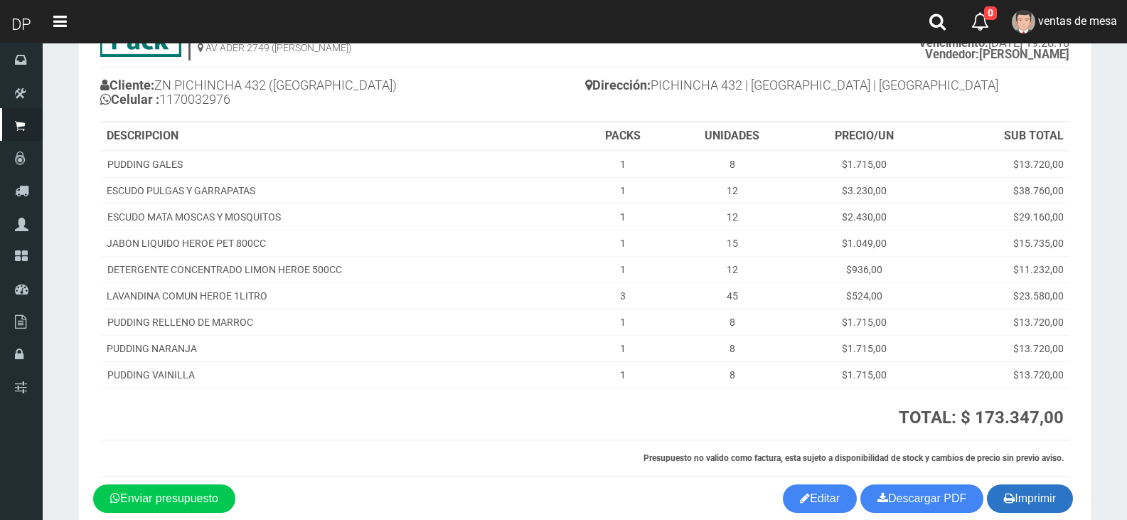
scroll to position [164, 0]
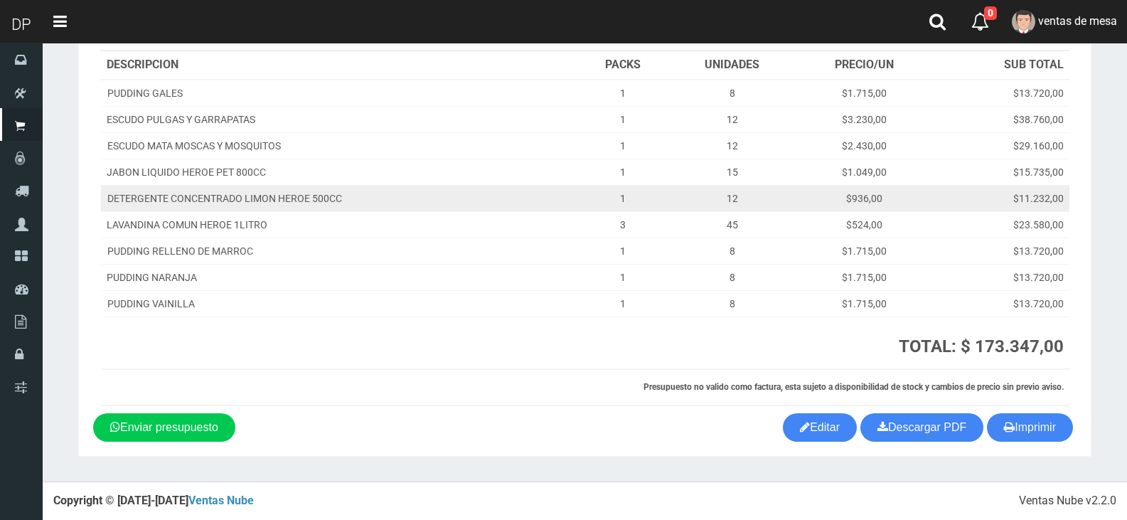
click at [984, 208] on td "$11.232,00" at bounding box center [1000, 198] width 137 height 26
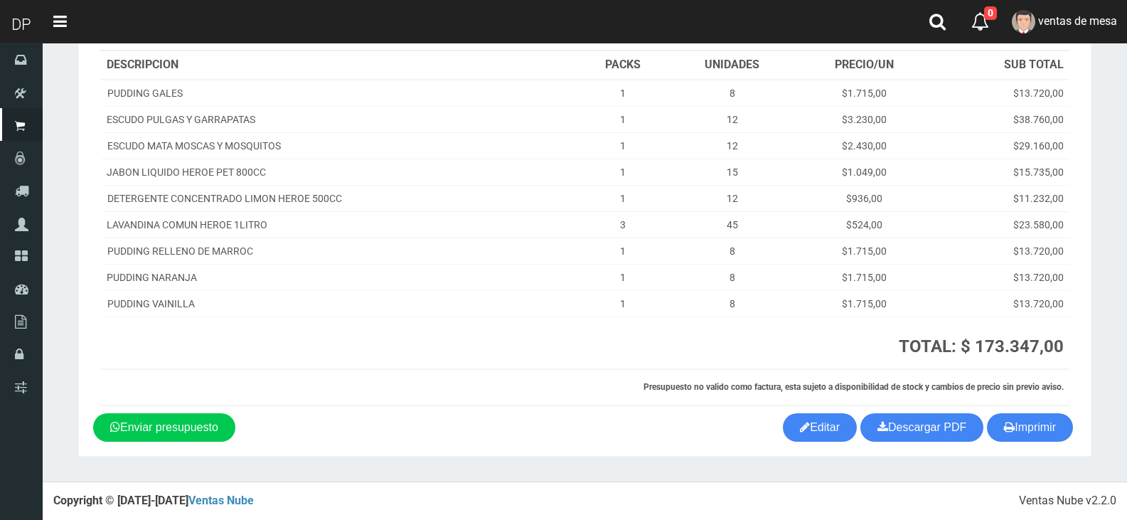
click at [1013, 444] on section "1123346941 1170356020 [DOMAIN_NAME] AV ADER 2749 ([PERSON_NAME]) PRESUPUESTO (#…" at bounding box center [584, 179] width 1013 height 553
click at [1016, 440] on button "Imprimir" at bounding box center [1030, 427] width 86 height 28
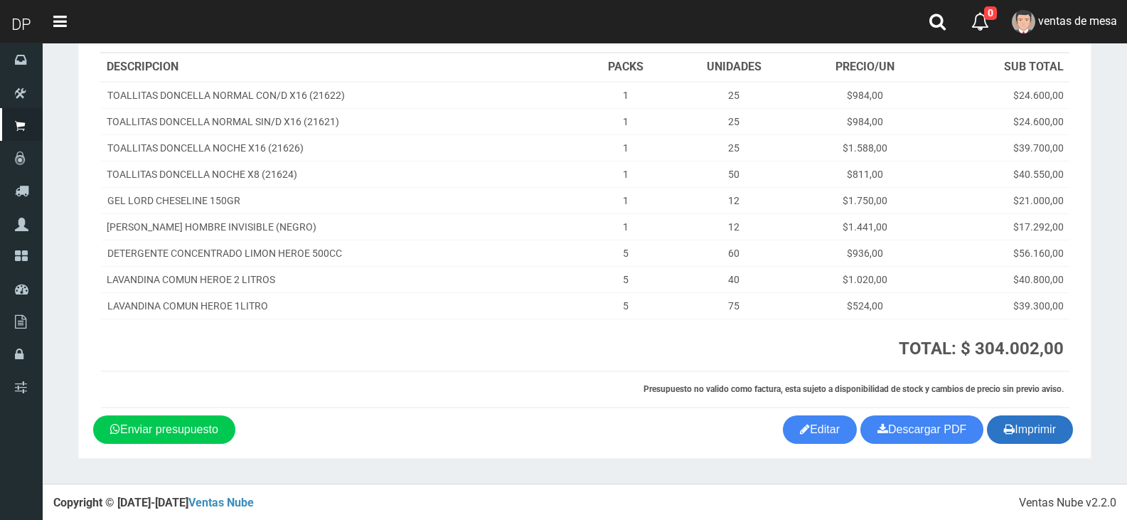
scroll to position [179, 0]
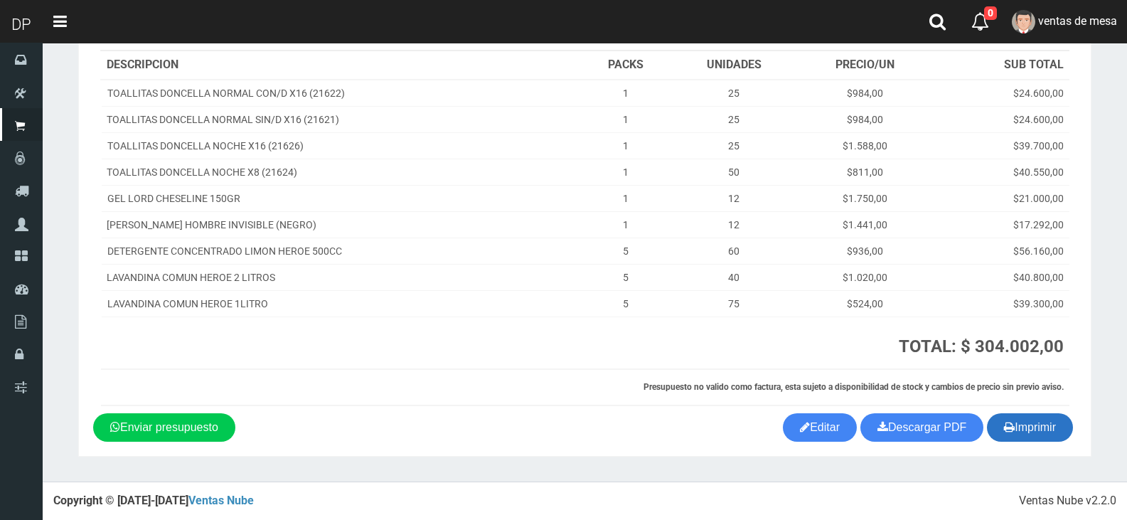
click at [1032, 427] on button "Imprimir" at bounding box center [1030, 427] width 86 height 28
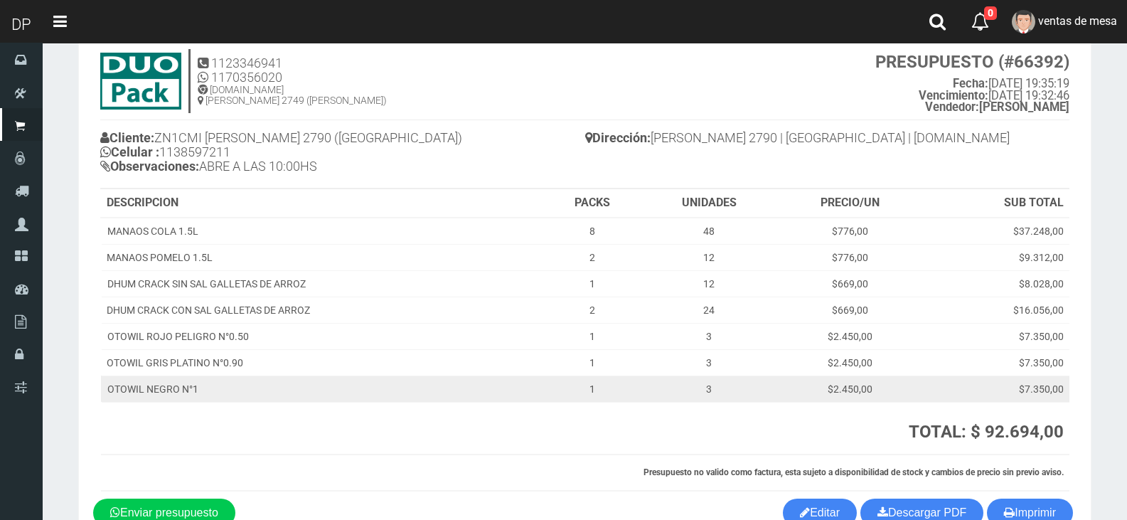
scroll to position [126, 0]
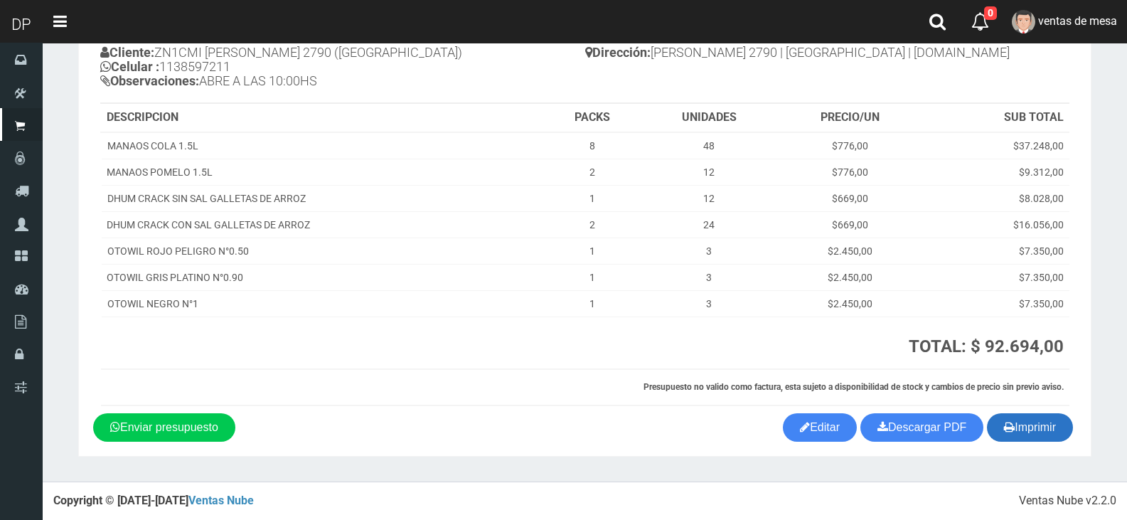
click at [1023, 417] on button "Imprimir" at bounding box center [1030, 427] width 86 height 28
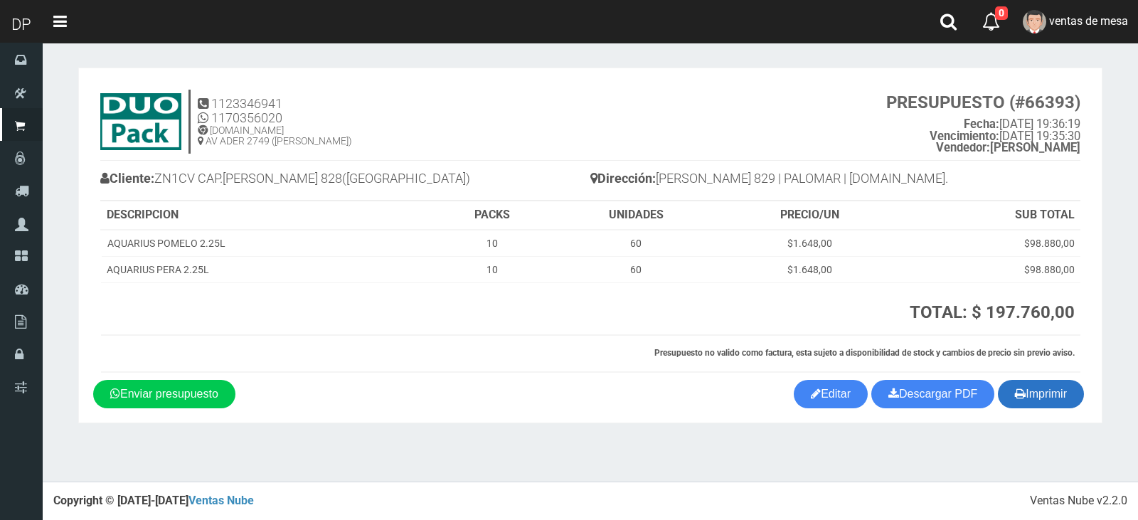
click at [1028, 393] on button "Imprimir" at bounding box center [1041, 394] width 86 height 28
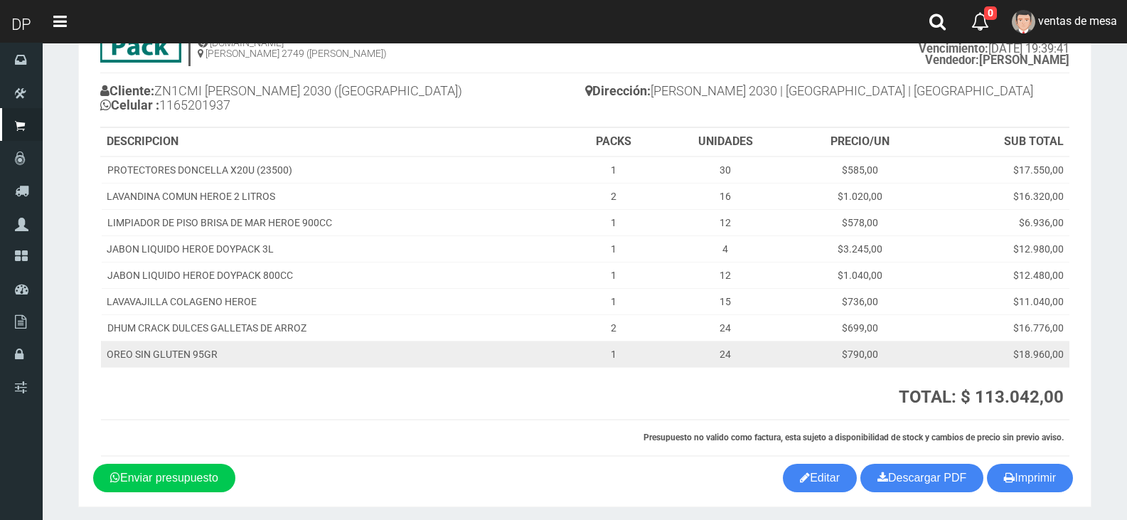
scroll to position [138, 0]
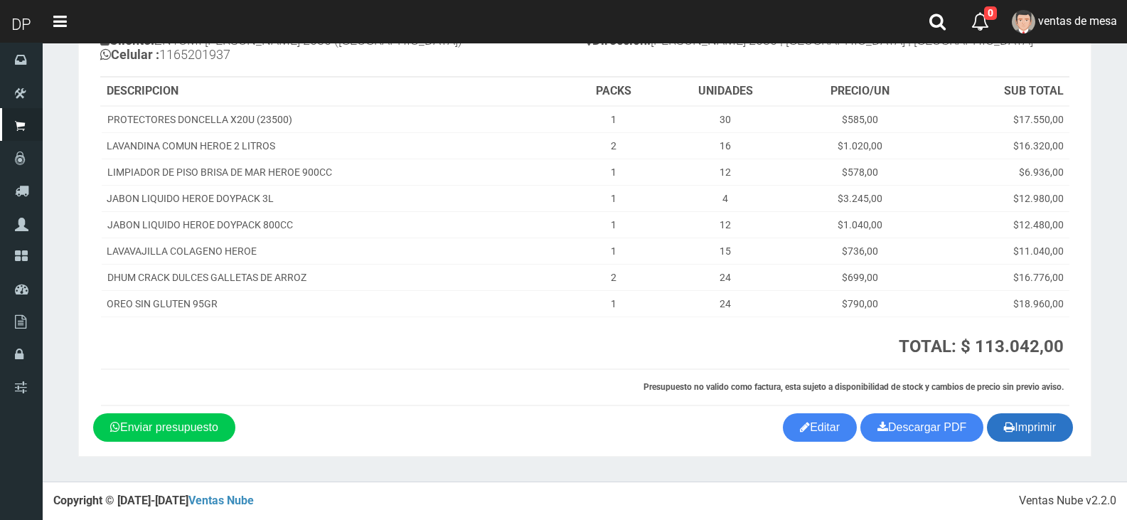
click at [1020, 422] on button "Imprimir" at bounding box center [1030, 427] width 86 height 28
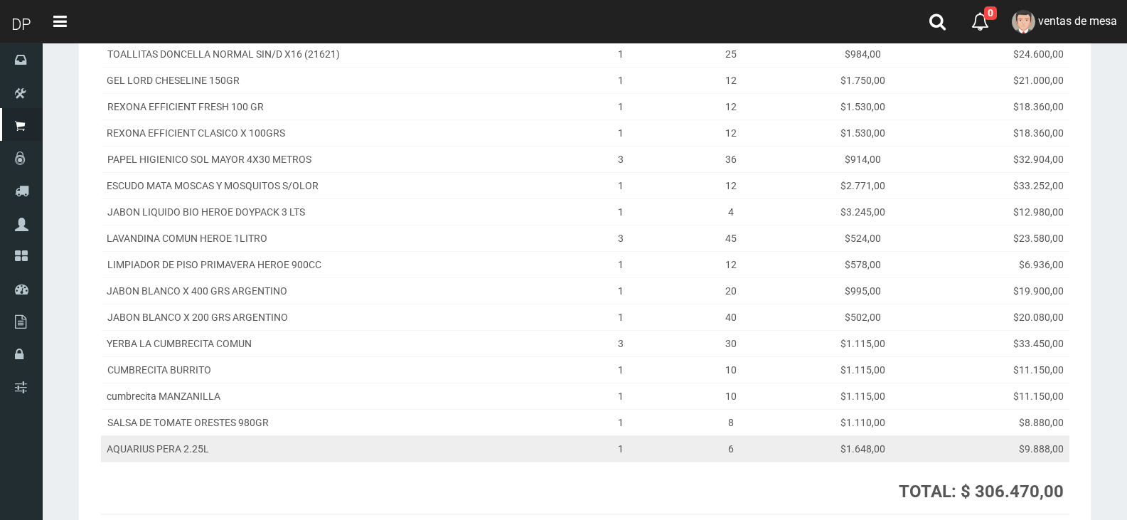
scroll to position [334, 0]
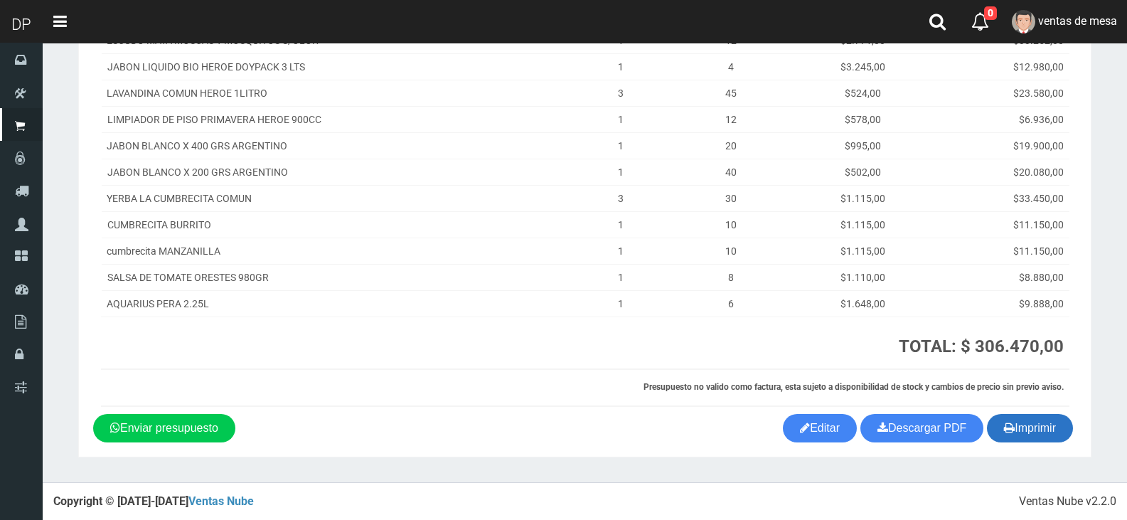
click at [1017, 436] on button "Imprimir" at bounding box center [1030, 428] width 86 height 28
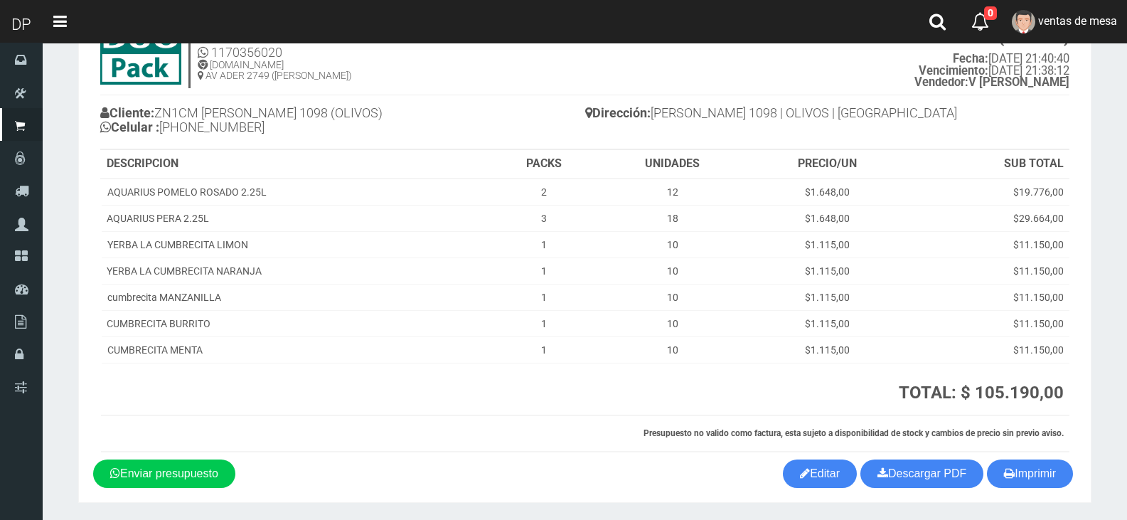
scroll to position [112, 0]
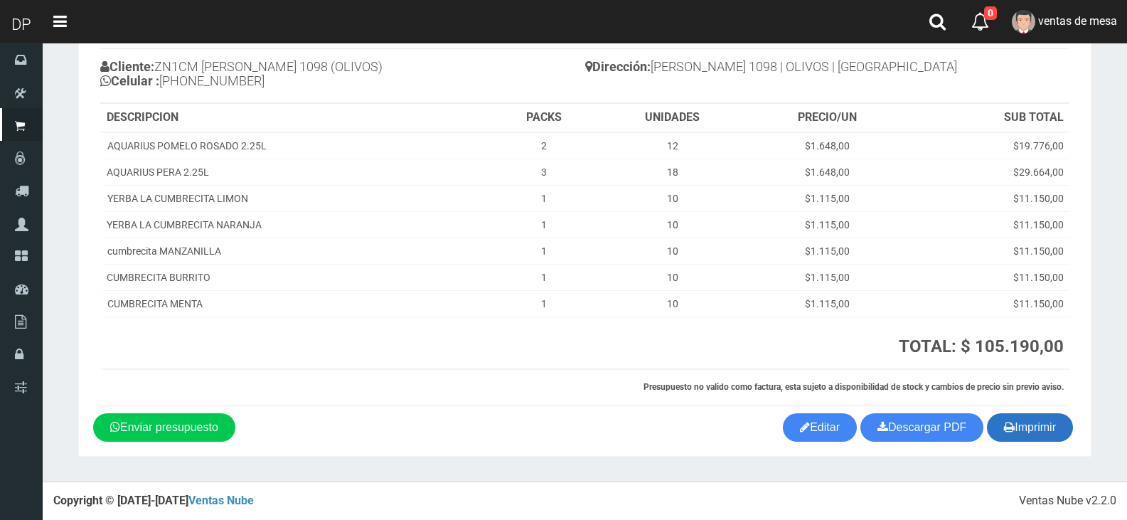
click at [1050, 424] on button "Imprimir" at bounding box center [1030, 427] width 86 height 28
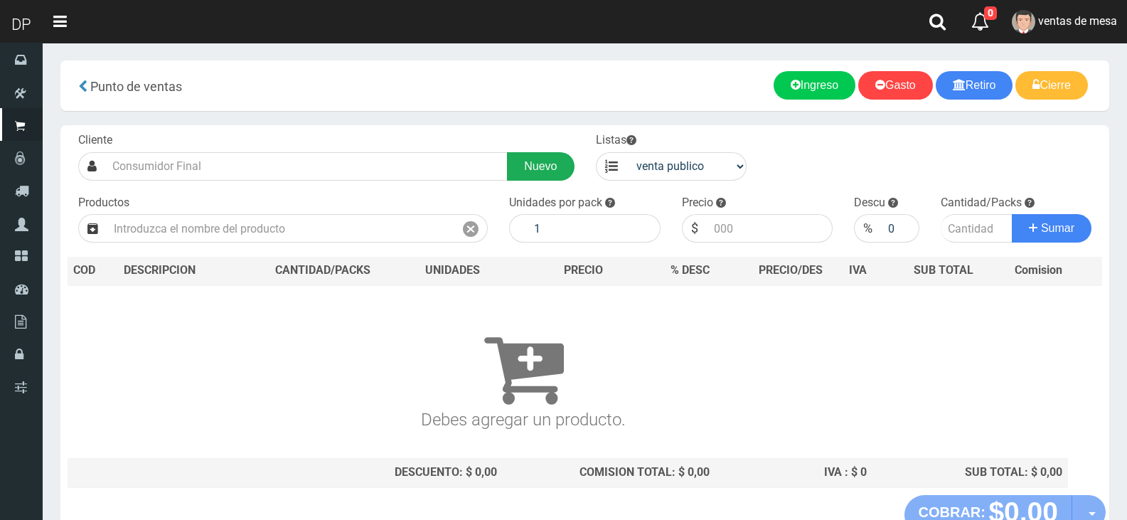
click at [533, 170] on link "Nuevo" at bounding box center [540, 166] width 67 height 28
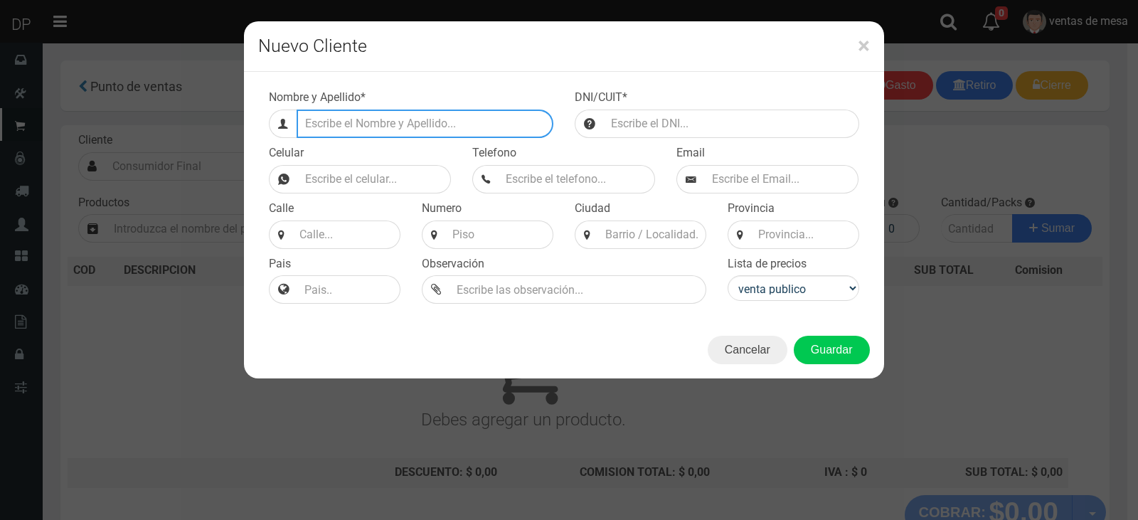
click at [451, 119] on input "Efectivo a retirar" at bounding box center [425, 124] width 257 height 28
type input "b"
type input "BLANCO [PERSON_NAME] 3517 (CABA)"
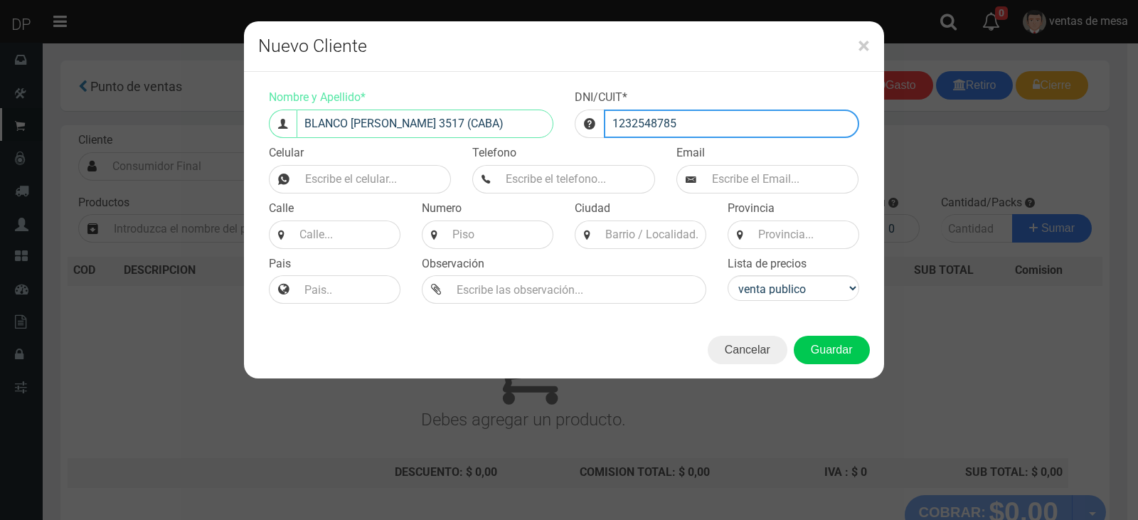
type input "1232548785"
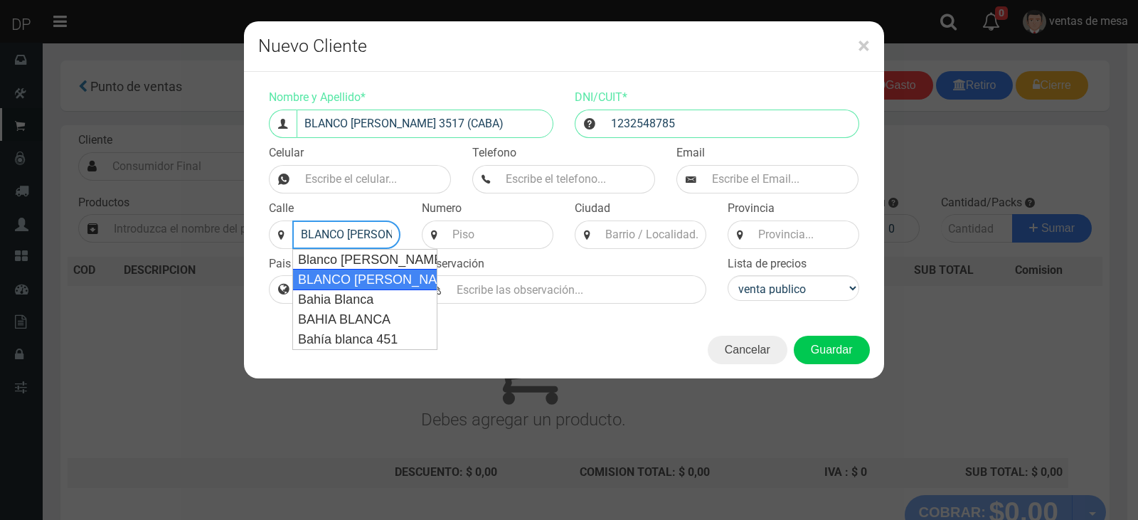
type input "BLANCO [PERSON_NAME]"
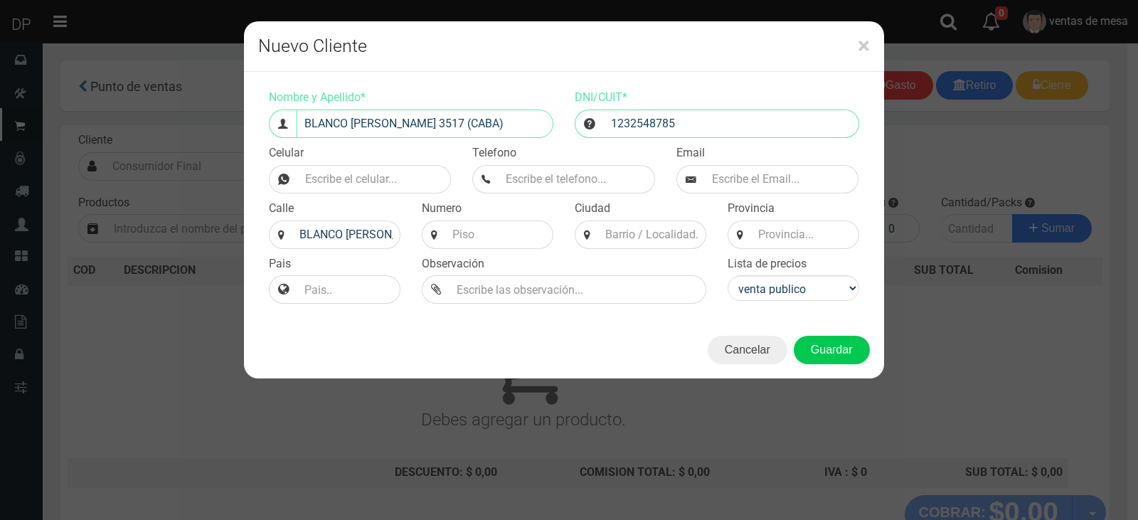
select select
click at [496, 228] on input at bounding box center [499, 234] width 108 height 28
type input "3517"
click at [609, 232] on input at bounding box center [652, 234] width 108 height 28
type input "CABA"
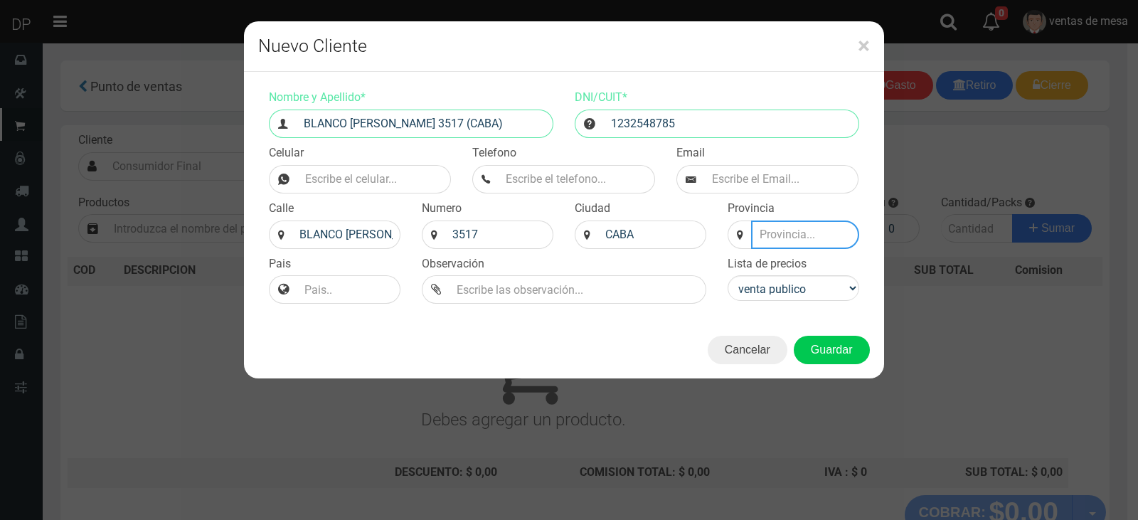
click at [813, 230] on input at bounding box center [805, 234] width 108 height 28
type input "BS AS"
click at [735, 287] on select "venta publico Sup chinos reventas" at bounding box center [794, 288] width 132 height 26
select select "2"
click at [728, 275] on select "venta publico Sup chinos reventas" at bounding box center [794, 288] width 132 height 26
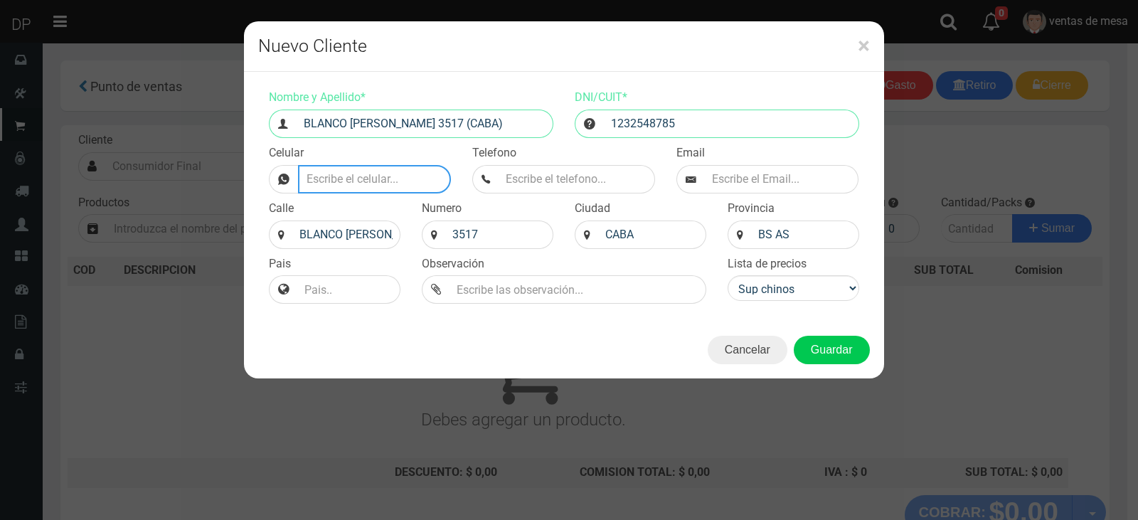
click at [348, 186] on input "Nombre y Apellido *" at bounding box center [375, 179] width 154 height 28
type input "1153327444"
click at [855, 358] on button "Guardar" at bounding box center [832, 350] width 76 height 28
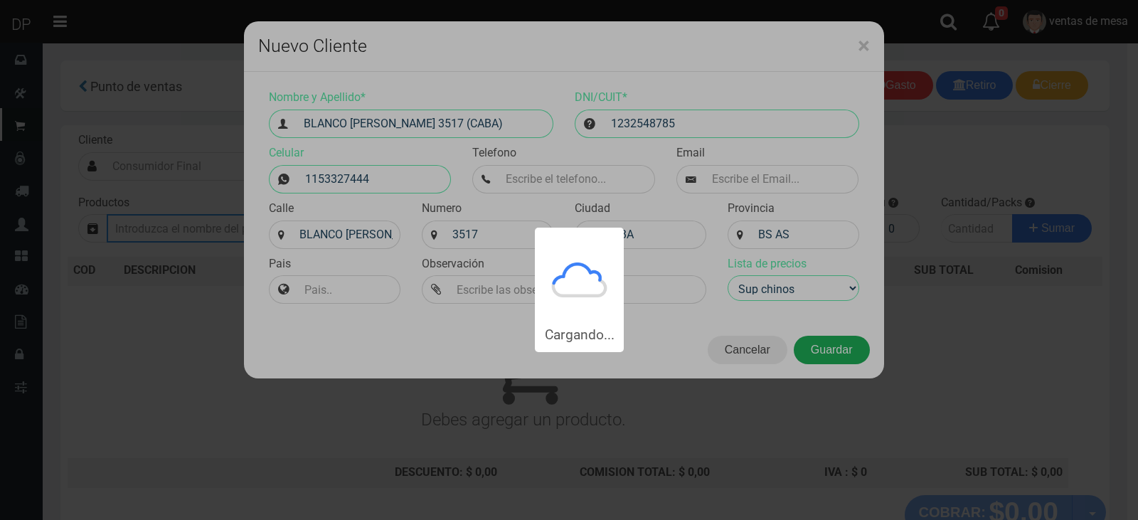
type input "BLANCO [PERSON_NAME] 3517 (CABA) | Documento: 1232548785"
select select "2"
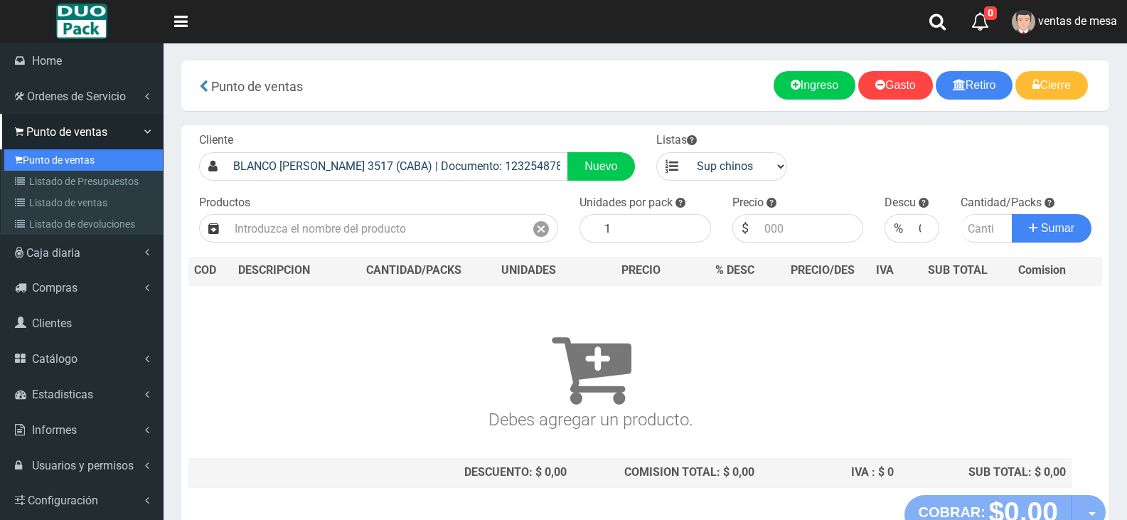
click at [80, 169] on link "Punto de ventas" at bounding box center [83, 159] width 159 height 21
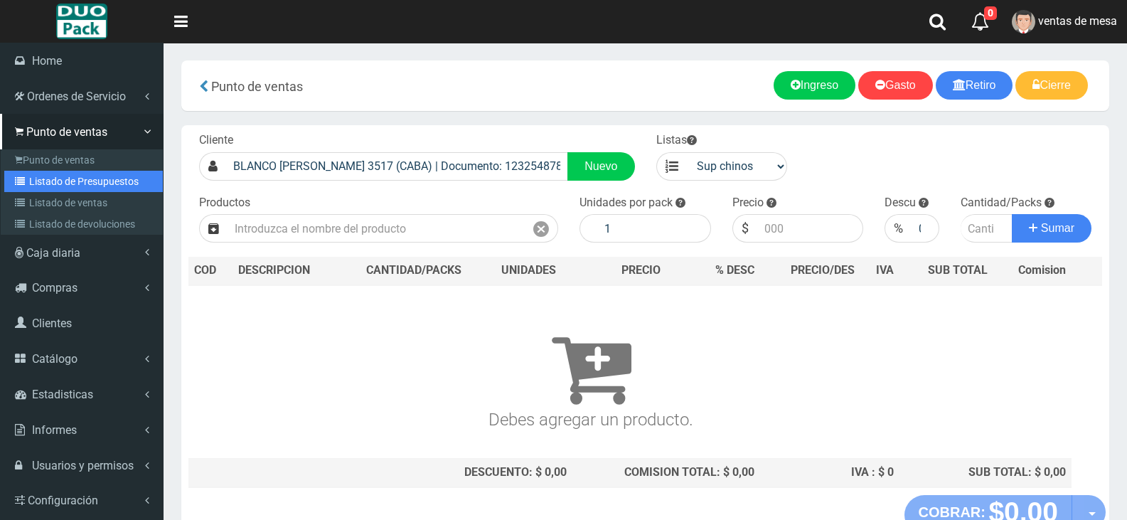
click at [85, 171] on link "Listado de Presupuestos" at bounding box center [83, 181] width 159 height 21
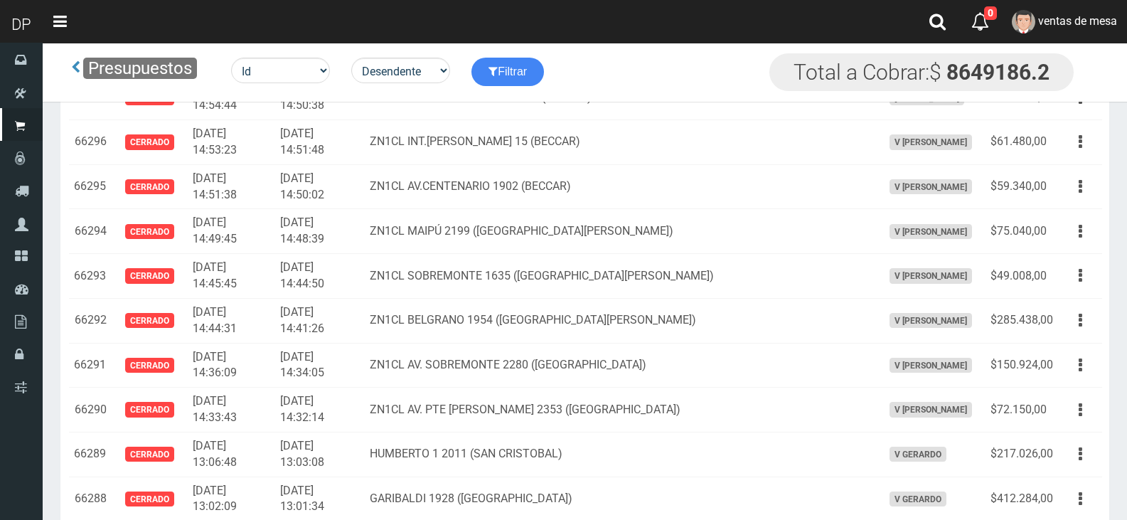
scroll to position [5412, 0]
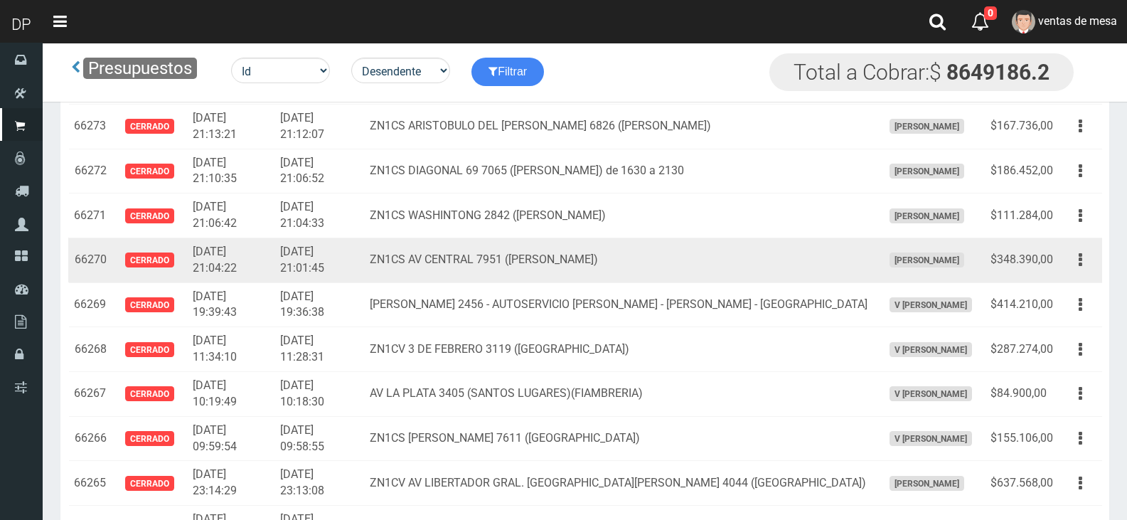
drag, startPoint x: 1070, startPoint y: 248, endPoint x: 1076, endPoint y: 282, distance: 34.6
click at [1071, 247] on td "Editar Imprimir Eliminar" at bounding box center [1080, 260] width 43 height 45
click at [1078, 243] on td "Editar Imprimir Eliminar" at bounding box center [1080, 260] width 43 height 45
click at [1082, 260] on icon "button" at bounding box center [1081, 260] width 4 height 25
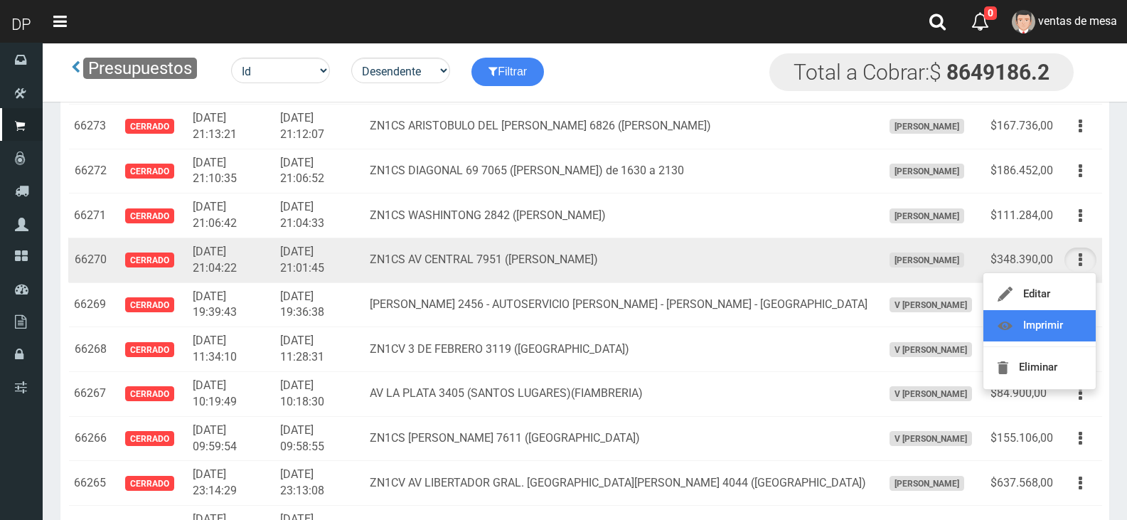
click at [1062, 325] on link "Imprimir" at bounding box center [1040, 325] width 112 height 31
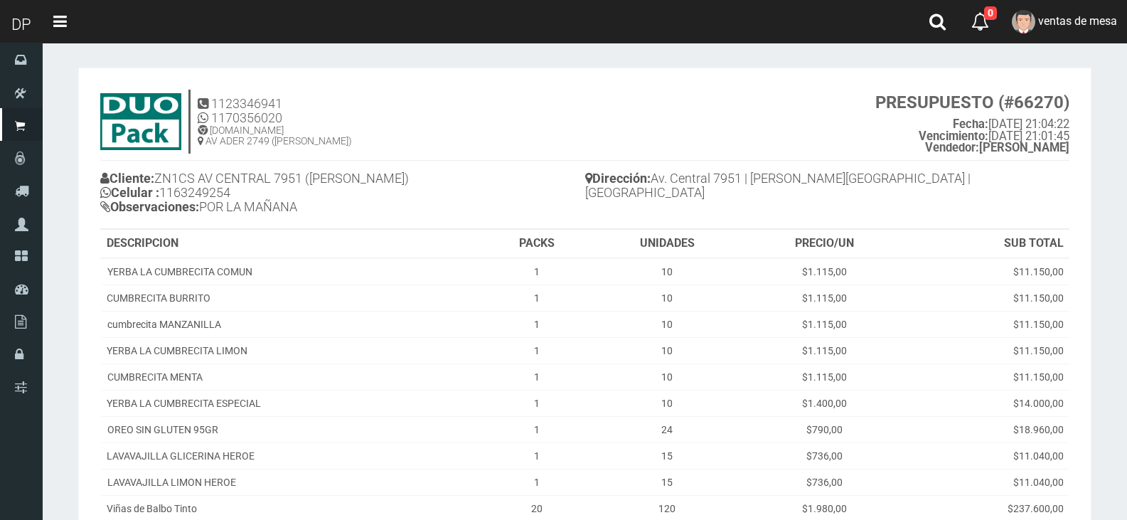
scroll to position [205, 0]
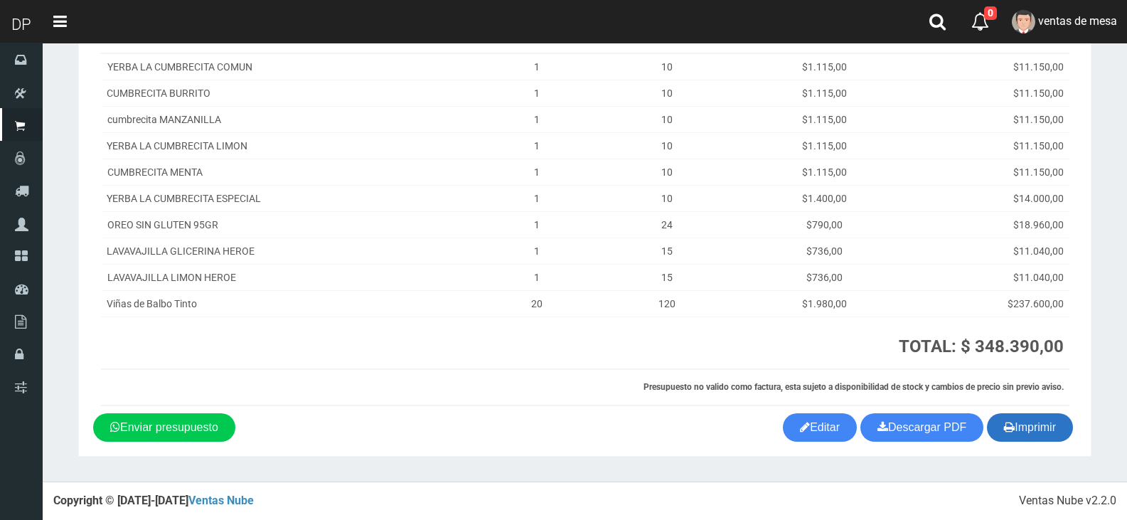
click at [1050, 432] on button "Imprimir" at bounding box center [1030, 427] width 86 height 28
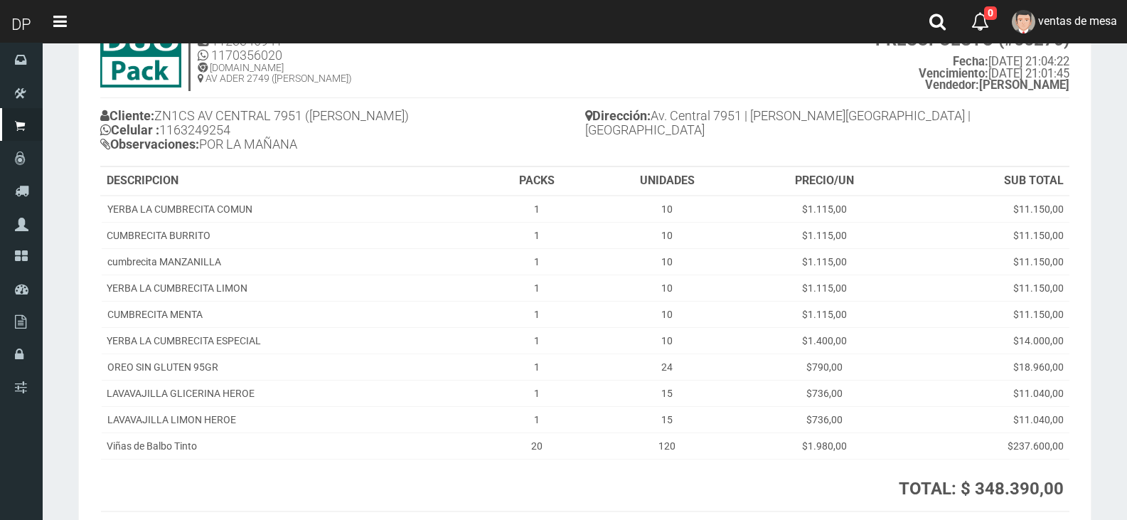
scroll to position [0, 0]
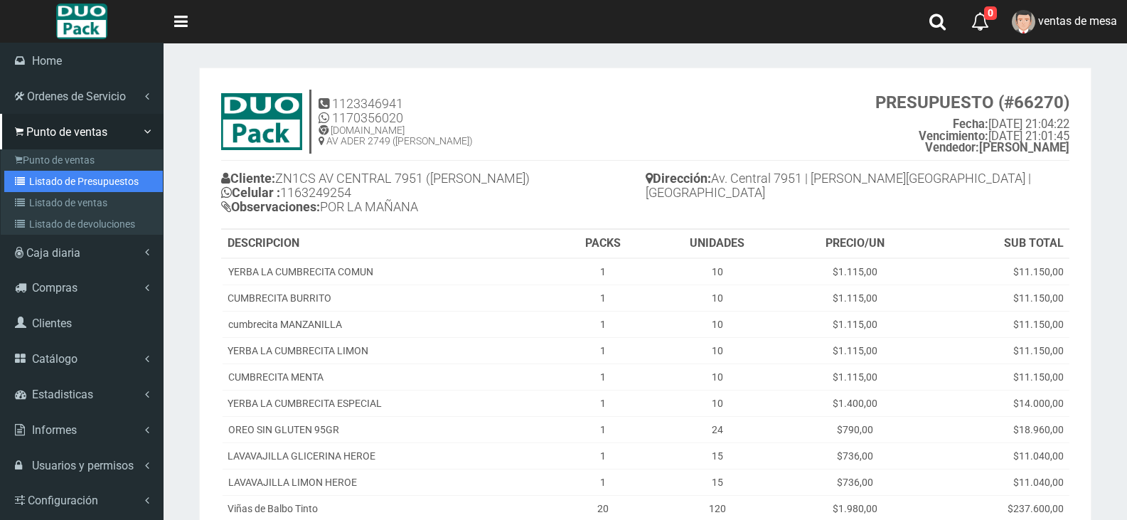
click at [31, 182] on link "Listado de Presupuestos" at bounding box center [83, 181] width 159 height 21
